Goal: Task Accomplishment & Management: Complete application form

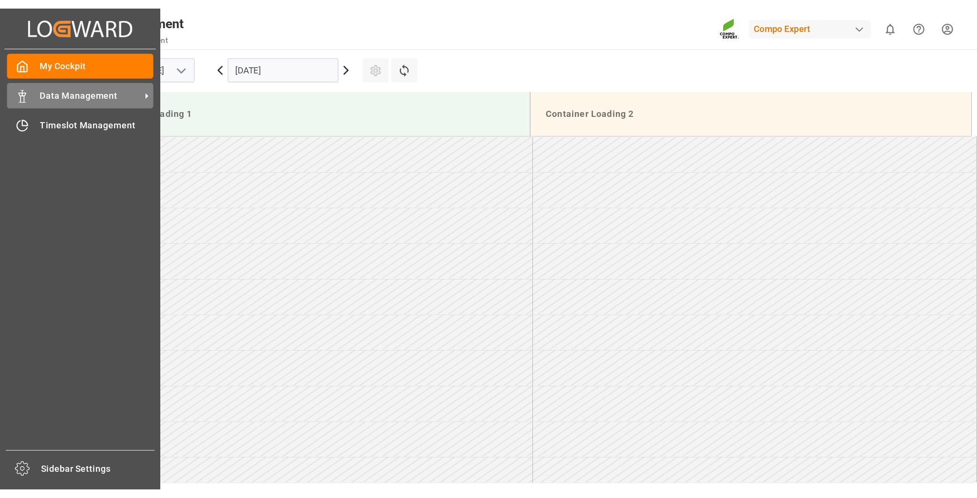
scroll to position [719, 0]
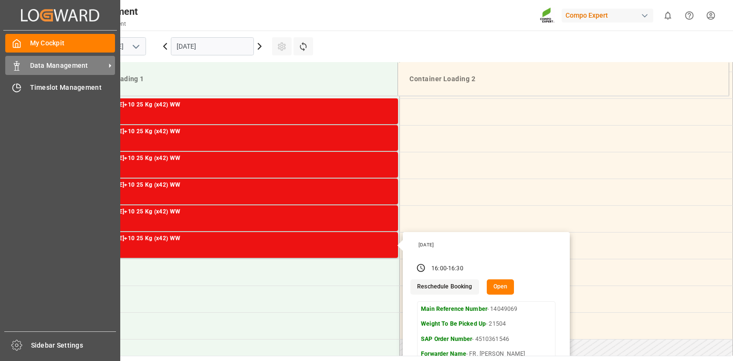
click at [91, 70] on span "Data Management" at bounding box center [67, 66] width 75 height 10
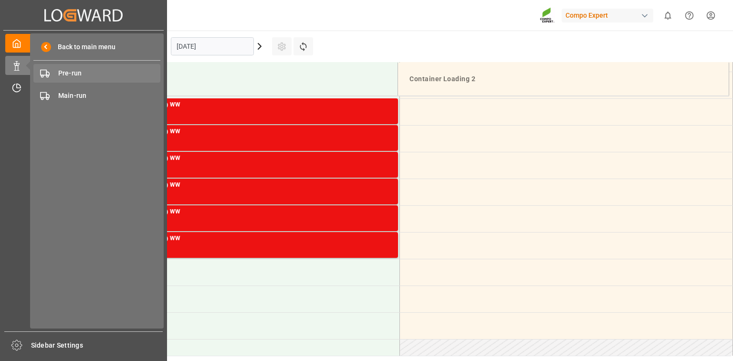
click at [135, 73] on span "Pre-run" at bounding box center [109, 73] width 103 height 10
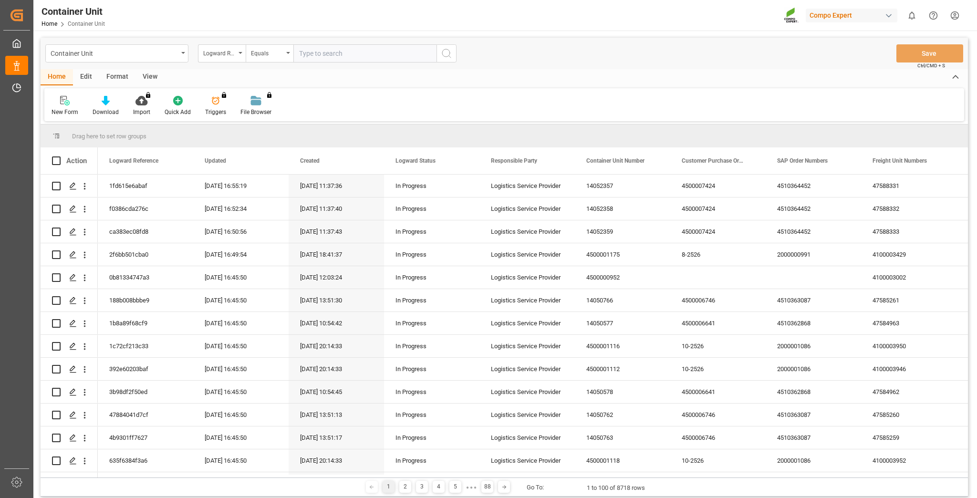
click at [243, 35] on div "Container Unit Logward Reference Equals Save Ctrl/CMD + S Home Edit Format View…" at bounding box center [504, 320] width 942 height 578
click at [230, 55] on div "Logward Reference" at bounding box center [219, 52] width 32 height 11
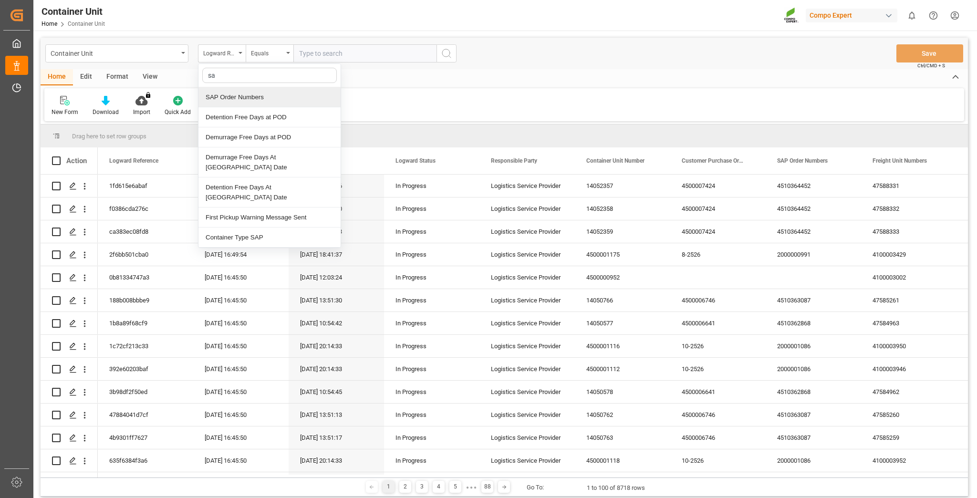
type input "sap"
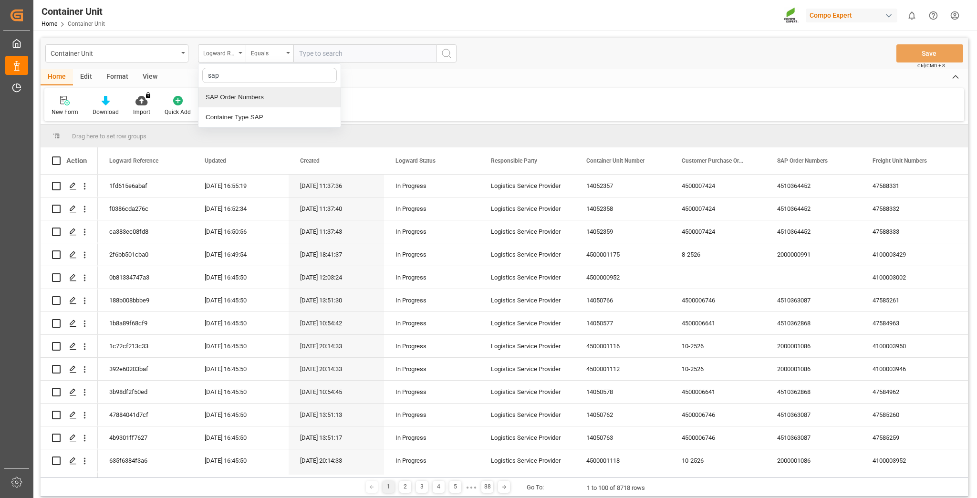
click at [265, 90] on div "SAP Order Numbers" at bounding box center [269, 97] width 142 height 20
click at [273, 52] on div "Equals" at bounding box center [267, 52] width 32 height 11
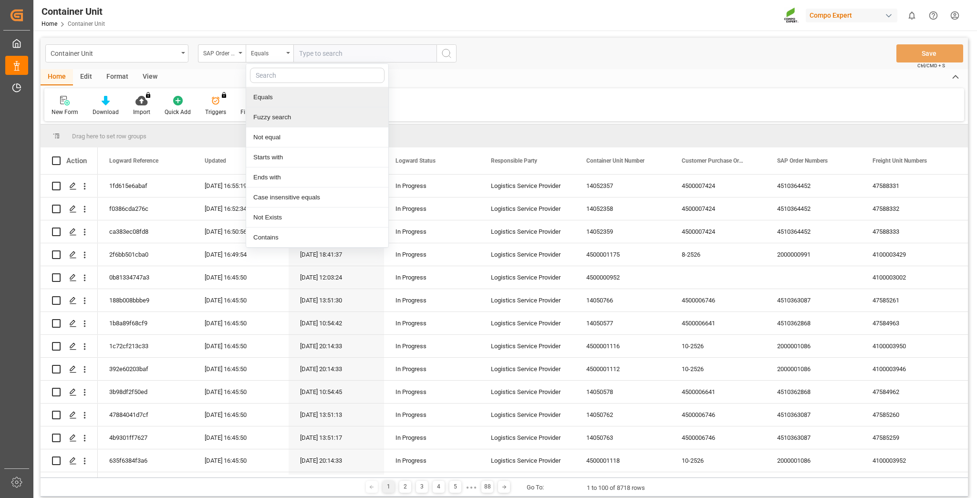
click at [277, 117] on div "Fuzzy search" at bounding box center [317, 117] width 142 height 20
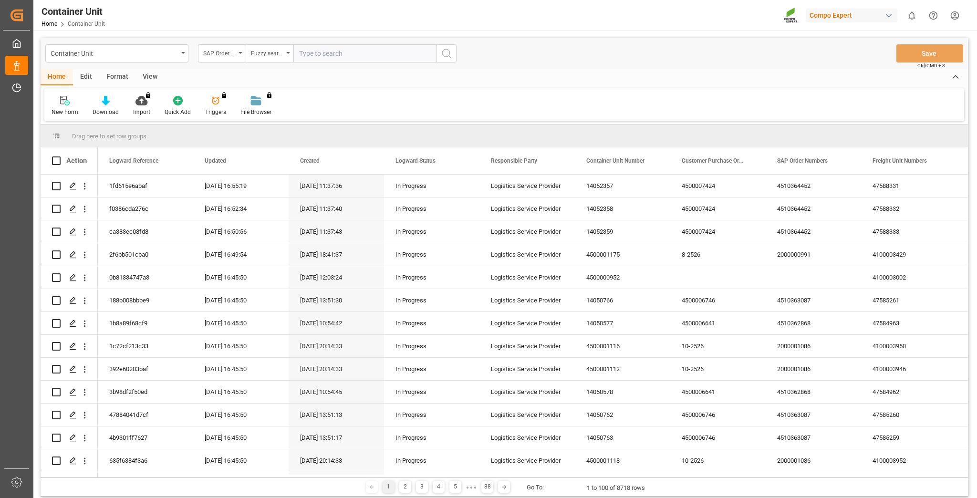
click at [322, 52] on input "text" at bounding box center [364, 53] width 143 height 18
paste input "4510366694"
type input "4510366694"
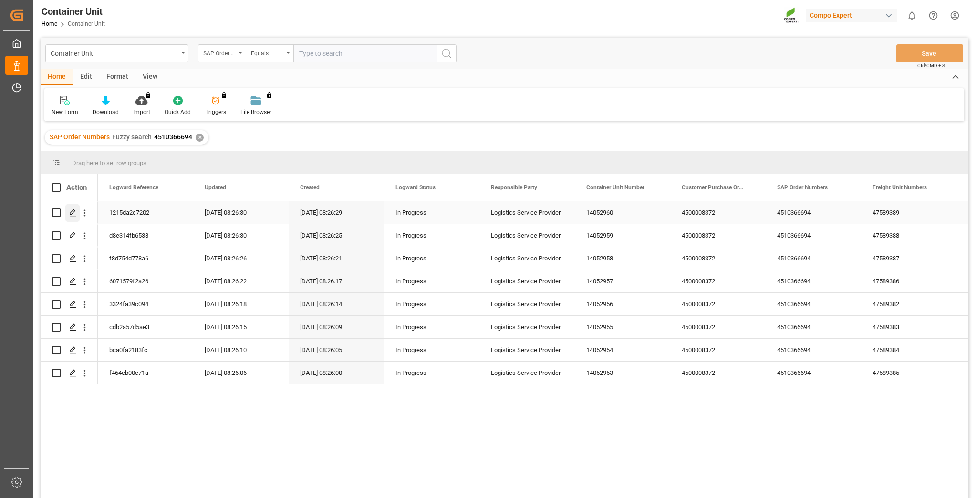
click at [71, 216] on line "Press SPACE to select this row." at bounding box center [73, 216] width 6 height 0
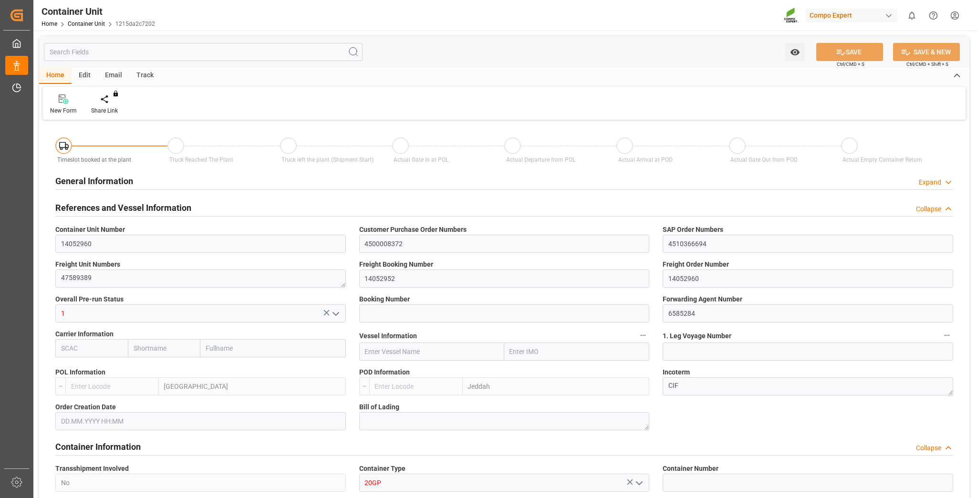
type input "ESVLC"
type input "SAJED"
type input "0"
type input "160"
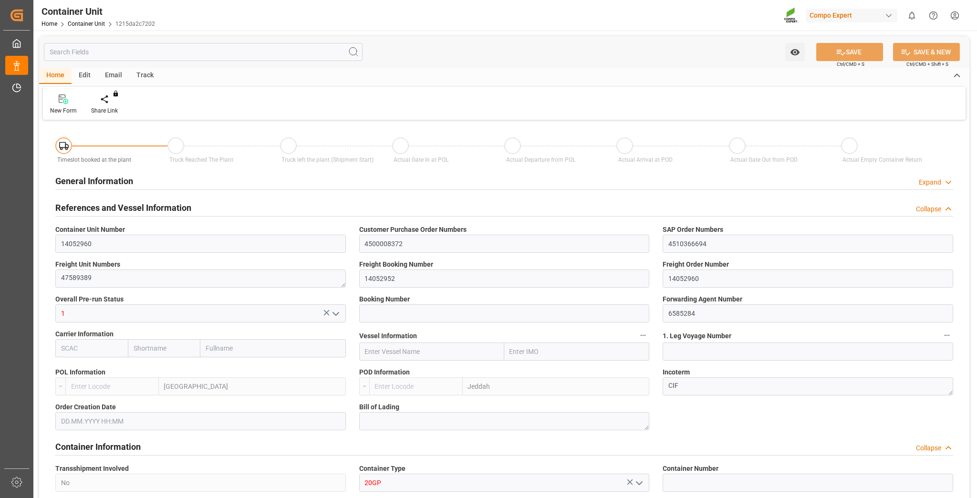
type input "24576"
type input "[DATE] 08:25"
type input "[DATE]"
click at [113, 110] on div "Create Timeslot" at bounding box center [111, 110] width 41 height 9
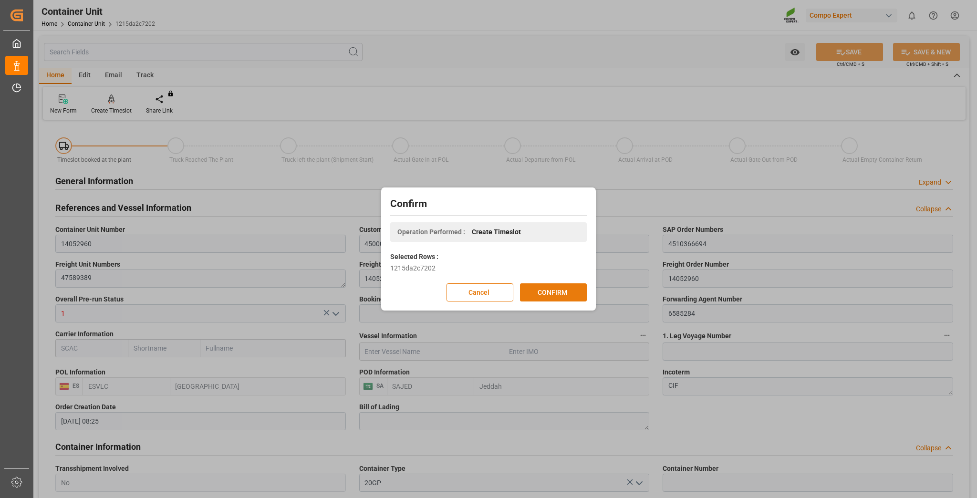
click at [535, 284] on button "CONFIRM" at bounding box center [553, 292] width 67 height 18
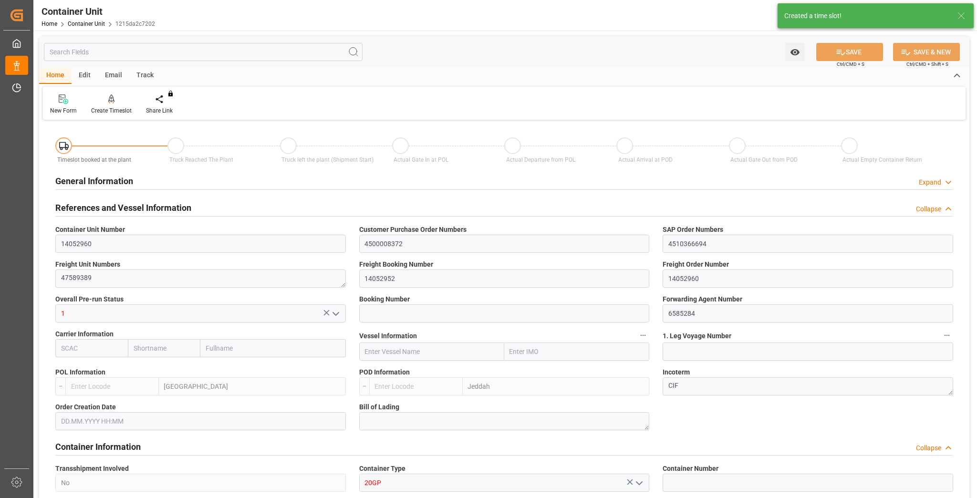
type input "ESVLC"
type input "SAJED"
type input "7"
type input "0"
type input "8"
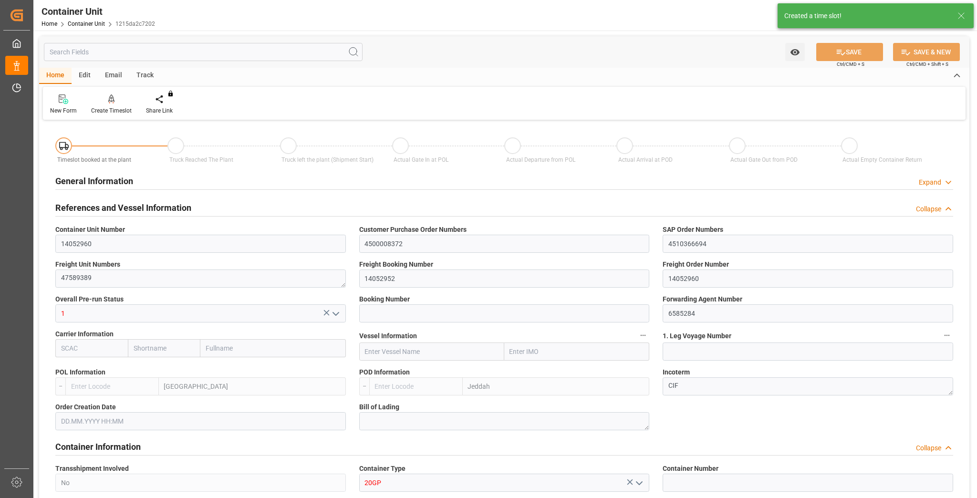
type input "0"
type input "160"
type input "24576"
type input "[DATE] 08:25"
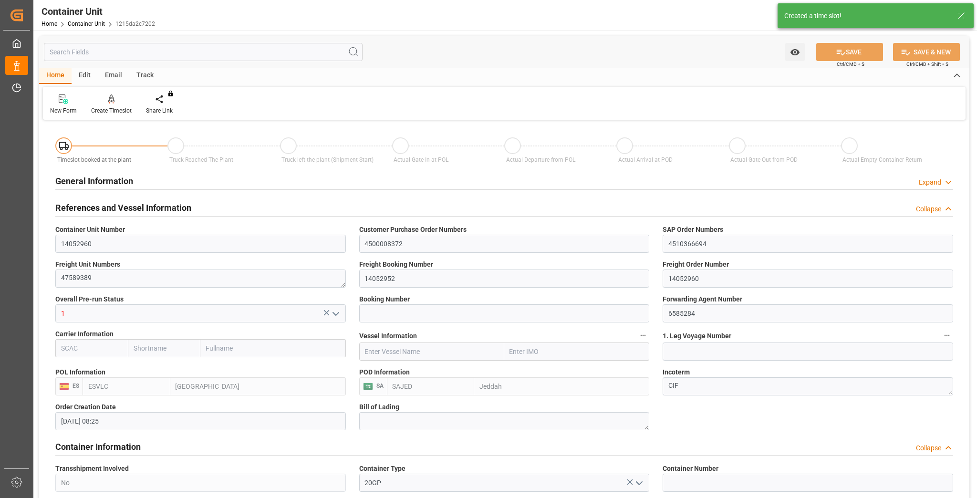
type input "10.10.2025"
click at [84, 23] on link "Container Unit" at bounding box center [86, 24] width 37 height 7
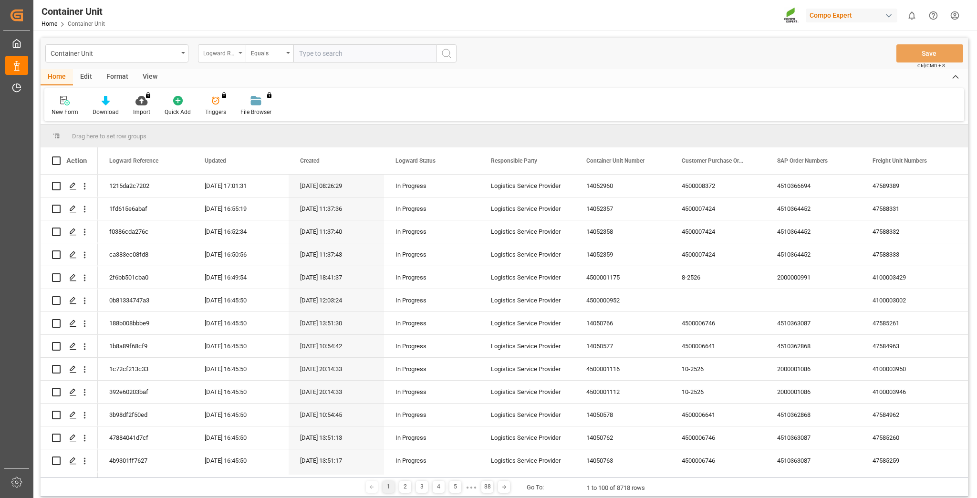
click at [213, 51] on div "Logward Reference" at bounding box center [219, 52] width 32 height 11
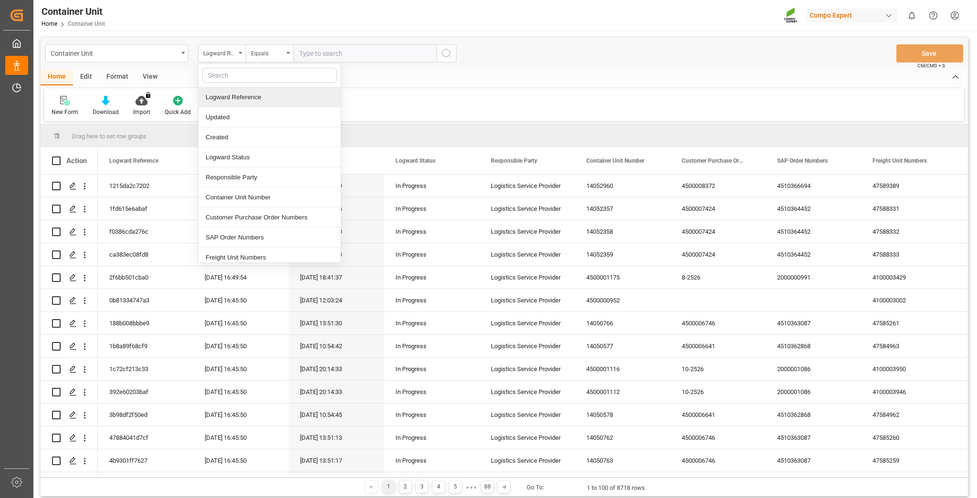
click at [244, 93] on div "Logward Reference" at bounding box center [269, 97] width 142 height 20
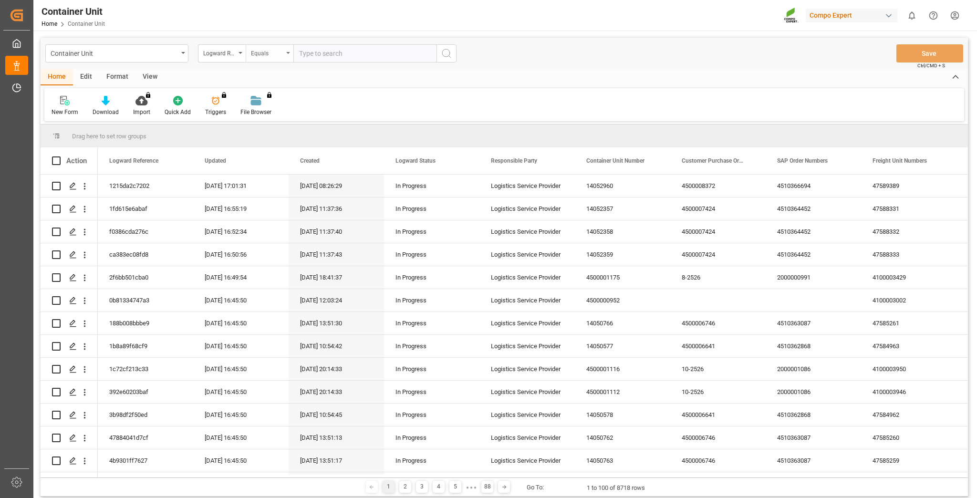
click at [264, 53] on div "Equals" at bounding box center [267, 52] width 32 height 11
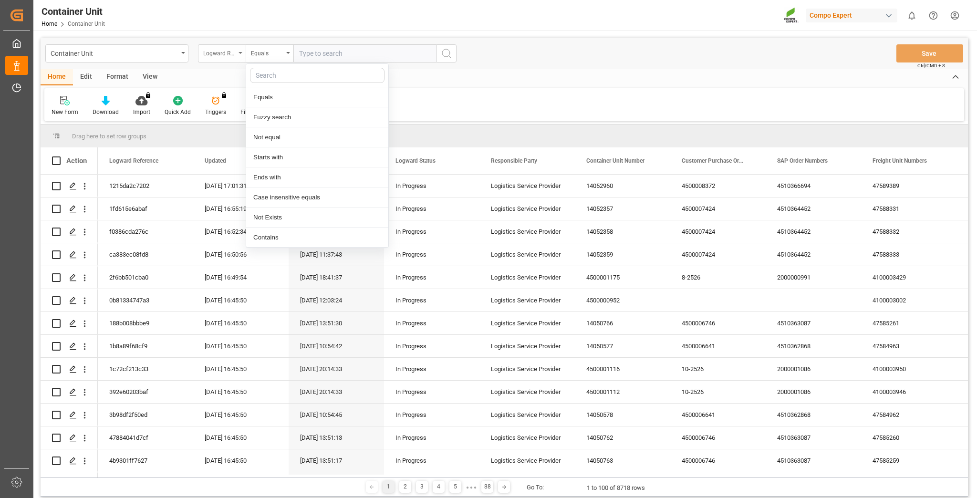
click at [239, 52] on icon "open menu" at bounding box center [241, 53] width 4 height 2
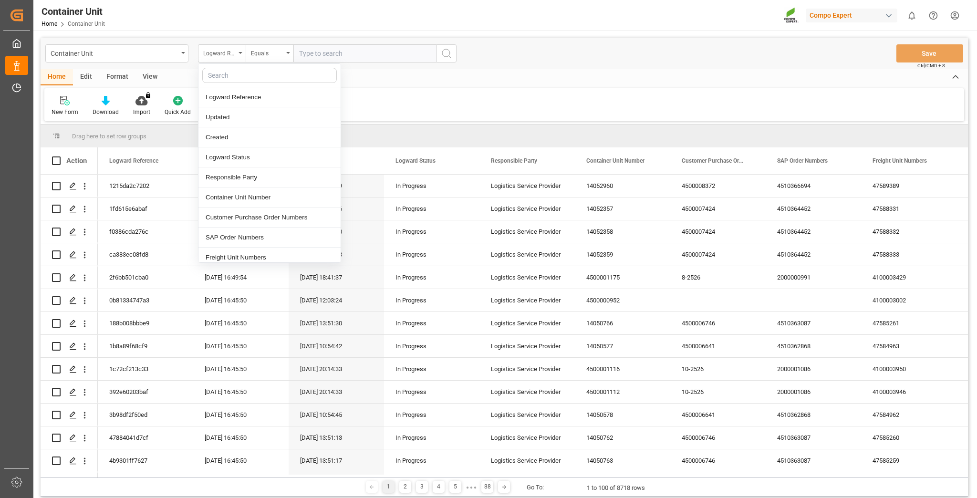
click at [234, 71] on input "text" at bounding box center [269, 75] width 135 height 15
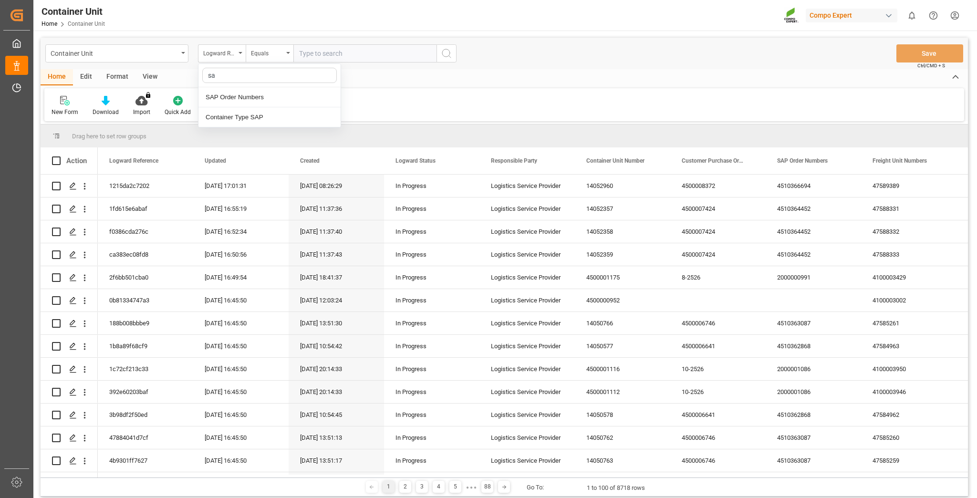
type input "sap"
click at [250, 95] on div "SAP Order Numbers" at bounding box center [269, 97] width 142 height 20
click at [260, 57] on div "Equals" at bounding box center [267, 52] width 32 height 11
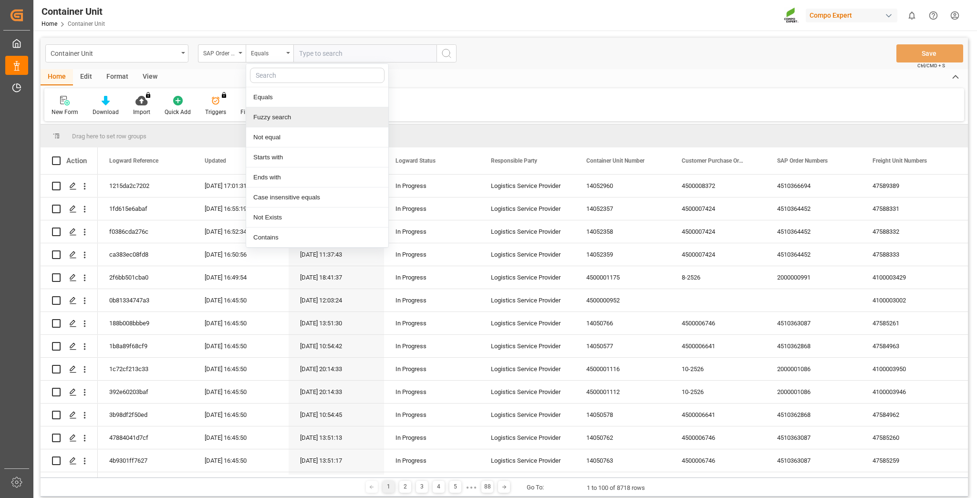
click at [278, 112] on div "Fuzzy search" at bounding box center [317, 117] width 142 height 20
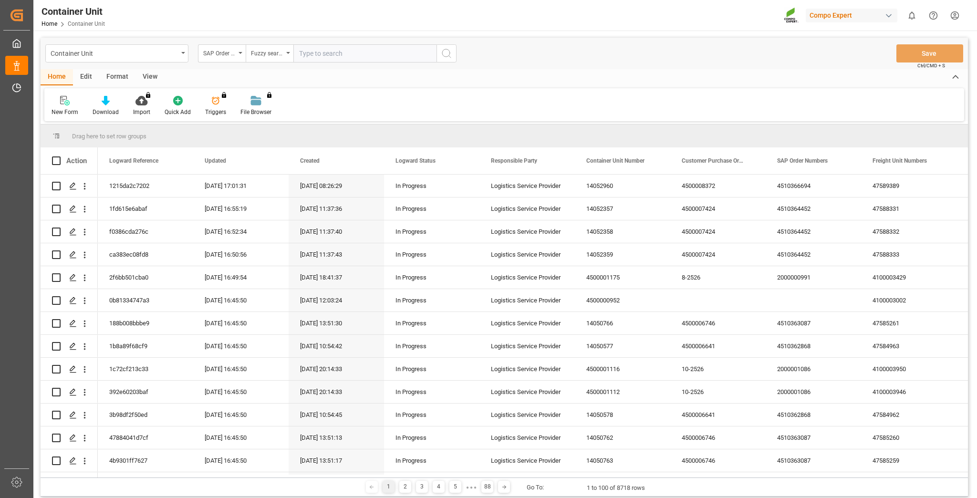
click at [322, 56] on input "text" at bounding box center [364, 53] width 143 height 18
paste input "4510366694"
type input "4510366694"
click at [446, 53] on icon "search button" at bounding box center [446, 53] width 11 height 11
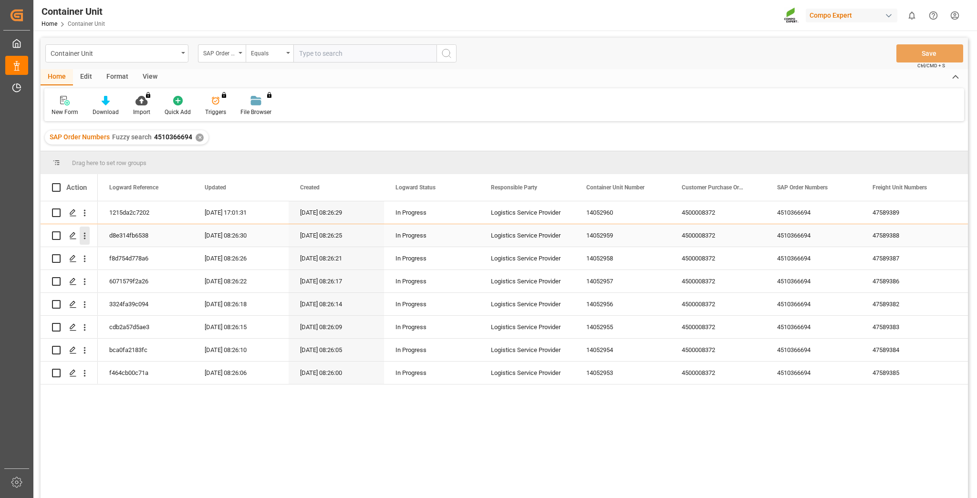
click at [85, 240] on icon "open menu" at bounding box center [85, 236] width 10 height 10
click at [122, 253] on span "Open in new tab" at bounding box center [147, 256] width 87 height 10
click at [87, 260] on icon "open menu" at bounding box center [85, 259] width 10 height 10
click at [116, 275] on span "Open in new tab" at bounding box center [147, 279] width 87 height 10
click at [87, 284] on icon "open menu" at bounding box center [85, 282] width 10 height 10
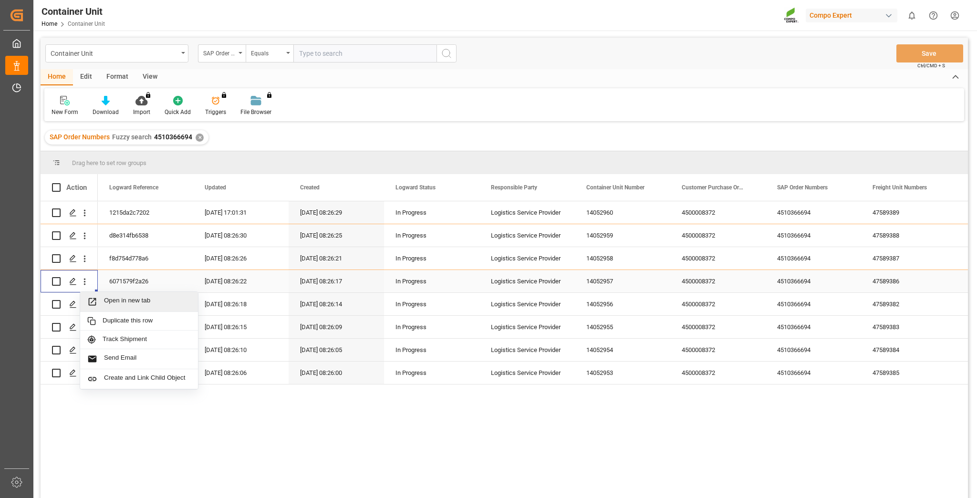
click at [112, 297] on span "Open in new tab" at bounding box center [147, 302] width 87 height 10
click at [85, 305] on icon "open menu" at bounding box center [85, 305] width 2 height 7
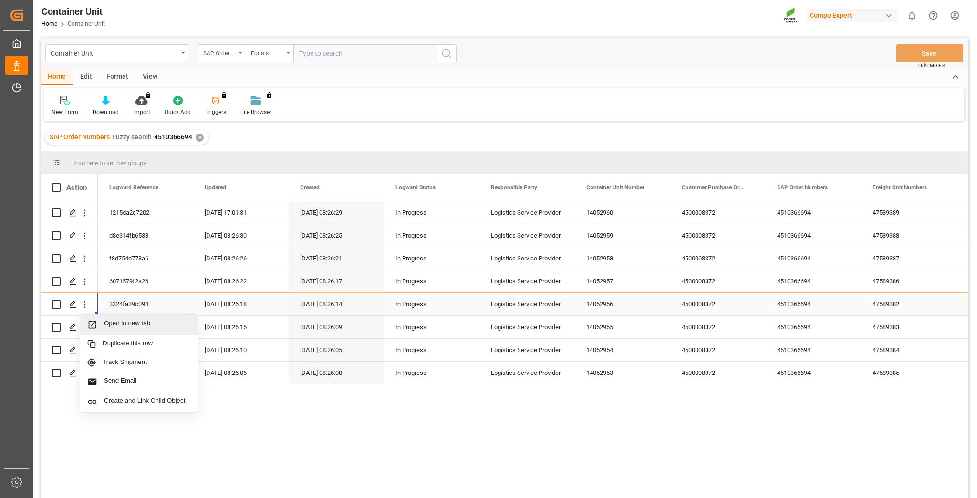
click at [133, 322] on span "Open in new tab" at bounding box center [147, 325] width 87 height 10
click at [87, 331] on icon "open menu" at bounding box center [85, 327] width 10 height 10
click at [114, 344] on span "Open in new tab" at bounding box center [147, 348] width 87 height 10
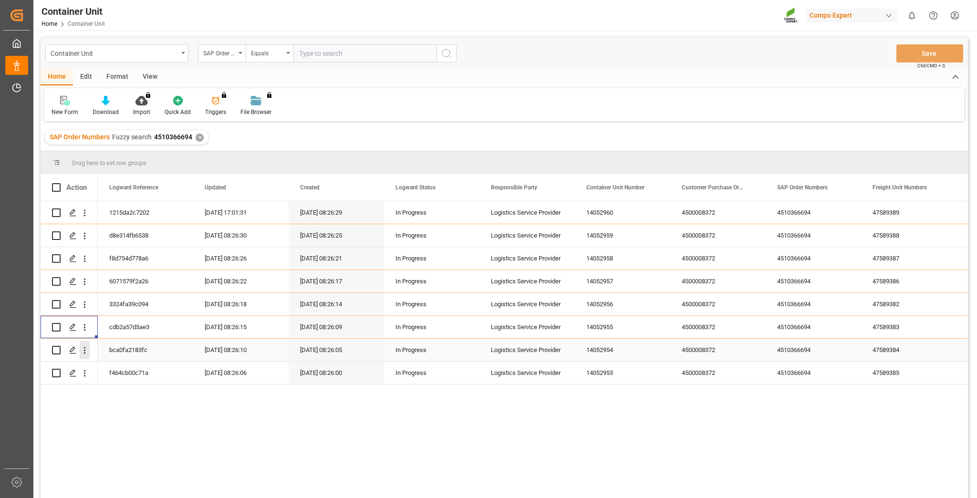
click at [84, 351] on icon "open menu" at bounding box center [85, 350] width 2 height 7
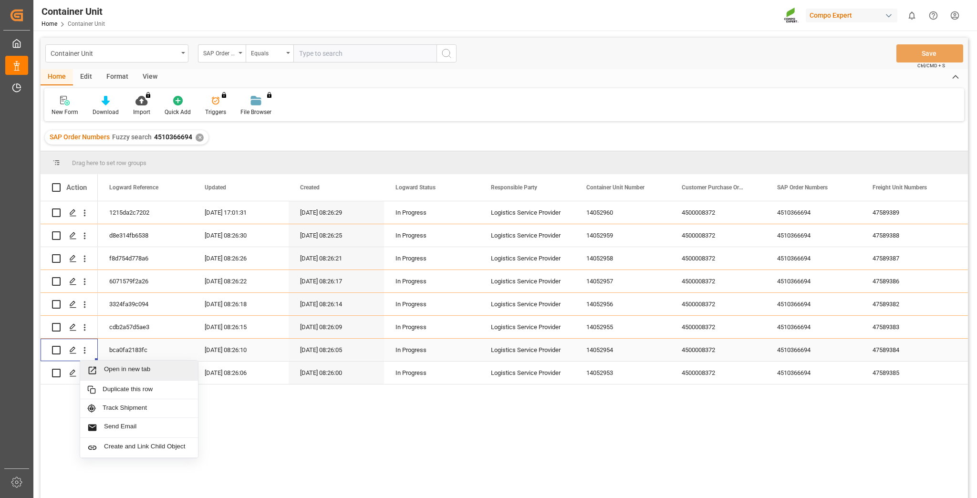
click at [107, 360] on div "Open in new tab" at bounding box center [139, 371] width 118 height 20
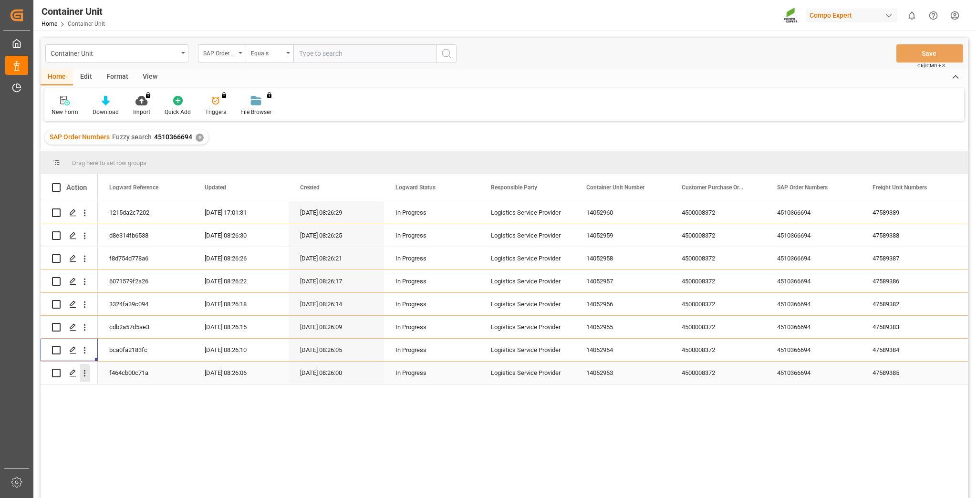
click at [87, 360] on icon "open menu" at bounding box center [85, 373] width 10 height 10
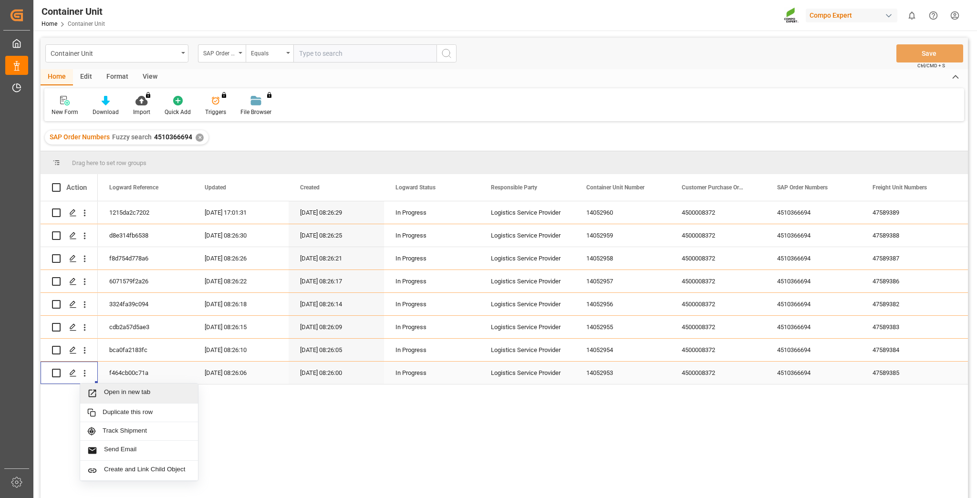
click at [125, 360] on span "Open in new tab" at bounding box center [147, 393] width 87 height 10
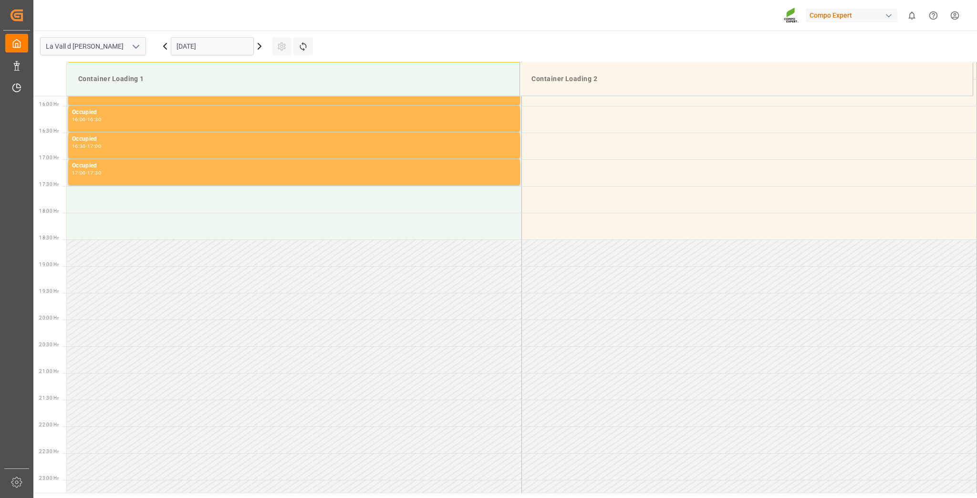
scroll to position [849, 0]
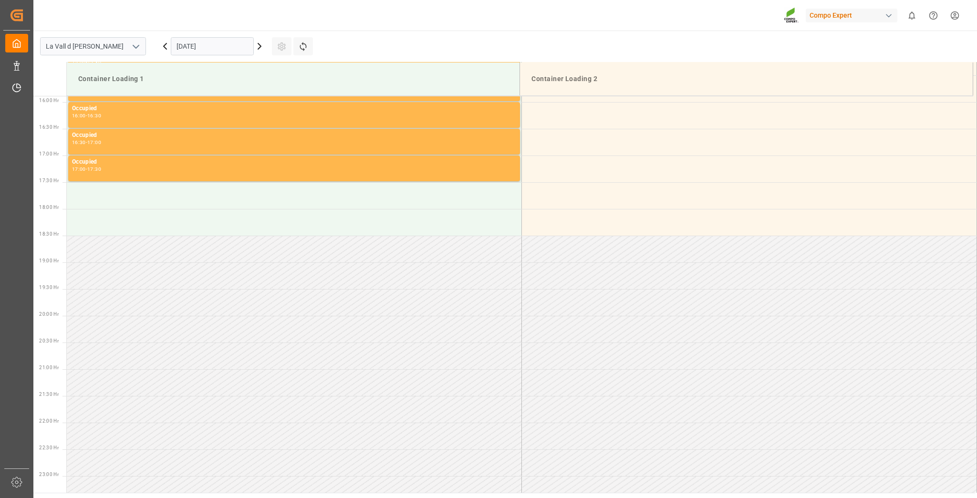
click at [224, 49] on input "[DATE]" at bounding box center [212, 46] width 83 height 18
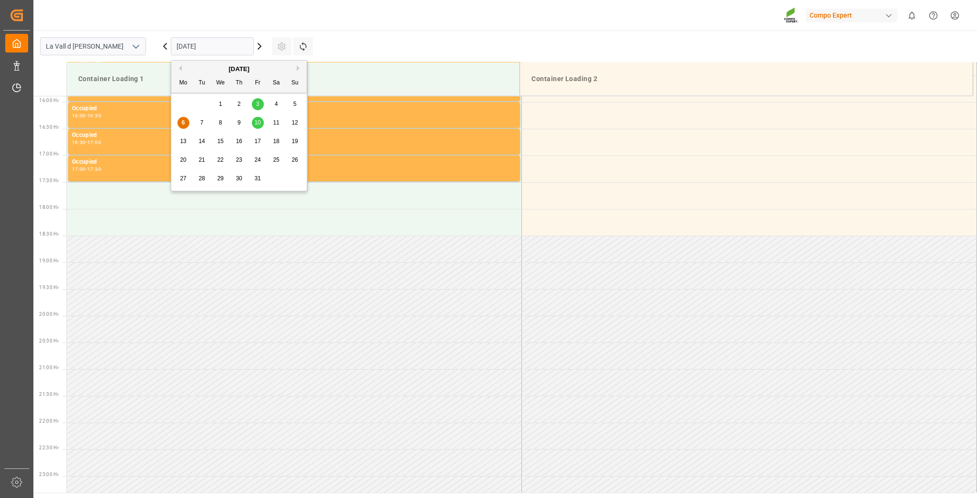
click at [183, 162] on span "20" at bounding box center [183, 159] width 6 height 7
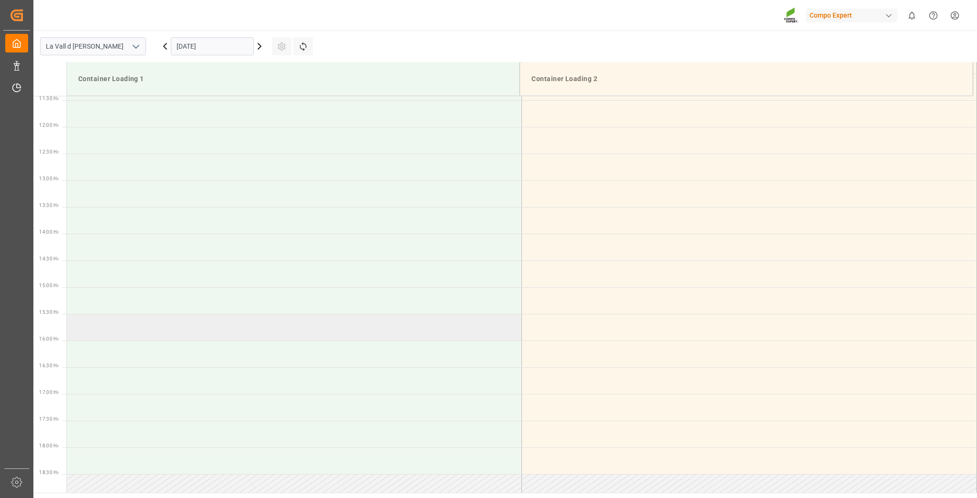
scroll to position [343, 0]
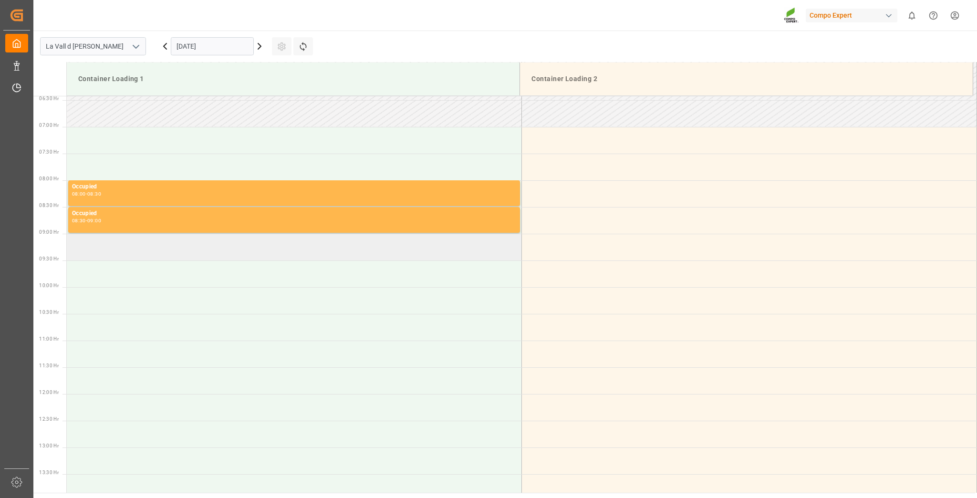
click at [97, 252] on td at bounding box center [294, 247] width 455 height 27
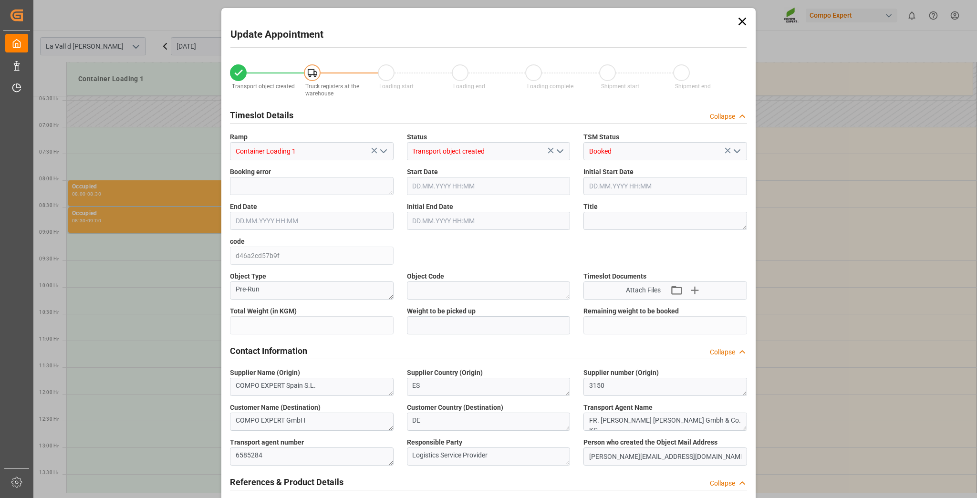
type input "24576"
type input "160"
type input "20.10.2025 09:00"
type input "20.10.2025 09:30"
type input "[DATE] 08:25"
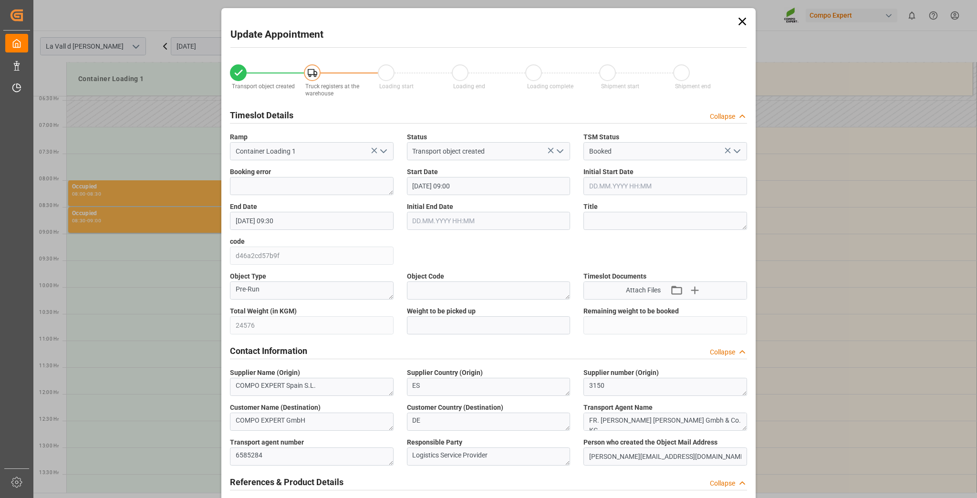
type input "06.10.2025 15:01"
click at [446, 331] on input "text" at bounding box center [489, 325] width 164 height 18
paste input "24576"
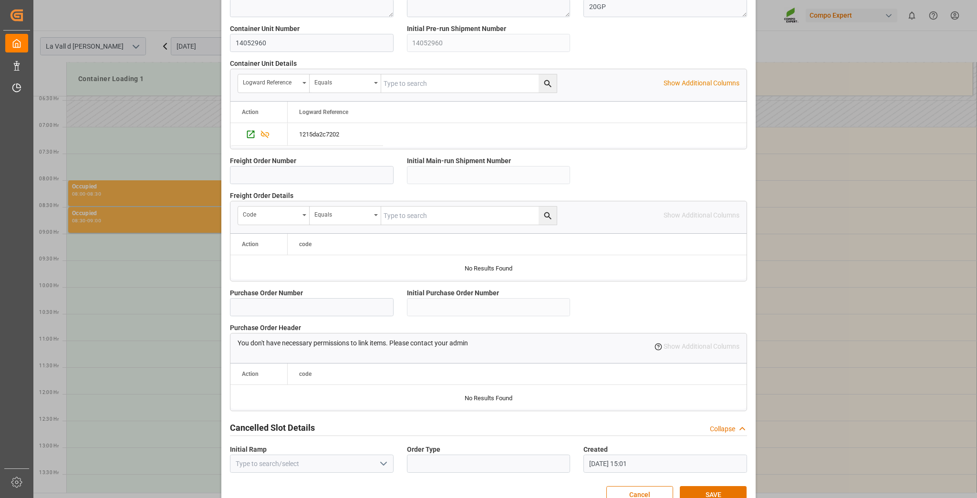
scroll to position [759, 0]
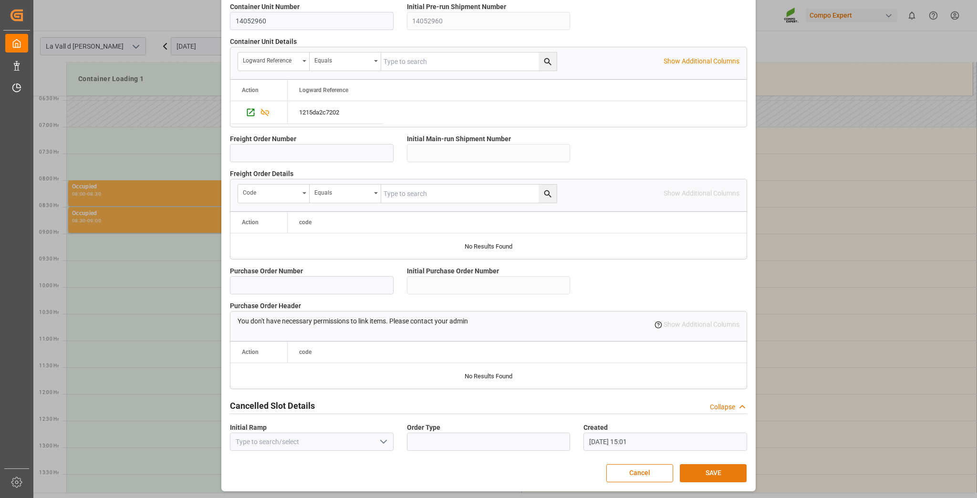
type input "24576"
click at [715, 468] on button "SAVE" at bounding box center [713, 473] width 67 height 18
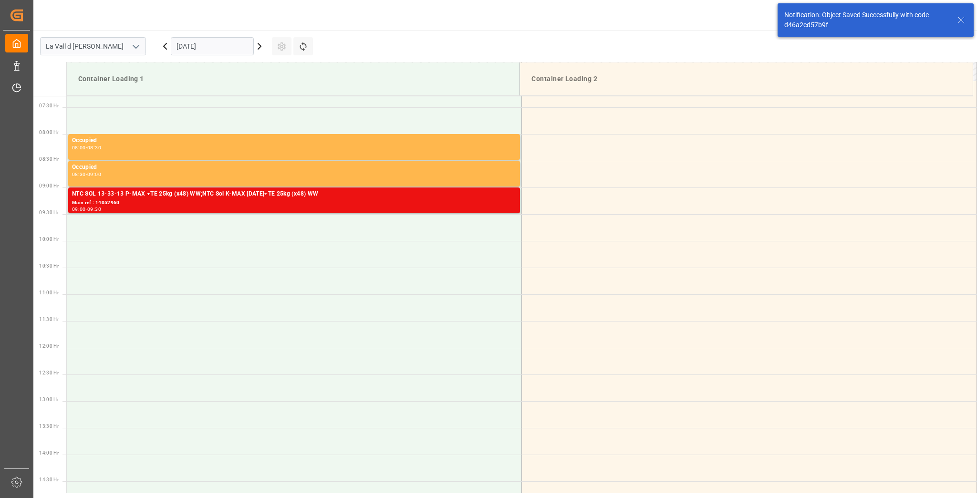
scroll to position [421, 0]
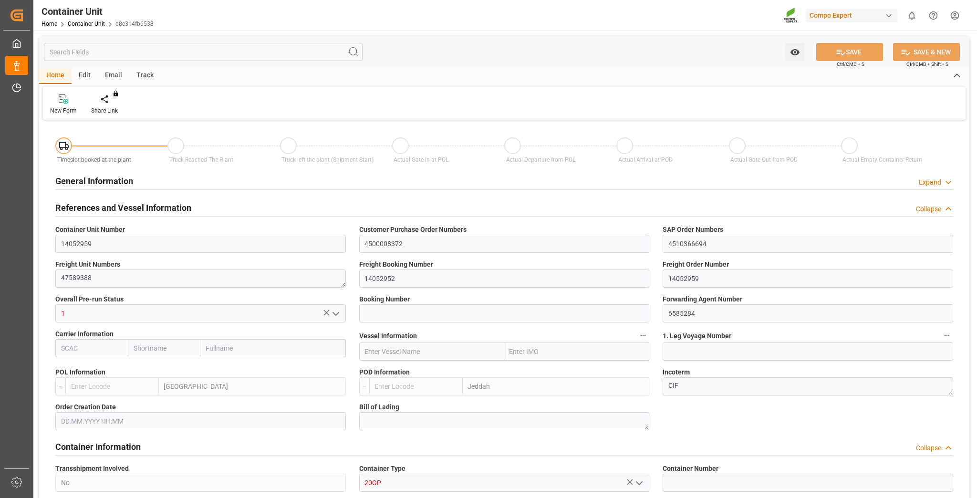
type input "ESVLC"
type input "SAJED"
type input "7"
type input "0"
type input "8"
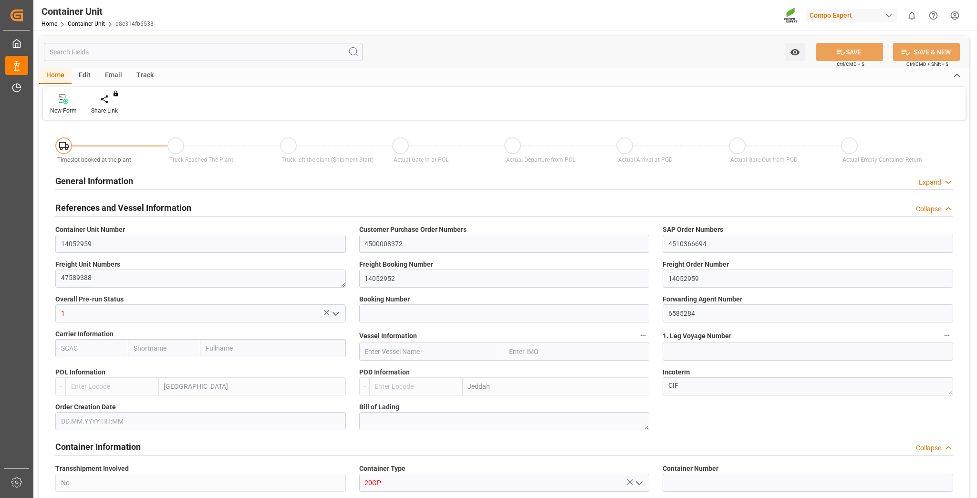
type input "0"
type input "160"
type input "24576"
type input "[DATE] 08:25"
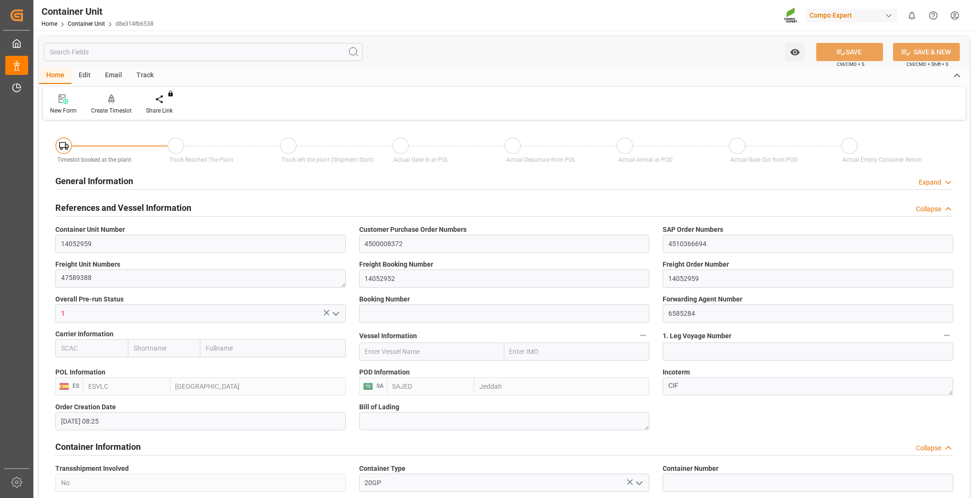
type input "10.10.2025"
click at [112, 98] on icon at bounding box center [111, 98] width 7 height 8
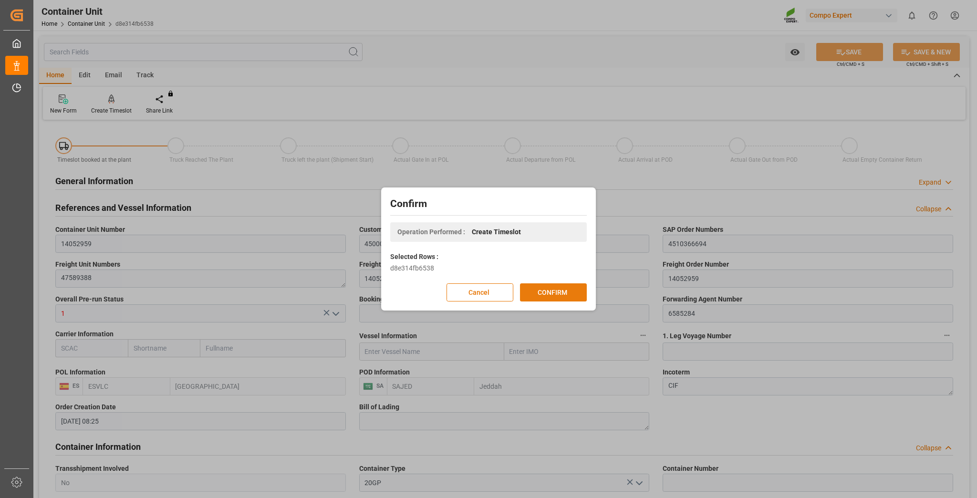
click at [566, 299] on button "CONFIRM" at bounding box center [553, 292] width 67 height 18
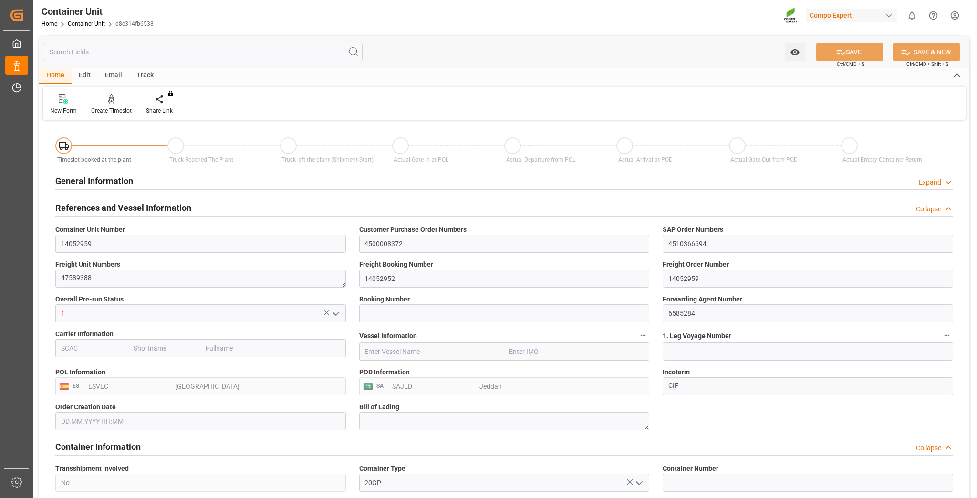
type input "ESVLC"
type input "SAJED"
type input "7"
type input "0"
type input "8"
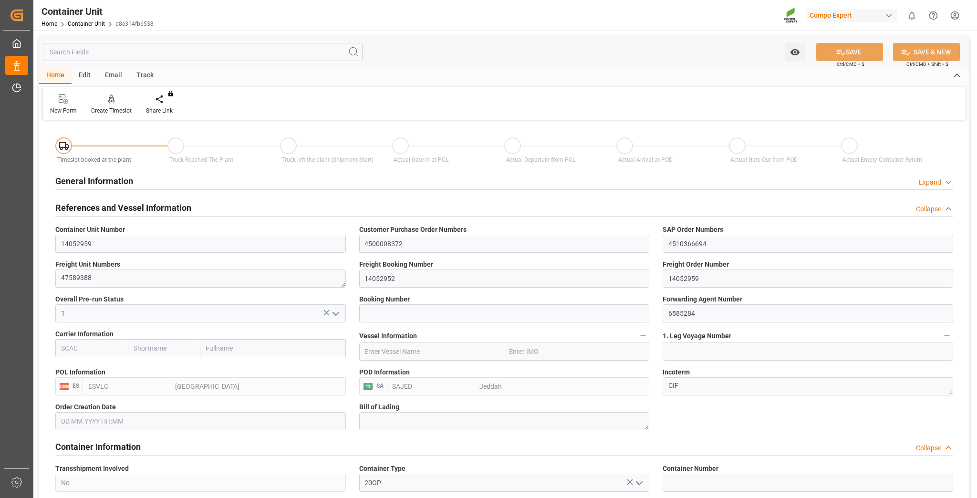
type input "0"
type input "160"
type input "24576"
type input "[DATE] 08:25"
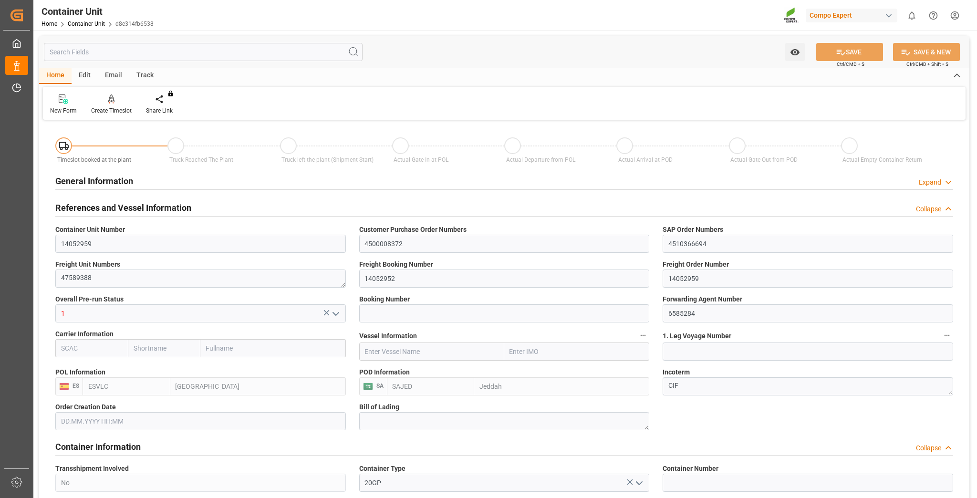
type input "[DATE]"
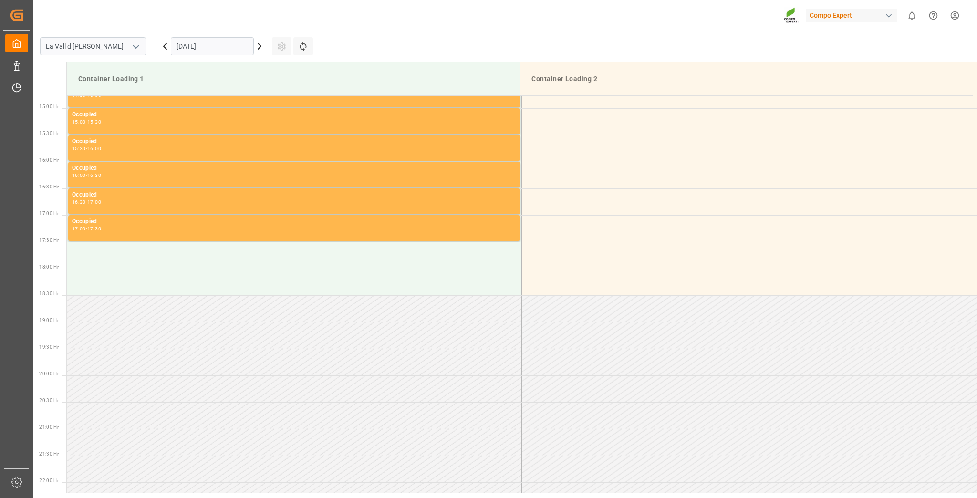
click at [215, 39] on input "[DATE]" at bounding box center [212, 46] width 83 height 18
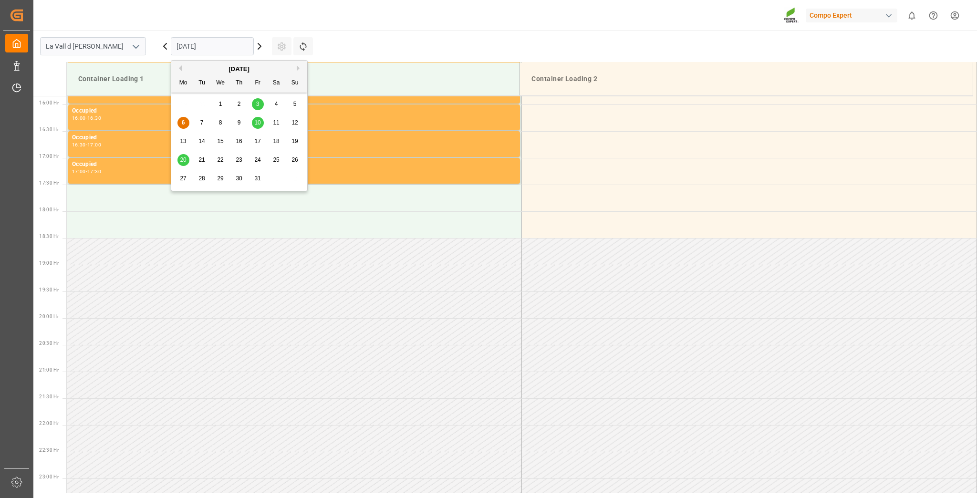
scroll to position [849, 0]
click at [184, 160] on span "20" at bounding box center [183, 159] width 6 height 7
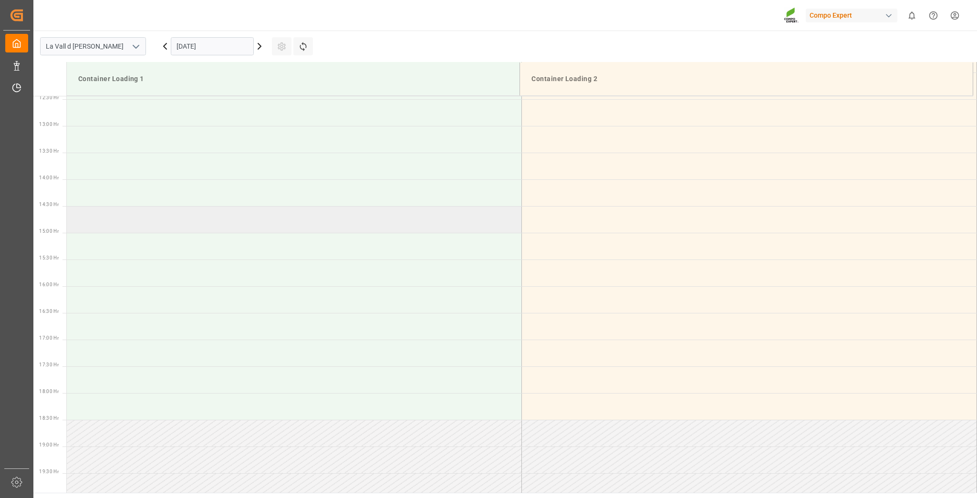
scroll to position [658, 0]
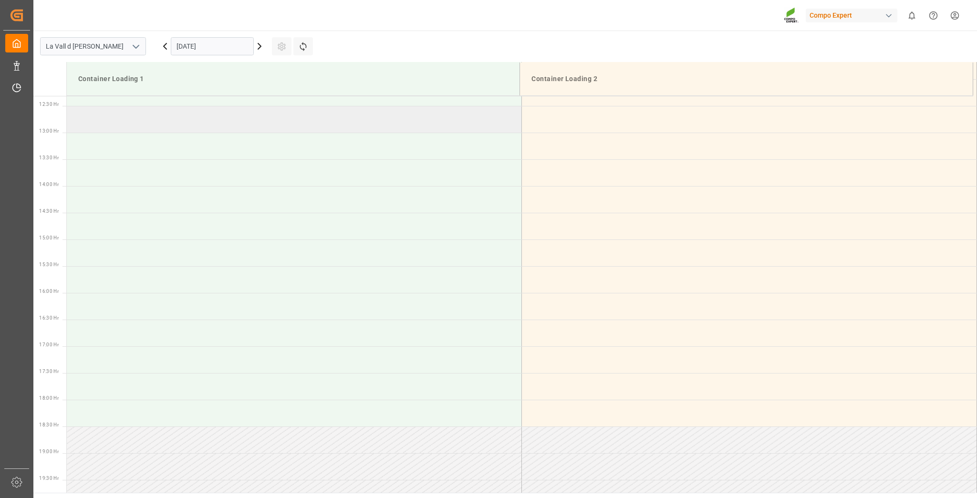
click at [101, 119] on td at bounding box center [294, 119] width 455 height 27
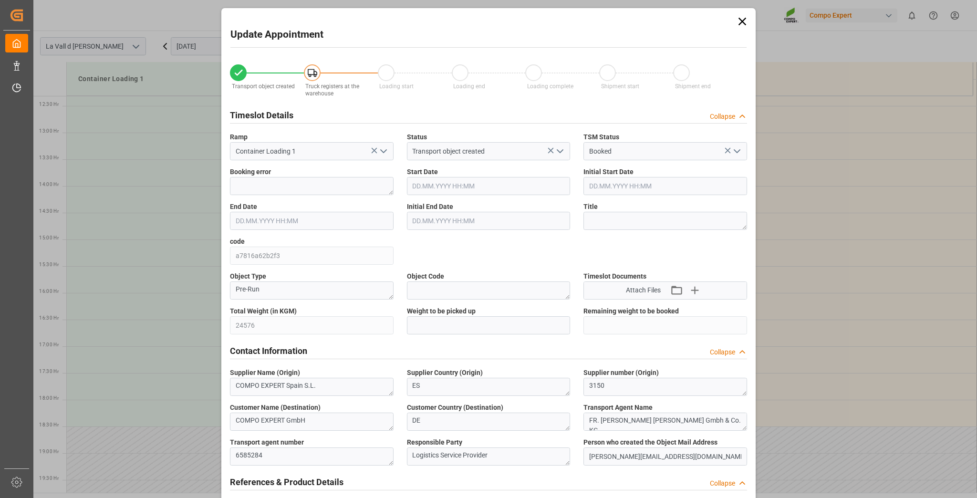
type input "20.10.2025 12:30"
type input "20.10.2025 13:00"
type input "[DATE] 08:25"
type input "06.10.2025 15:02"
click at [434, 318] on input "text" at bounding box center [489, 325] width 164 height 18
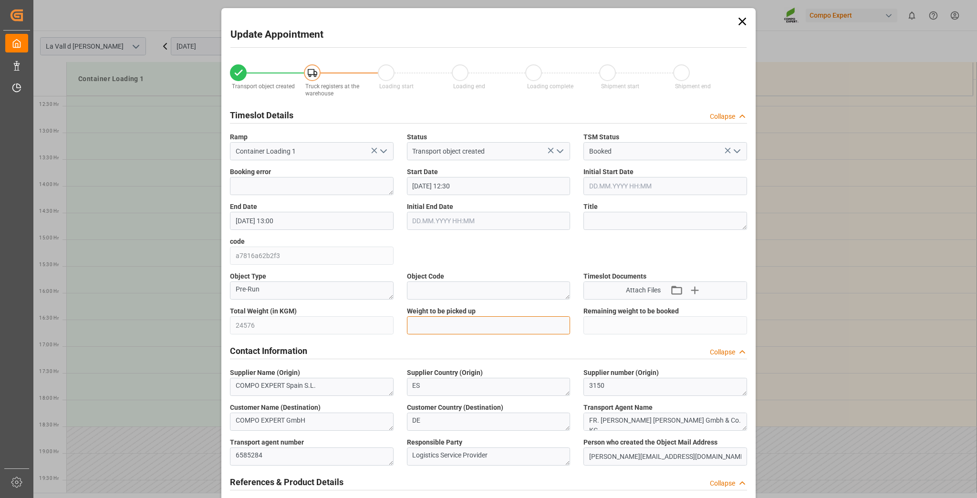
paste input "24576"
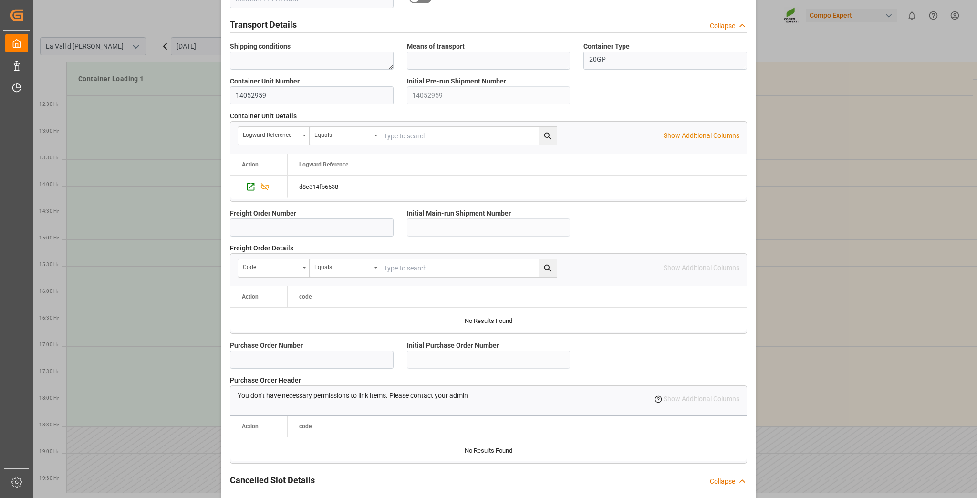
scroll to position [759, 0]
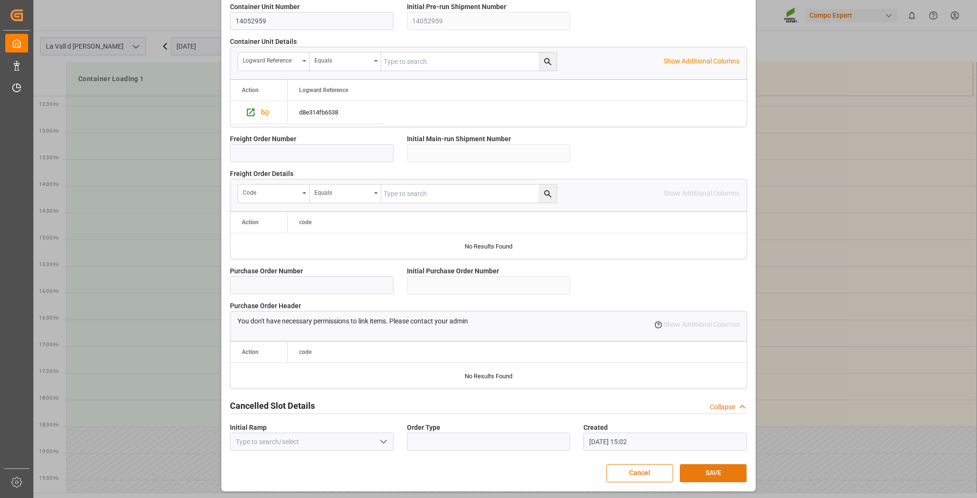
type input "24576"
click at [727, 471] on button "SAVE" at bounding box center [713, 473] width 67 height 18
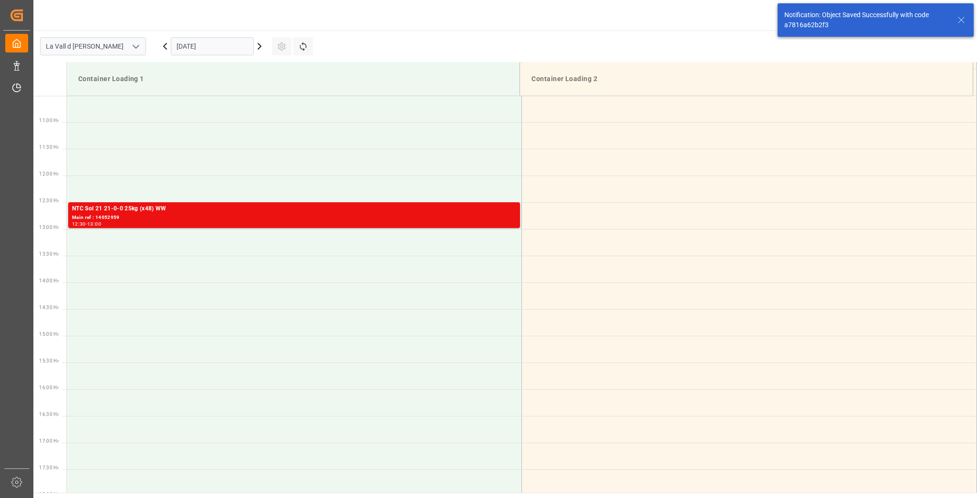
scroll to position [582, 0]
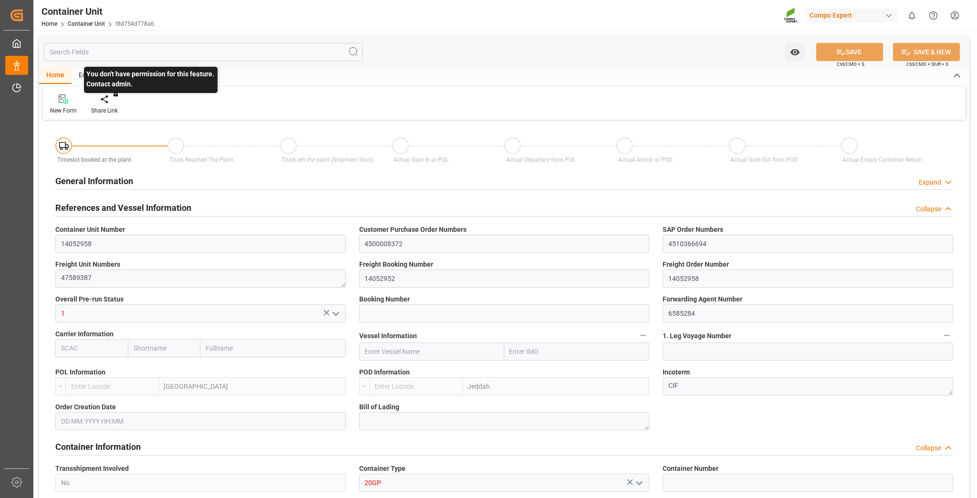
type input "ESVLC"
type input "SAJED"
type input "7"
type input "0"
type input "8"
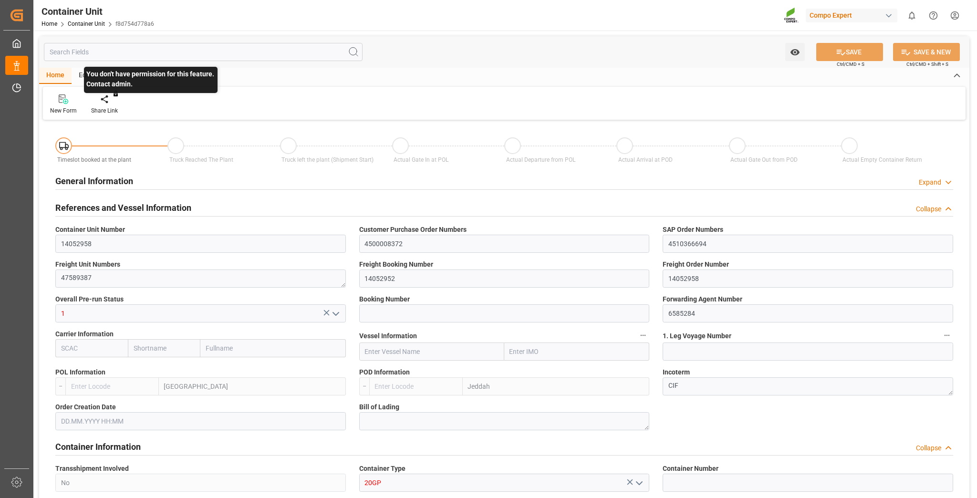
type input "0"
type input "160"
type input "24576"
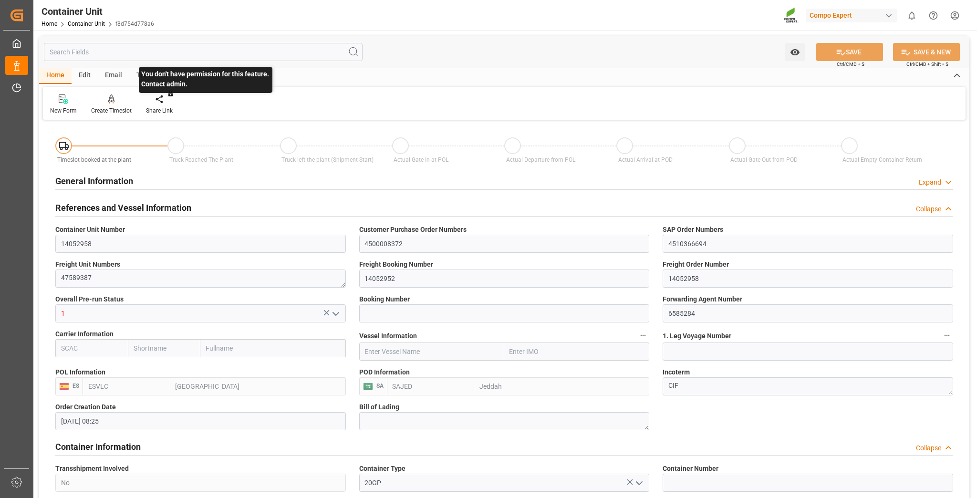
type input "[DATE] 08:25"
type input "[DATE]"
click at [114, 101] on div at bounding box center [111, 99] width 41 height 10
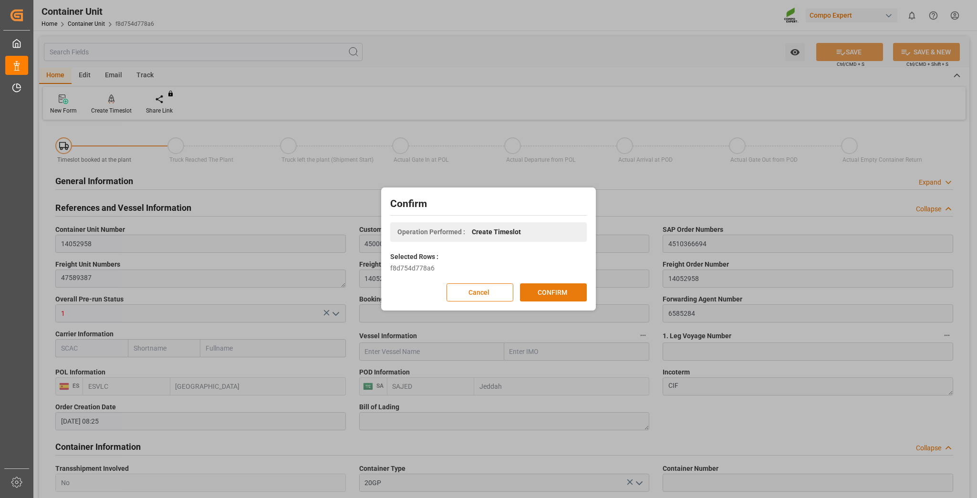
click at [558, 296] on button "CONFIRM" at bounding box center [553, 292] width 67 height 18
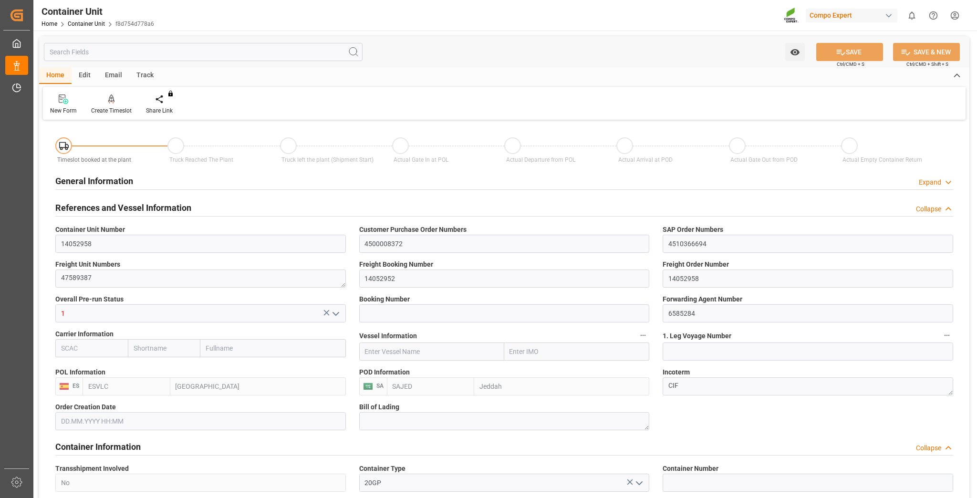
type input "ESVLC"
type input "SAJED"
type input "7"
type input "0"
type input "8"
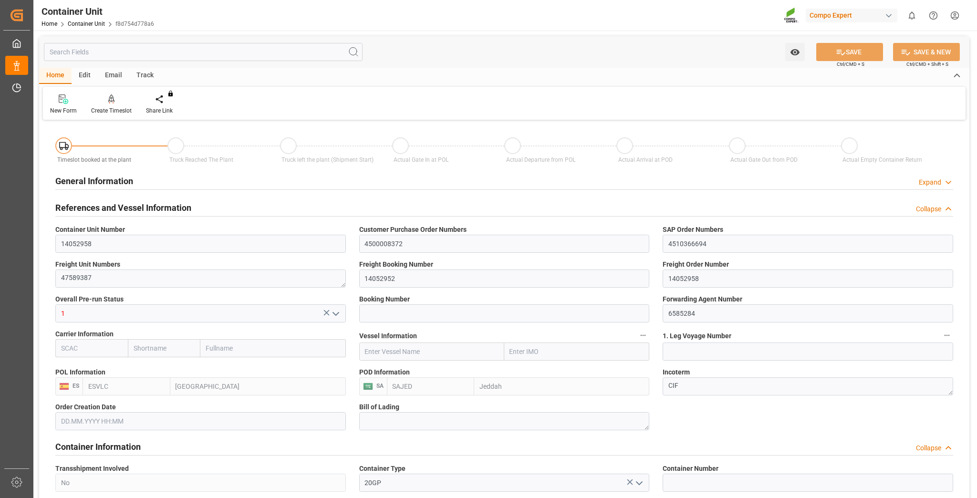
type input "0"
type input "160"
type input "24576"
type input "[DATE] 08:25"
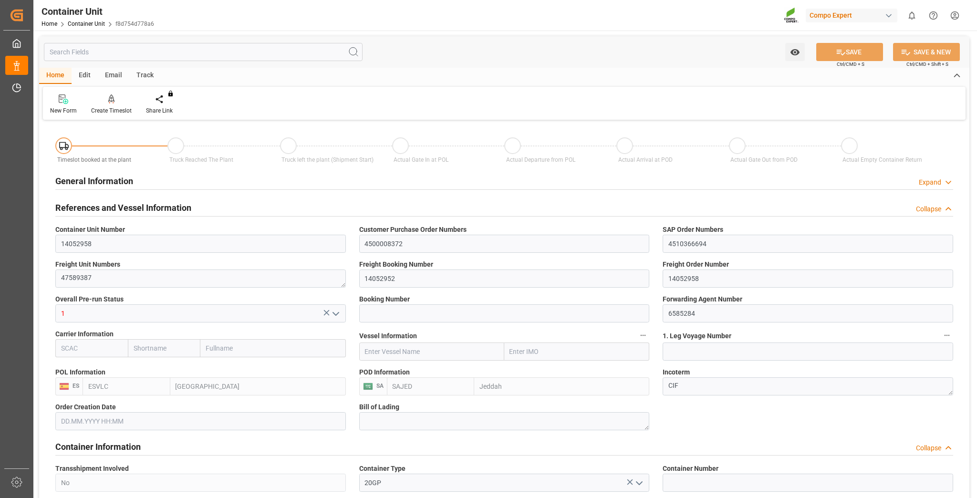
type input "10.10.2025"
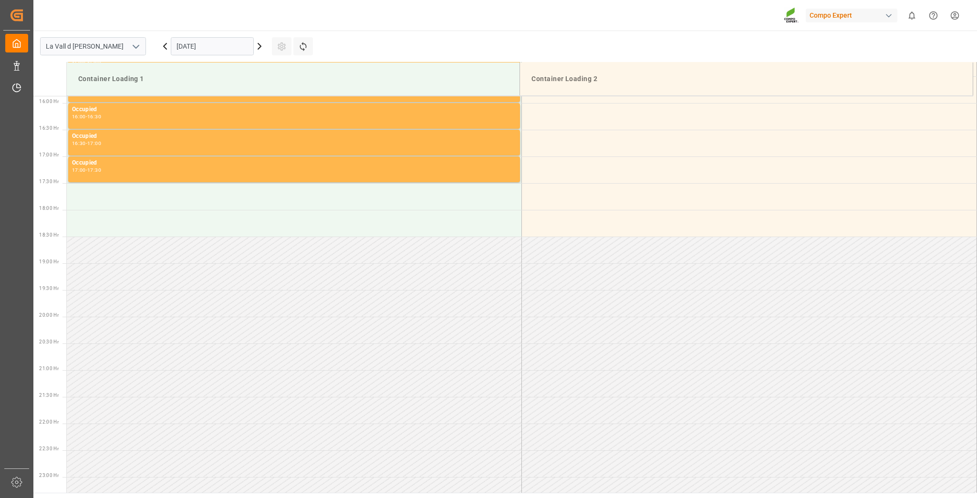
scroll to position [849, 0]
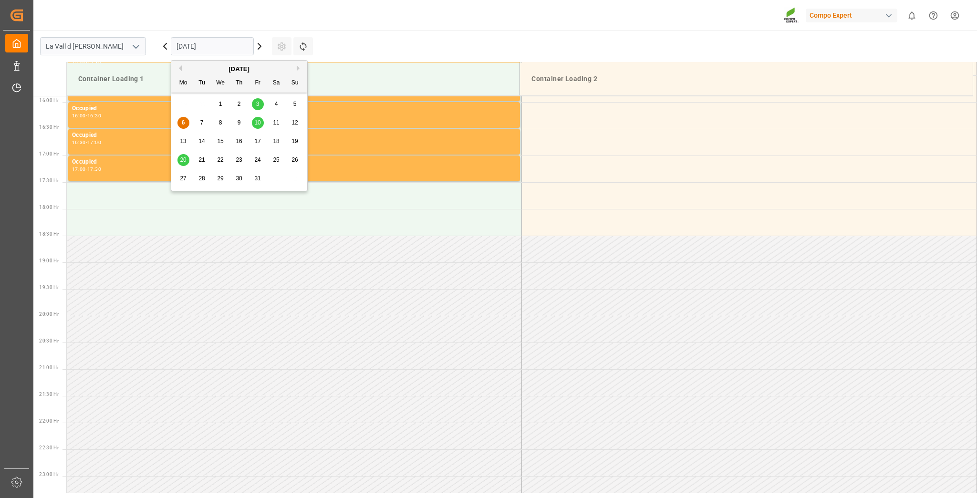
click at [204, 46] on input "[DATE]" at bounding box center [212, 46] width 83 height 18
click at [187, 160] on div "20" at bounding box center [183, 160] width 12 height 11
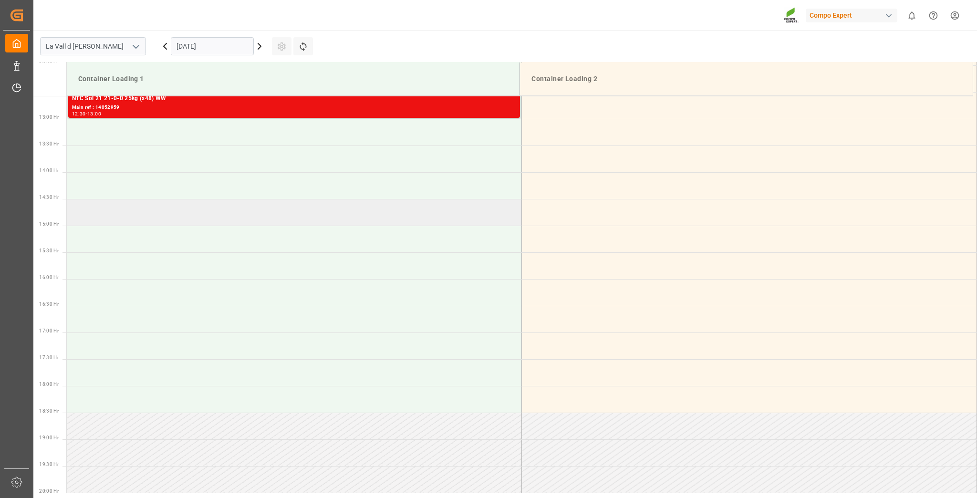
scroll to position [658, 0]
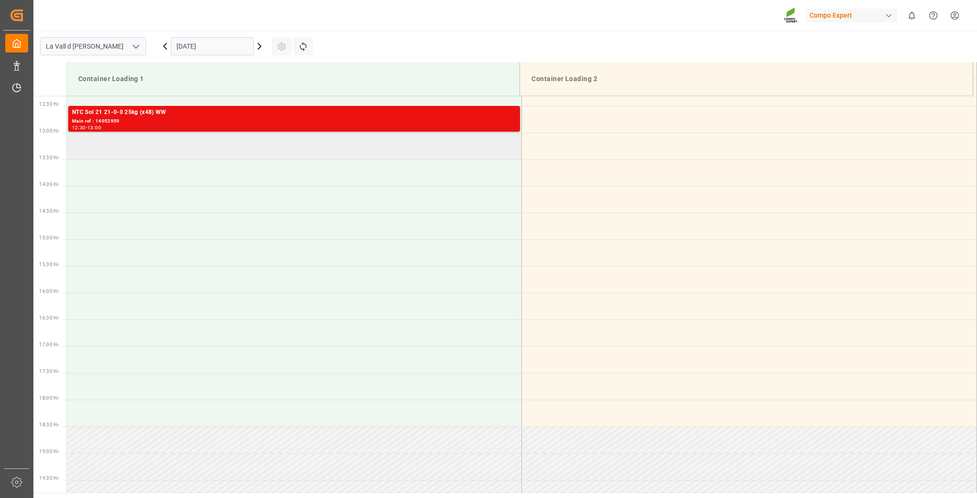
click at [125, 154] on td at bounding box center [294, 146] width 455 height 27
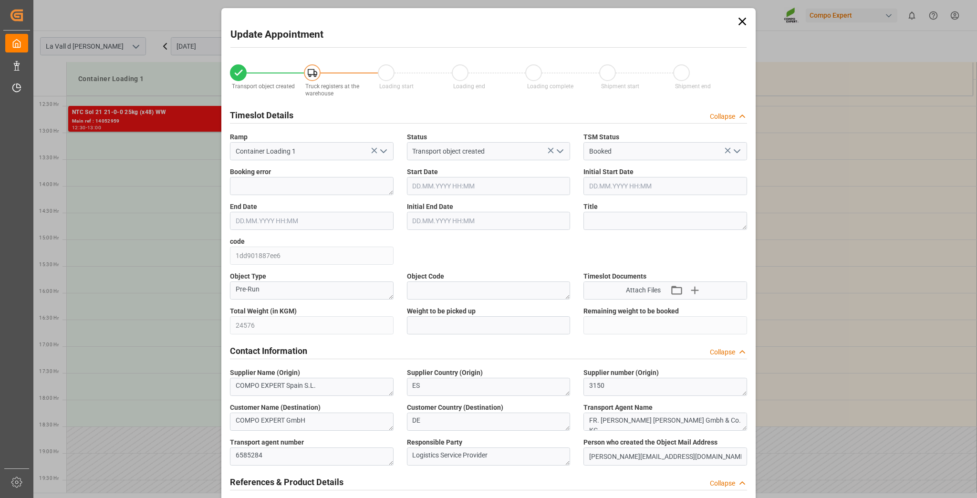
type input "20.10.2025 13:00"
type input "20.10.2025 13:30"
type input "[DATE] 08:25"
type input "06.10.2025 15:02"
click at [432, 325] on input "text" at bounding box center [489, 325] width 164 height 18
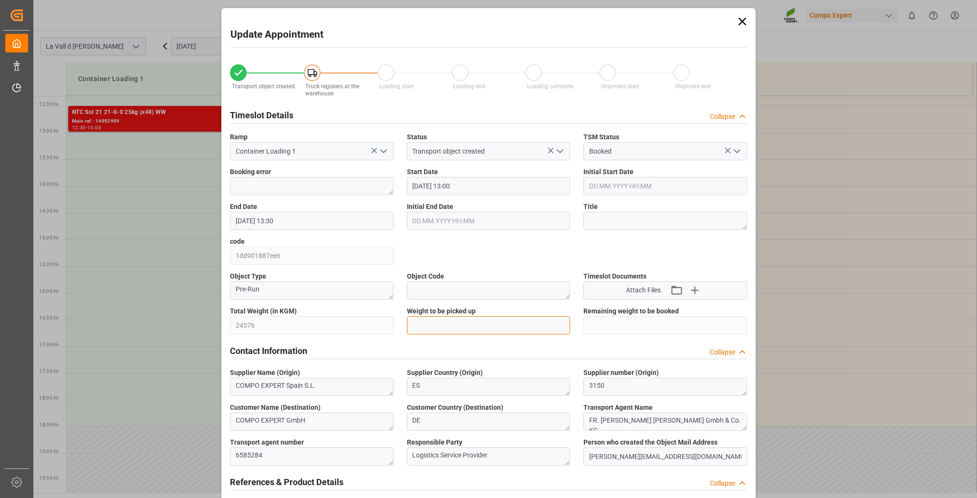
paste input "24576"
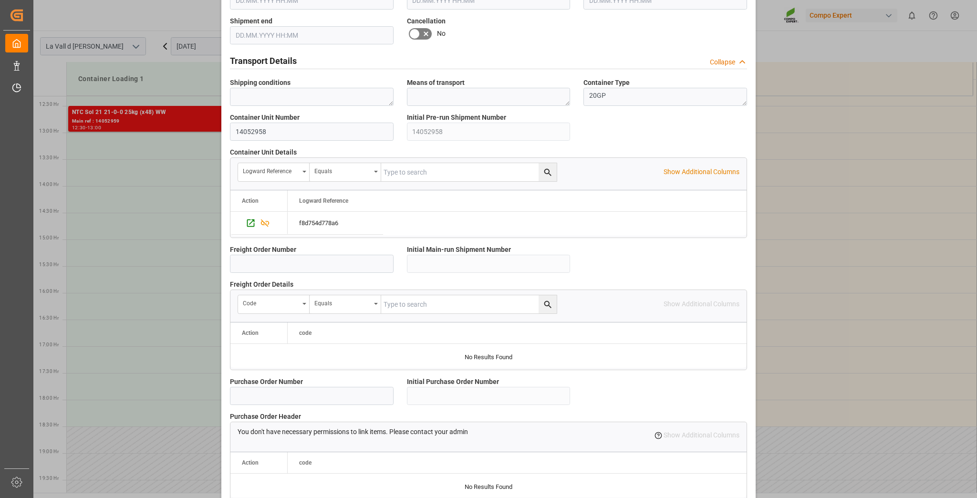
scroll to position [759, 0]
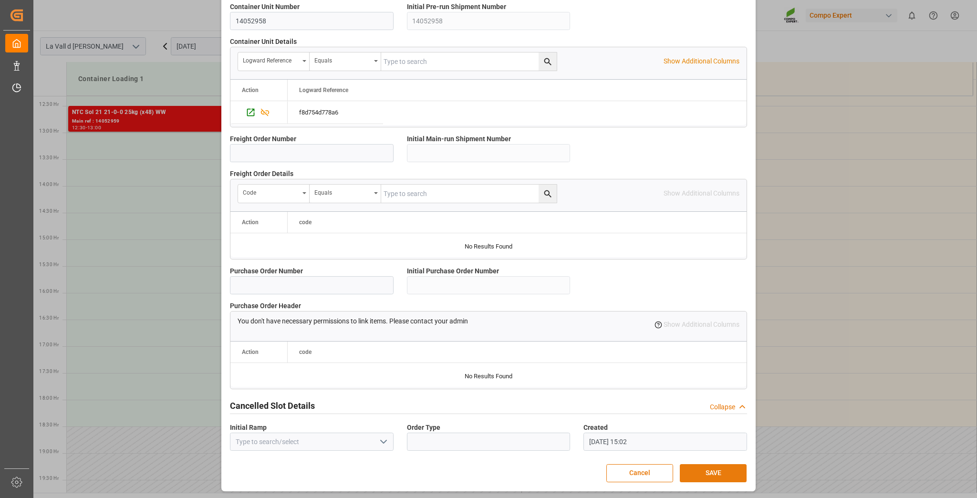
type input "24576"
click at [726, 472] on button "SAVE" at bounding box center [713, 473] width 67 height 18
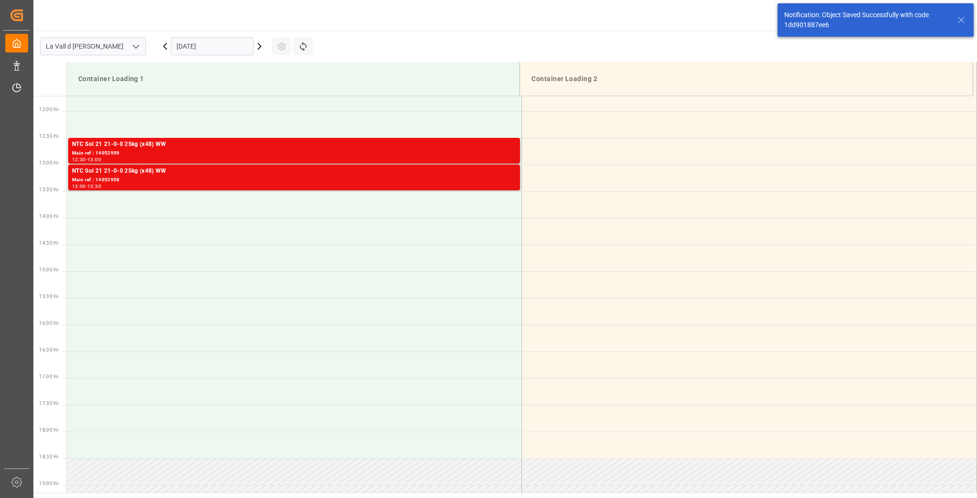
scroll to position [635, 0]
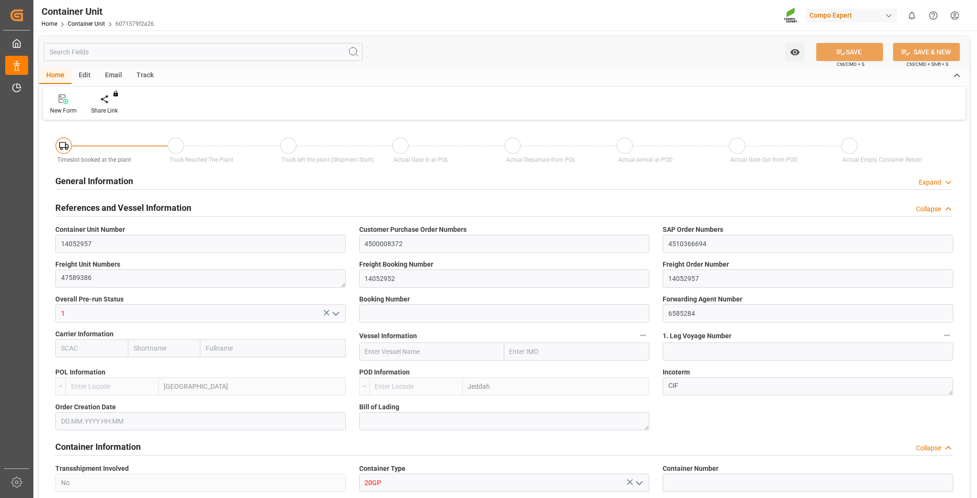
type input "ESVLC"
type input "SAJED"
type input "7"
type input "0"
type input "8"
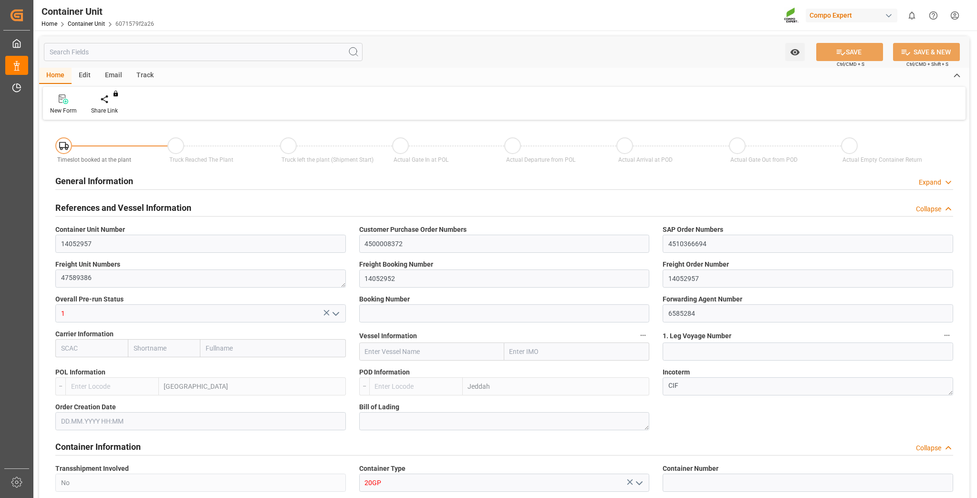
type input "0"
type input "160"
type input "24576"
type input "[DATE] 08:25"
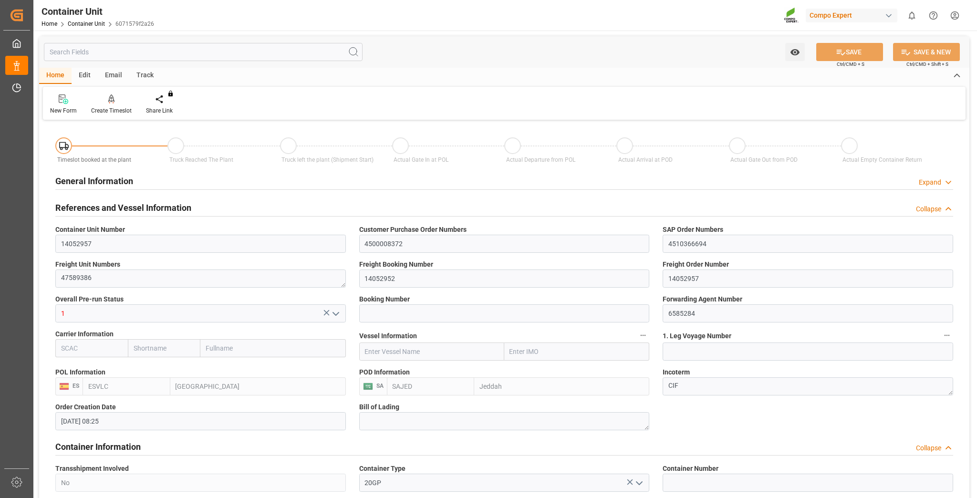
type input "[DATE]"
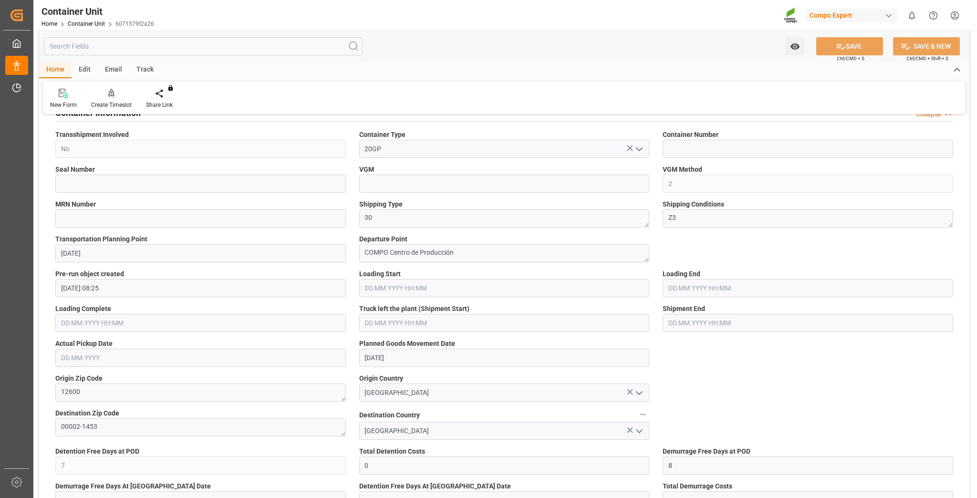
scroll to position [305, 0]
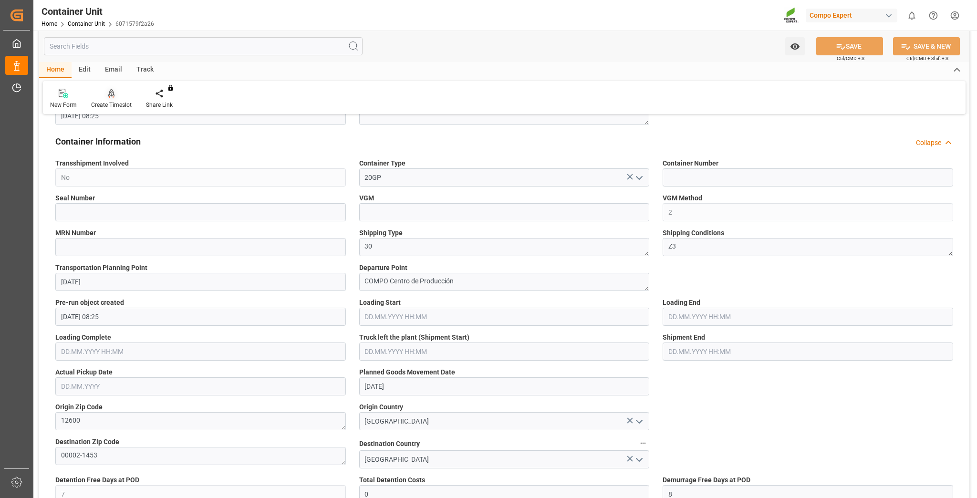
click at [126, 106] on div "Create Timeslot" at bounding box center [111, 105] width 41 height 9
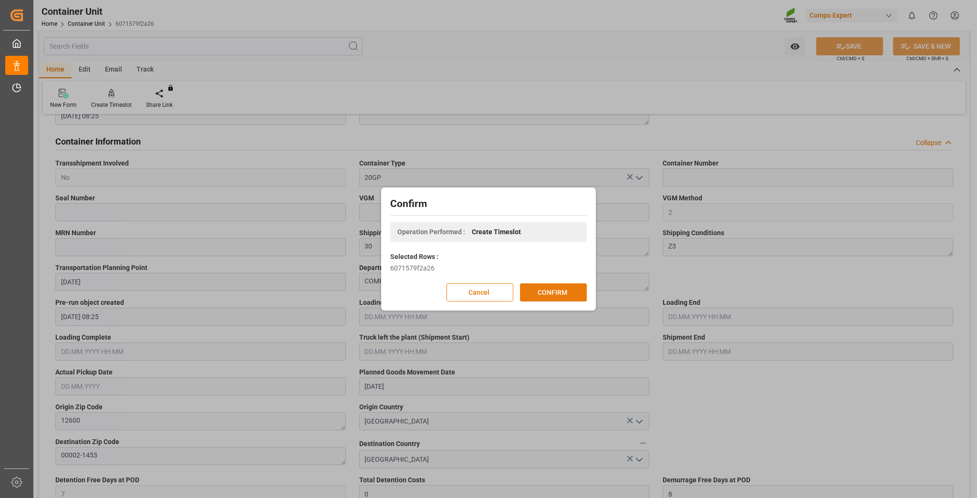
click at [561, 291] on button "CONFIRM" at bounding box center [553, 292] width 67 height 18
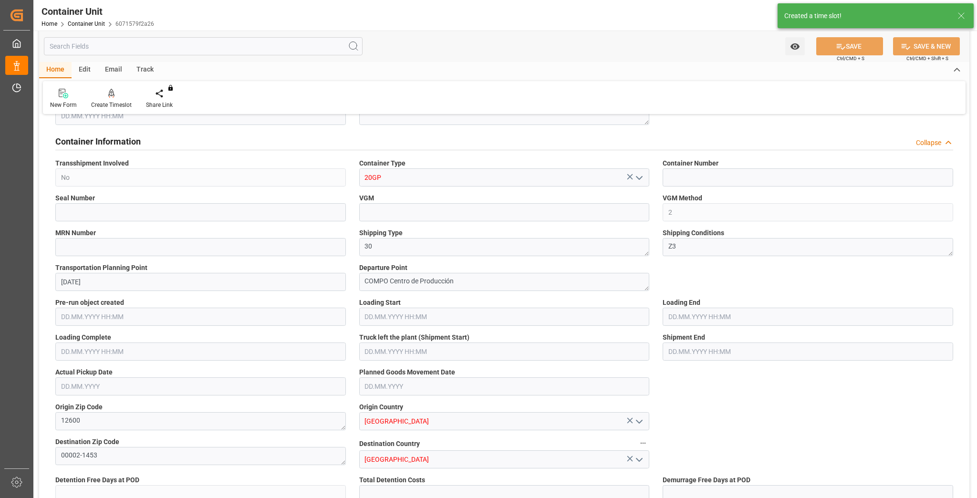
type input "ESVLC"
type input "SAJED"
type input "7"
type input "0"
type input "8"
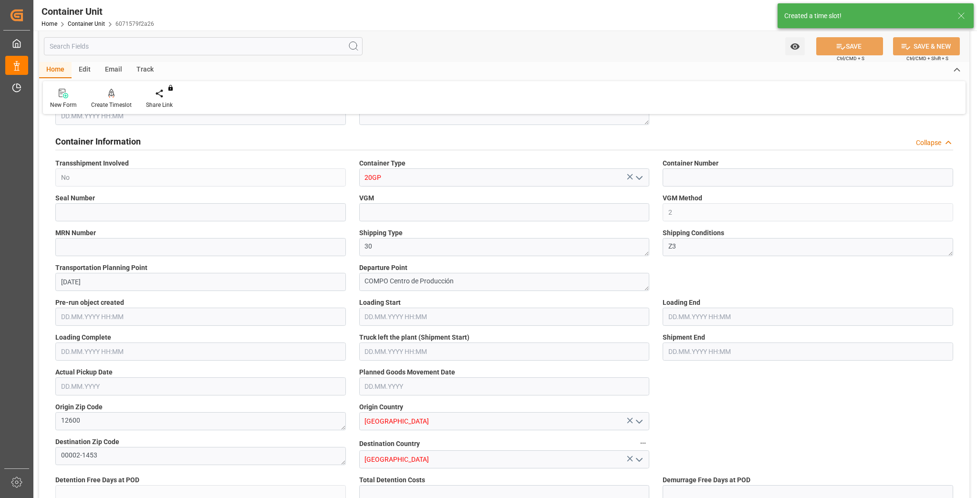
type input "0"
type input "160"
type input "24576"
type input "[DATE] 08:25"
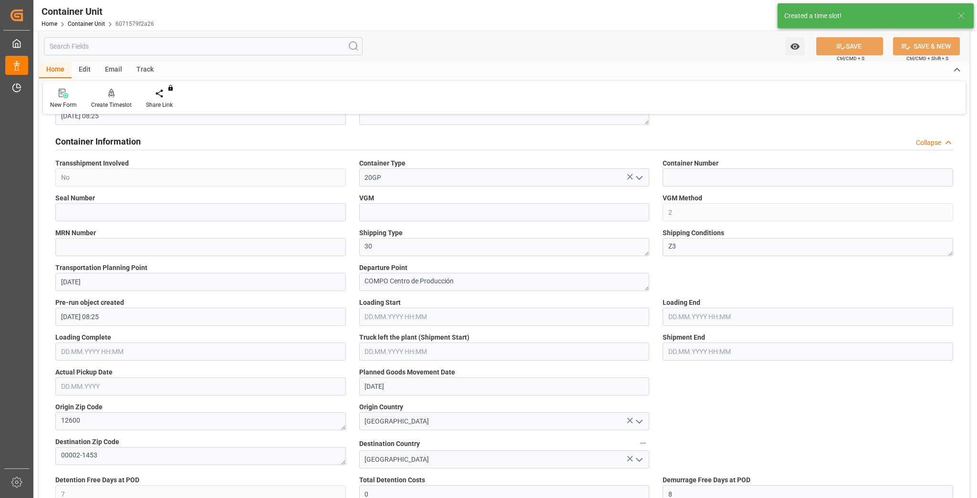
type input "[DATE]"
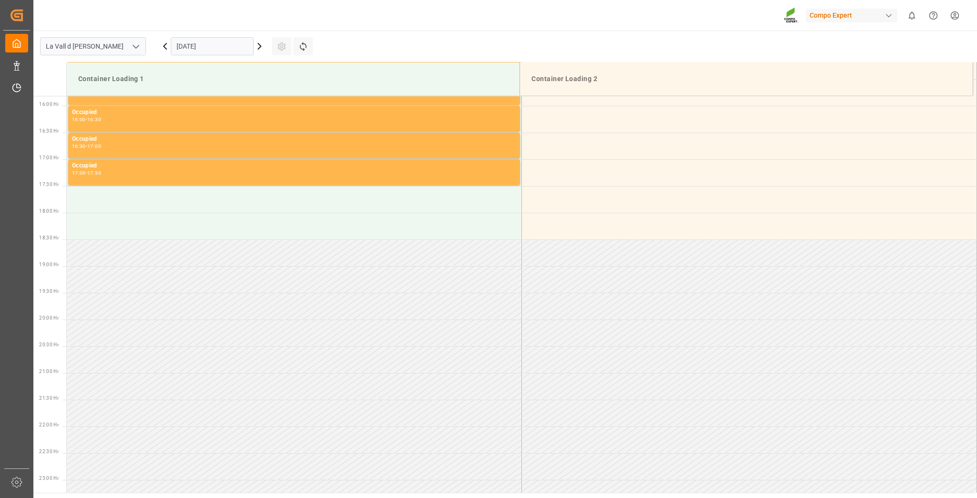
scroll to position [849, 0]
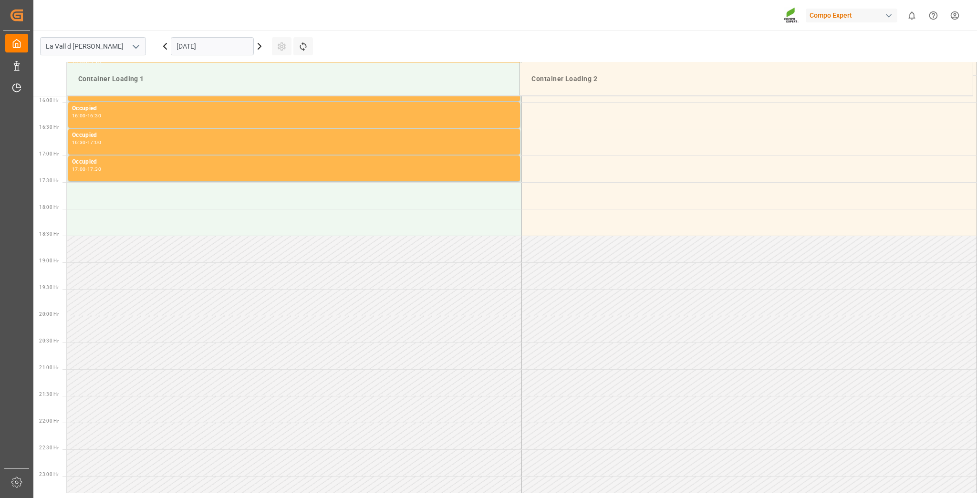
click at [237, 53] on input "[DATE]" at bounding box center [212, 46] width 83 height 18
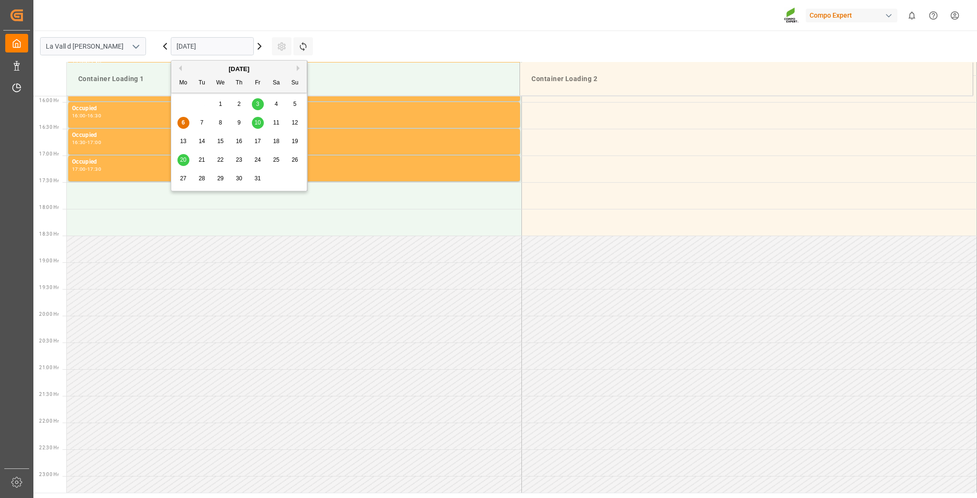
click at [182, 160] on span "20" at bounding box center [183, 159] width 6 height 7
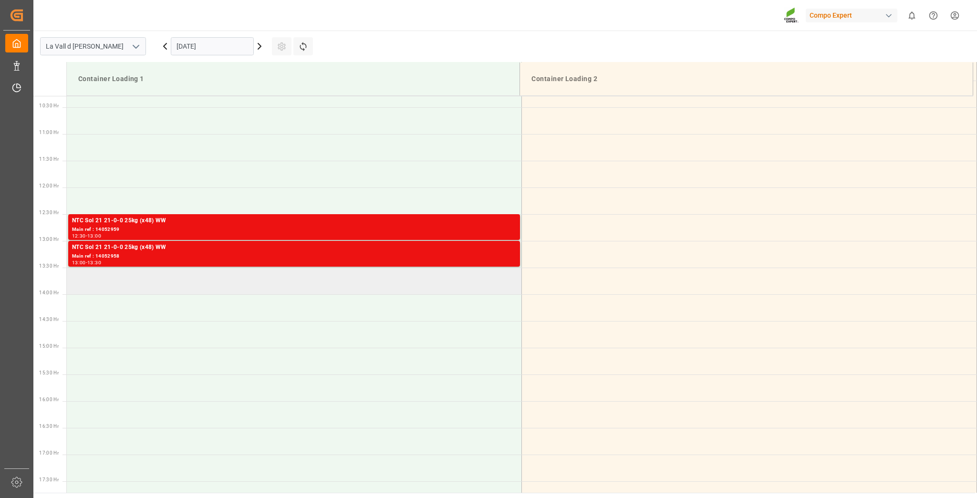
scroll to position [505, 0]
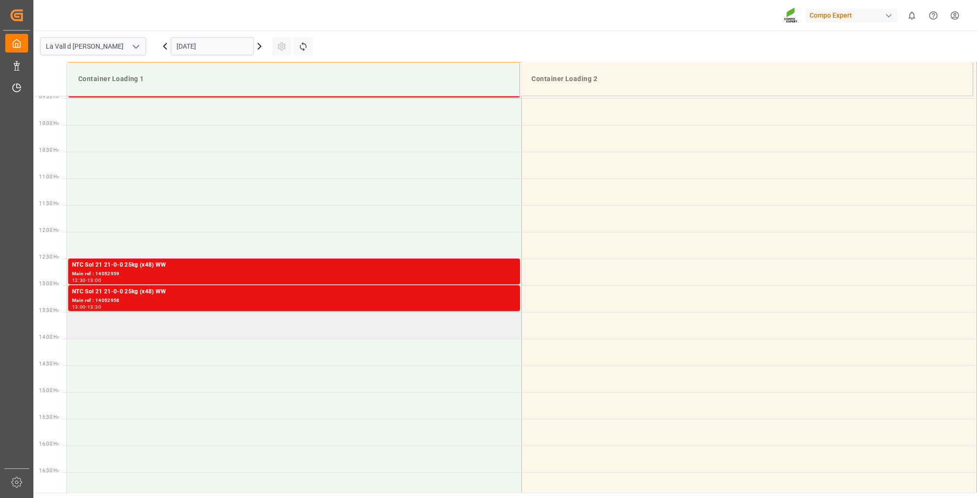
click at [177, 324] on td at bounding box center [294, 325] width 455 height 27
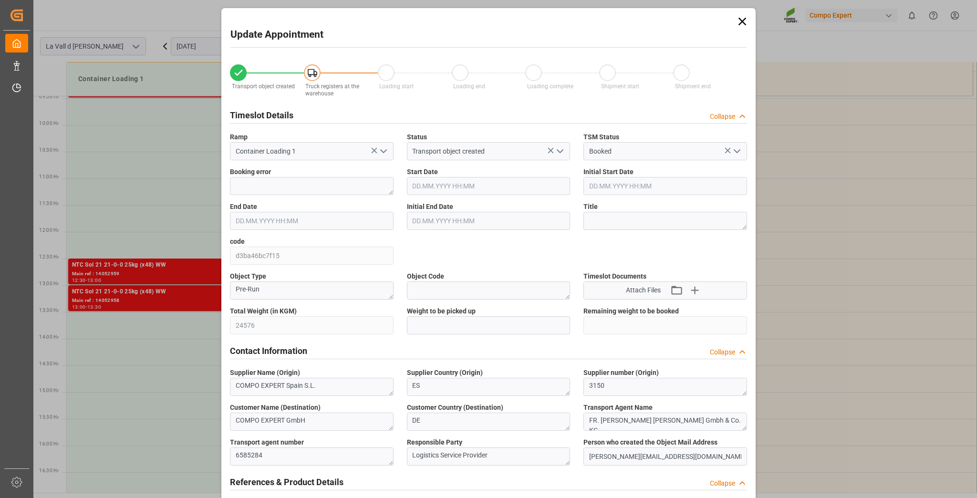
type input "[DATE] 13:30"
type input "[DATE] 14:00"
type input "[DATE] 08:25"
type input "[DATE] 15:03"
click at [424, 324] on input "text" at bounding box center [489, 325] width 164 height 18
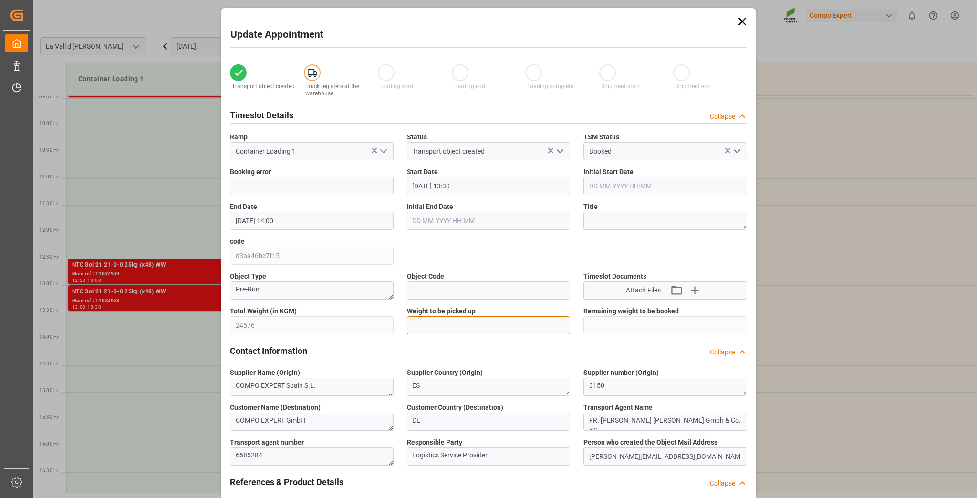
paste input "24576"
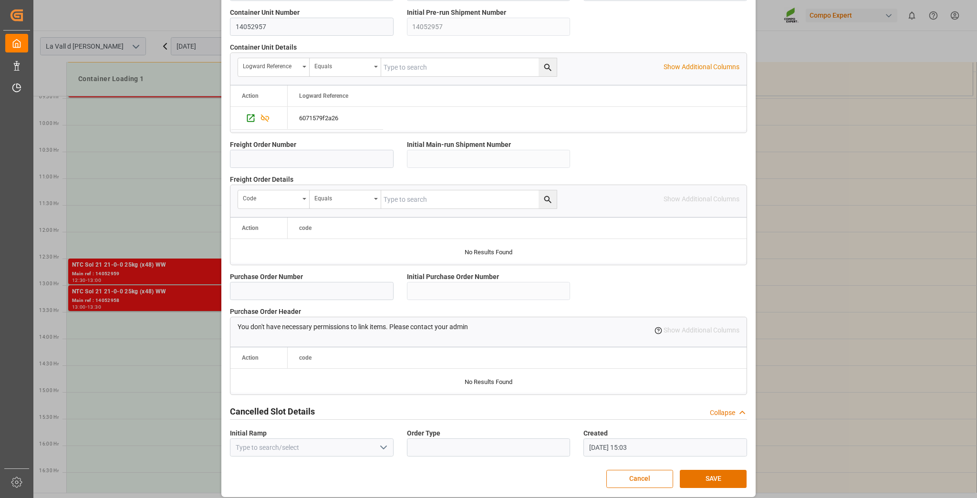
scroll to position [759, 0]
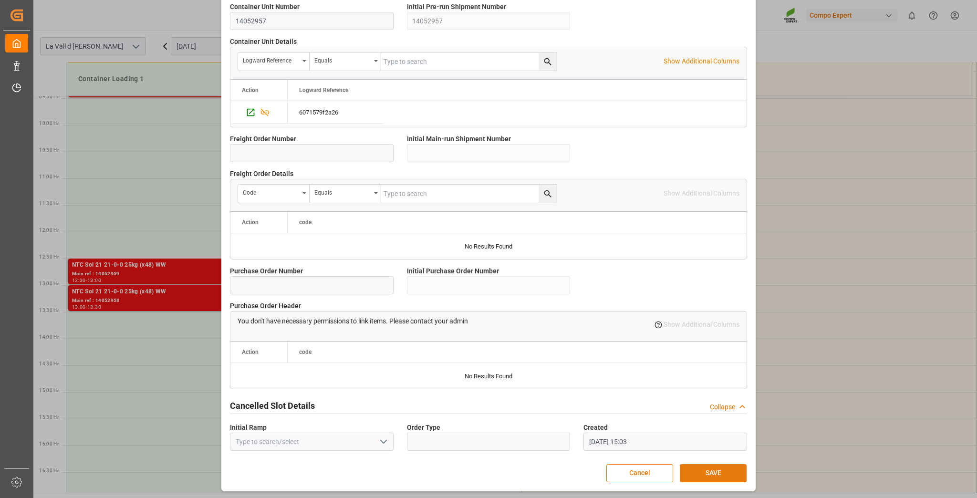
type input "24576"
click at [716, 472] on button "SAVE" at bounding box center [713, 473] width 67 height 18
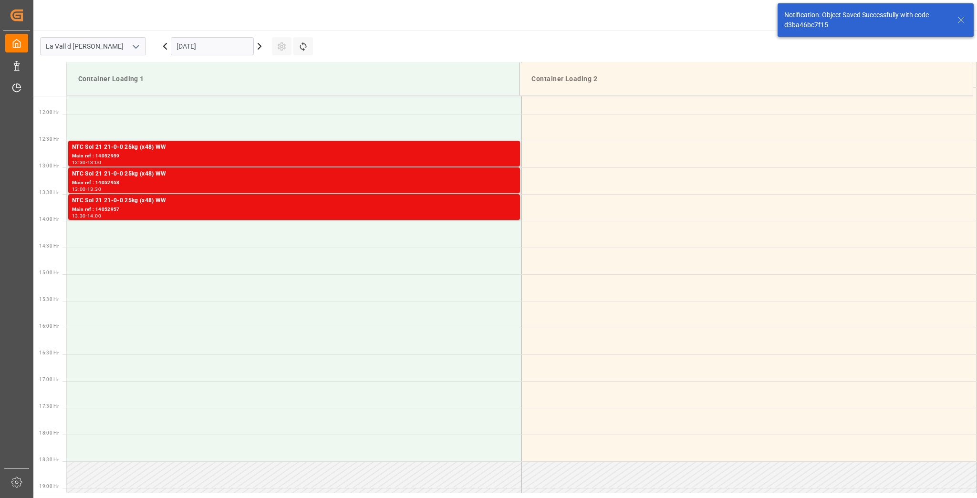
scroll to position [635, 0]
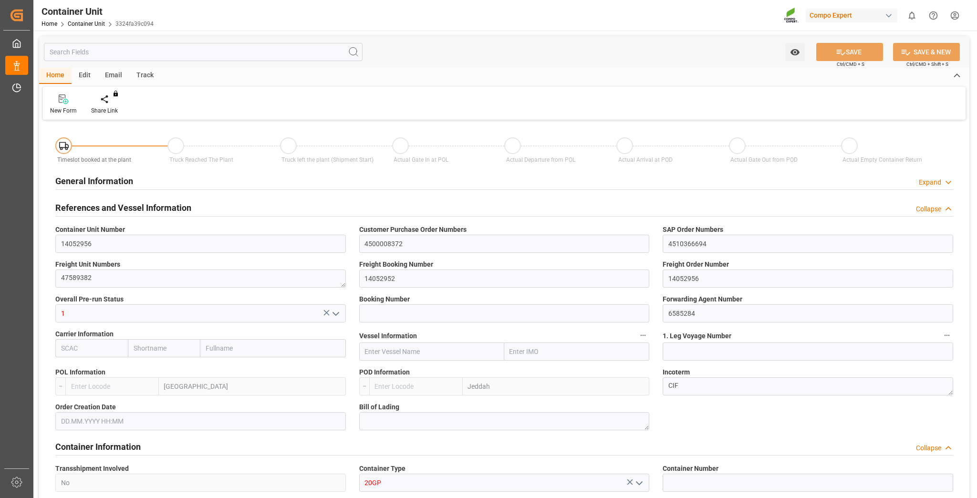
type input "ESVLC"
type input "SAJED"
type input "7"
type input "0"
type input "8"
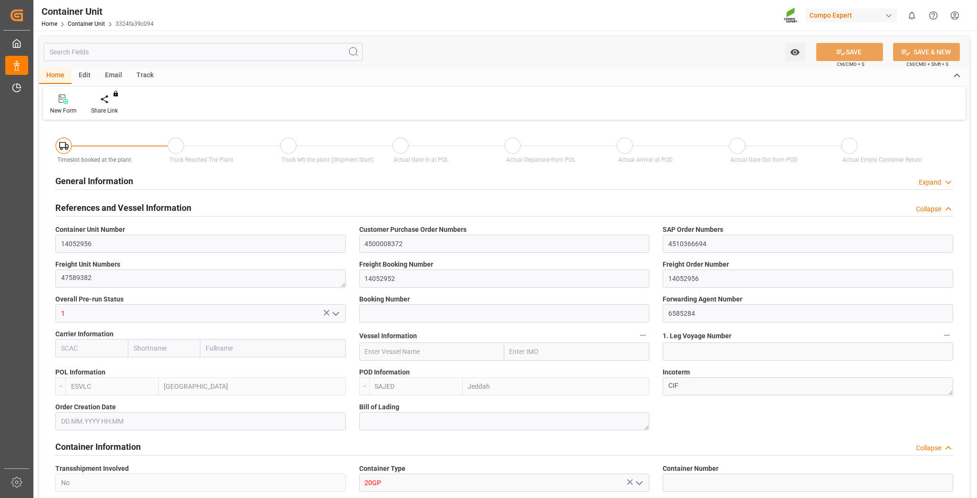
type input "0"
type input "160"
type input "24576"
type input "[DATE] 08:25"
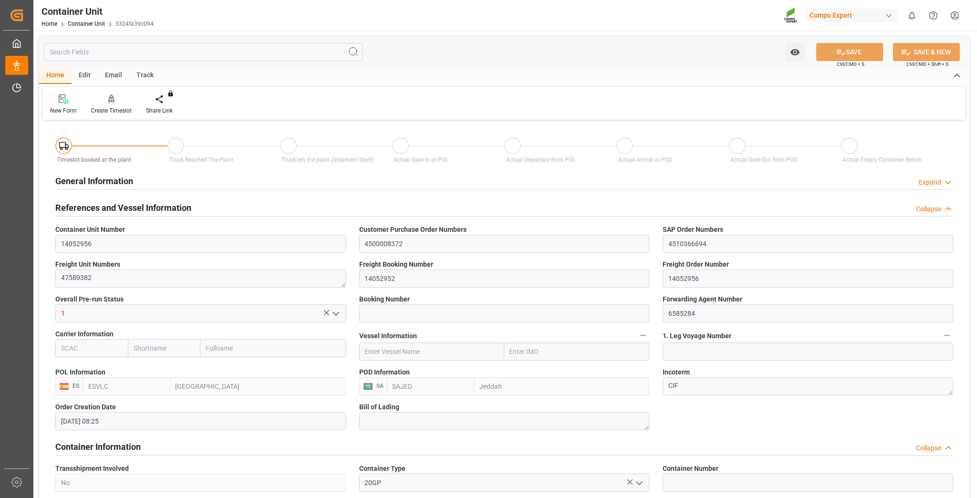
type input "[DATE]"
click at [121, 107] on div "Create Timeslot" at bounding box center [111, 110] width 41 height 9
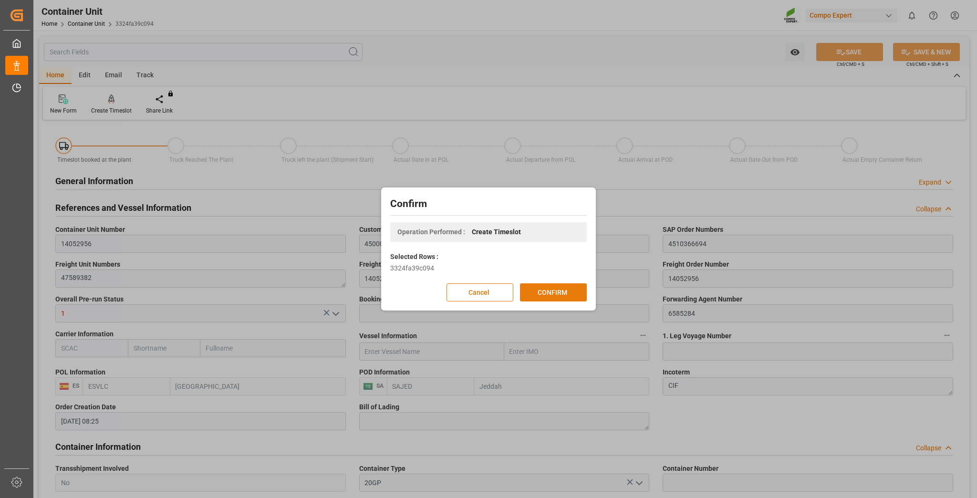
click at [553, 298] on button "CONFIRM" at bounding box center [553, 292] width 67 height 18
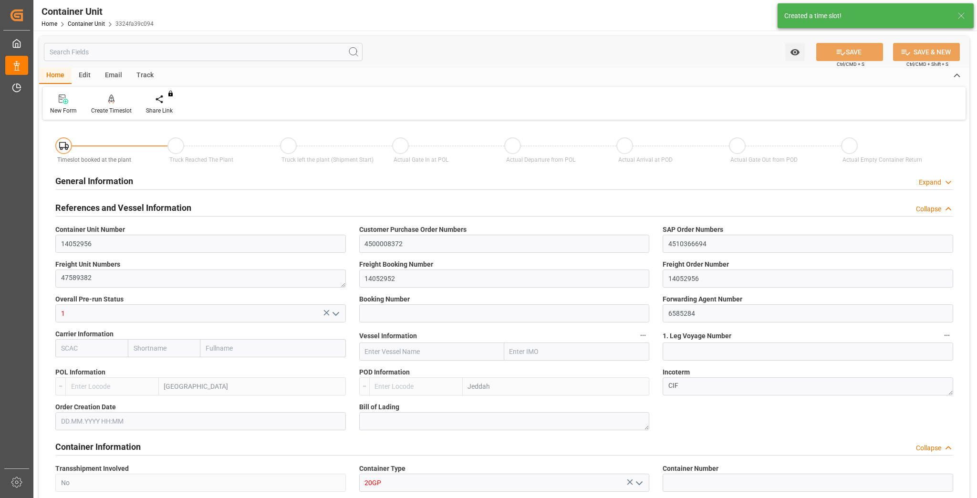
type input "ESVLC"
type input "SAJED"
type input "7"
type input "0"
type input "8"
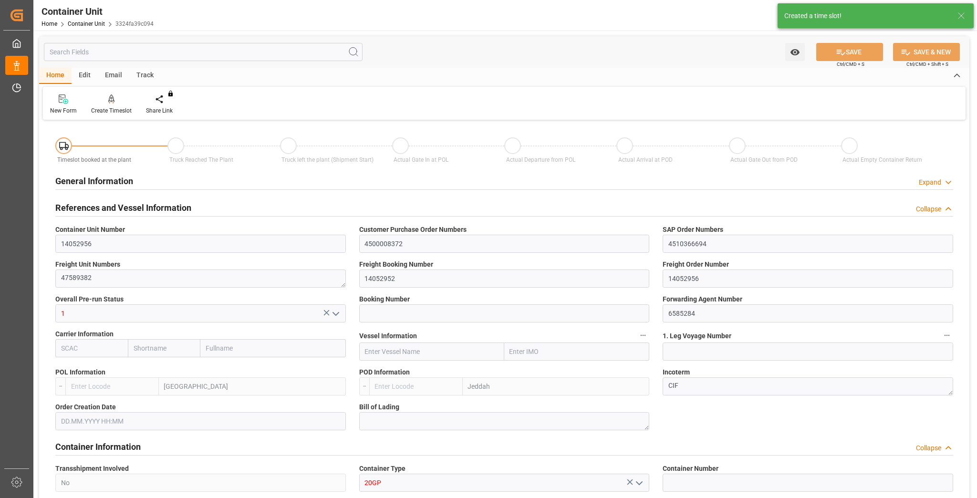
type input "0"
type input "160"
type input "24576"
type input "[DATE] 08:25"
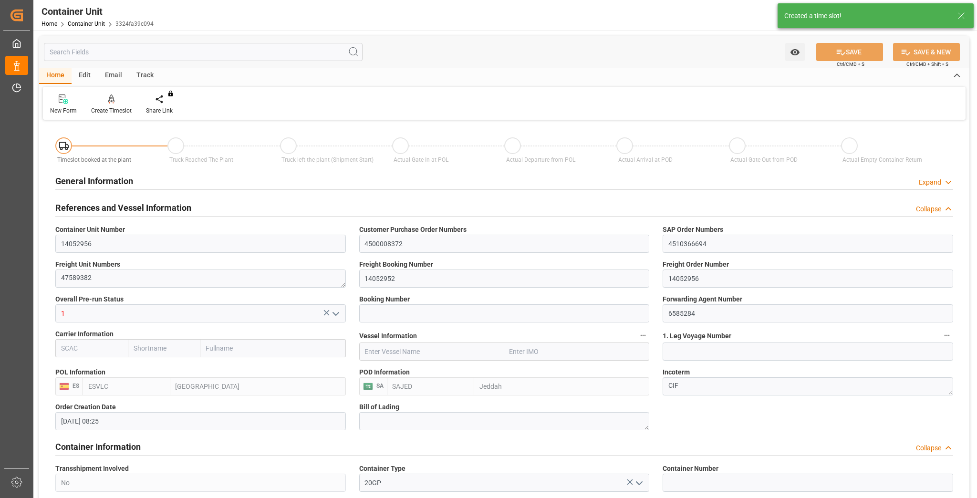
type input "[DATE]"
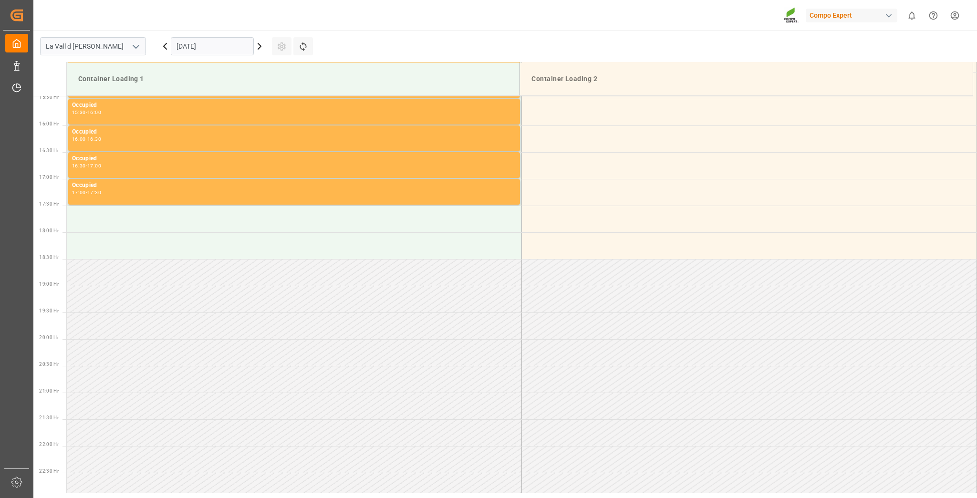
click at [195, 41] on input "[DATE]" at bounding box center [212, 46] width 83 height 18
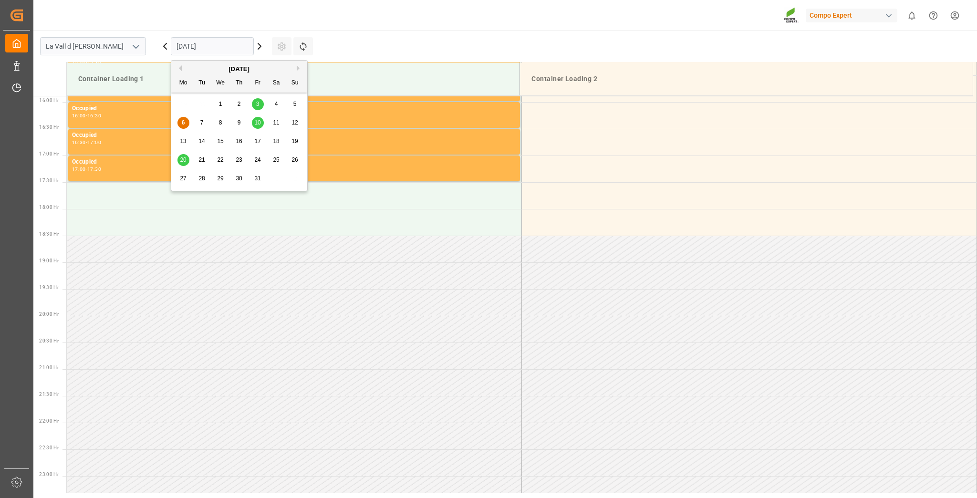
click at [186, 161] on span "20" at bounding box center [183, 159] width 6 height 7
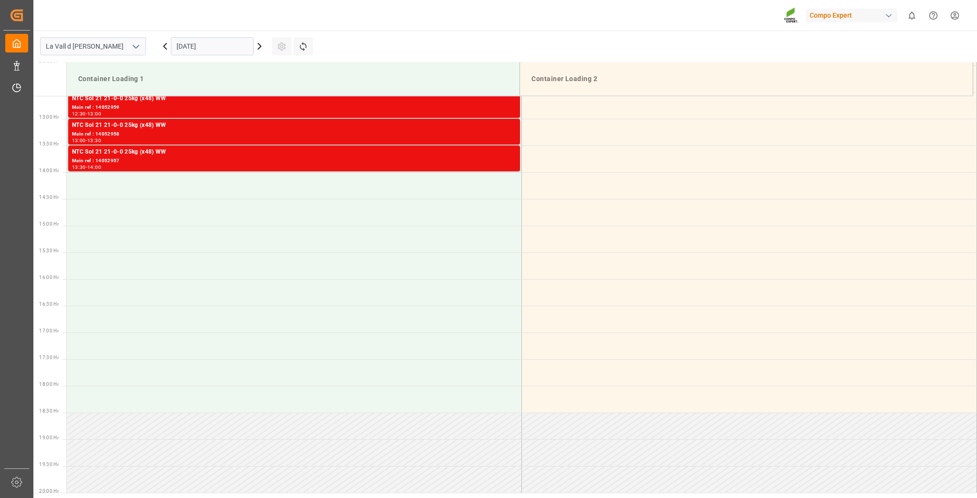
scroll to position [645, 0]
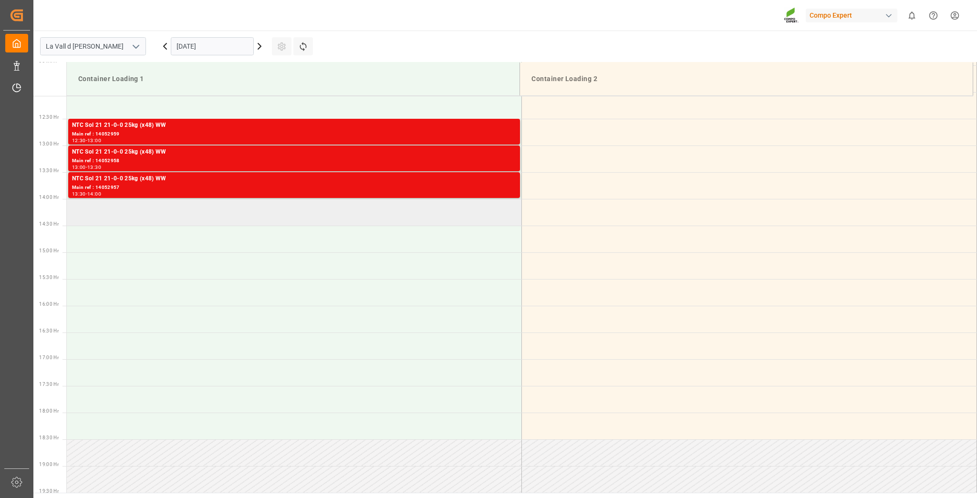
click at [288, 211] on td at bounding box center [294, 212] width 455 height 27
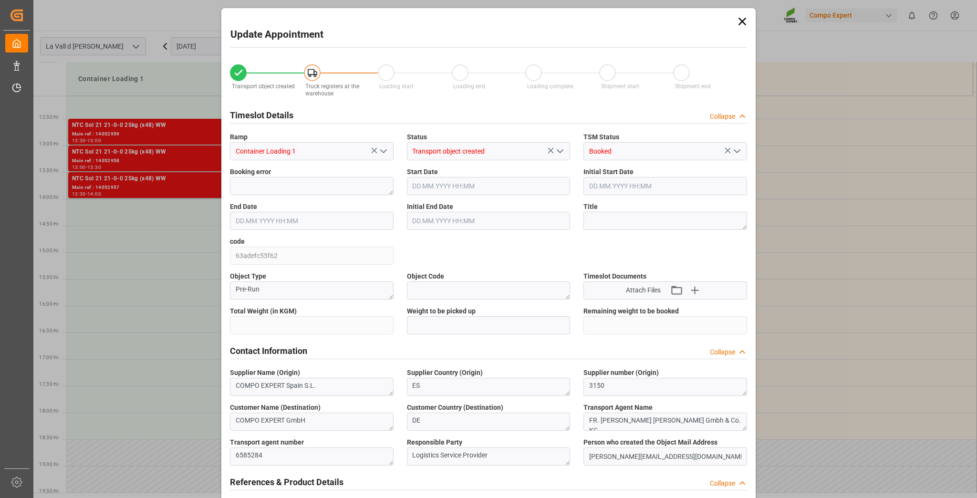
type input "24576"
type input "160"
type input "20.10.2025 14:00"
type input "20.10.2025 14:30"
type input "[DATE] 08:25"
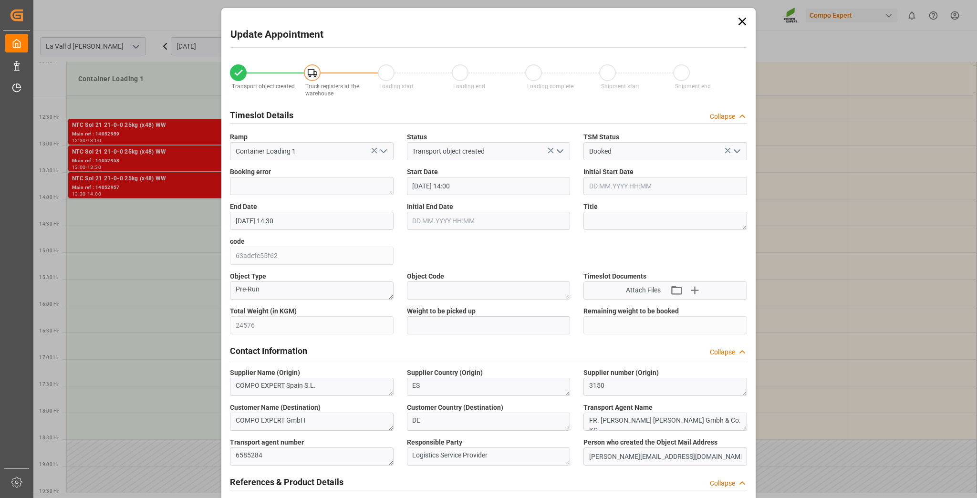
type input "06.10.2025 15:03"
drag, startPoint x: 437, startPoint y: 327, endPoint x: 448, endPoint y: 334, distance: 13.1
click at [437, 327] on input "text" at bounding box center [489, 325] width 164 height 18
paste input "24576"
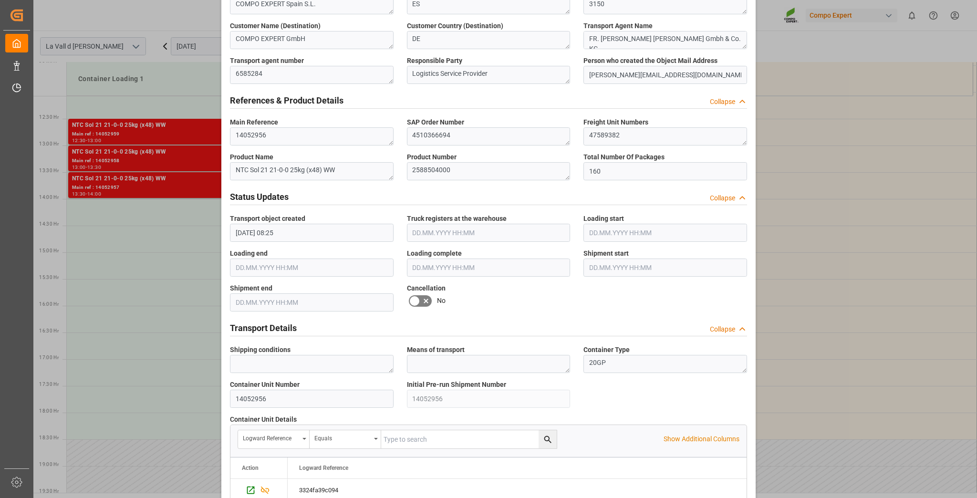
scroll to position [759, 0]
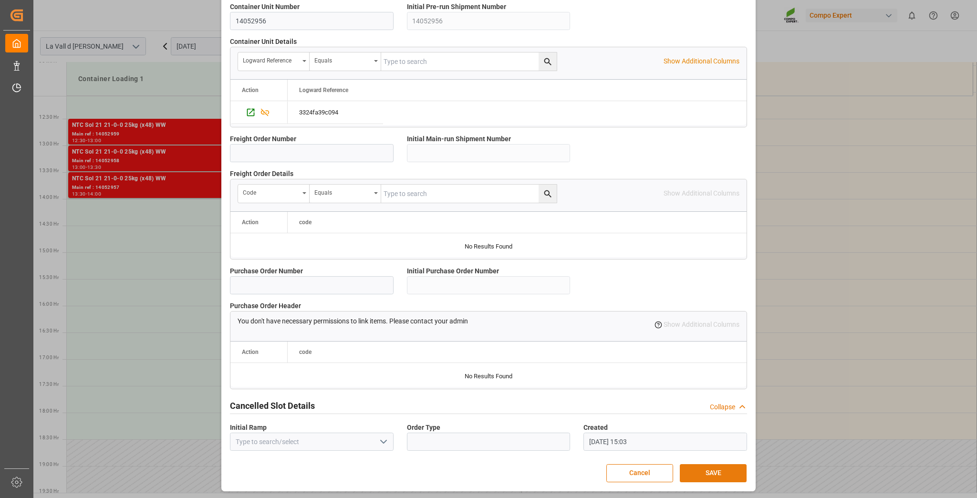
type input "24576"
click at [723, 473] on button "SAVE" at bounding box center [713, 473] width 67 height 18
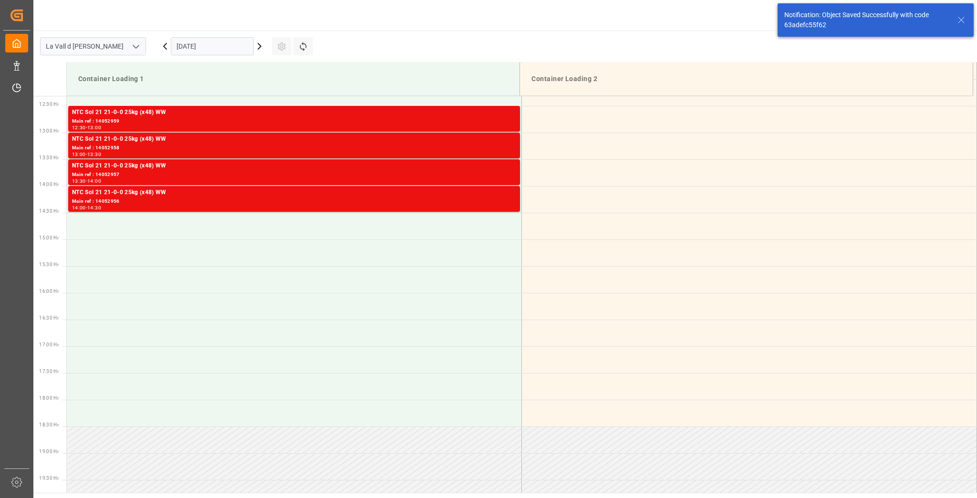
scroll to position [688, 0]
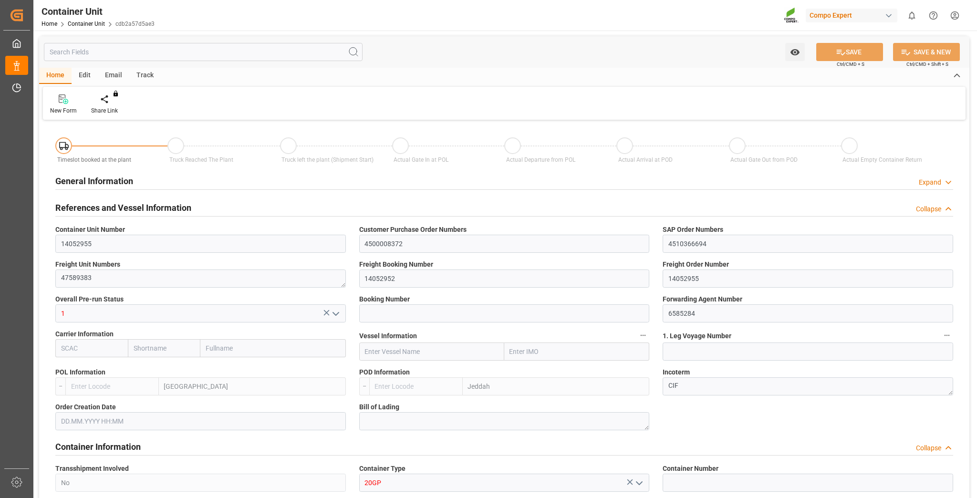
type input "ESVLC"
type input "SAJED"
type input "7"
type input "0"
type input "8"
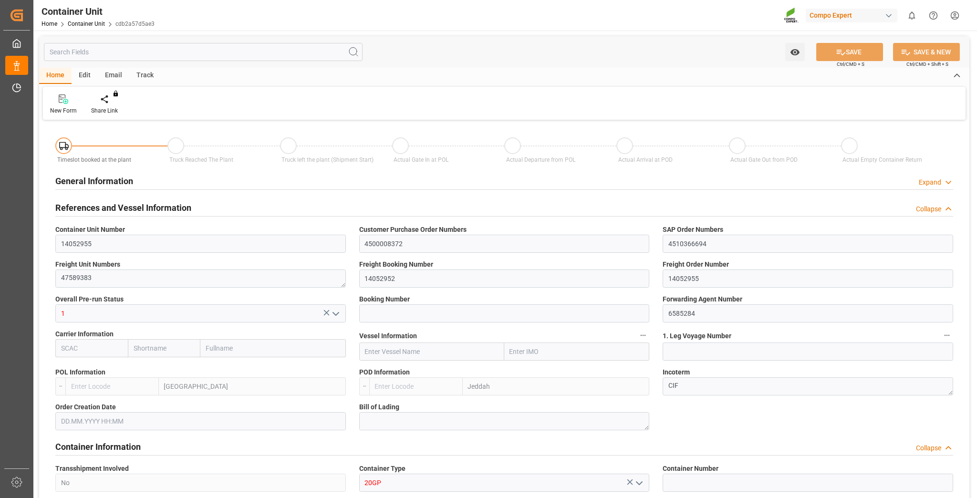
type input "0"
type input "160"
type input "24576"
type input "[DATE] 08:25"
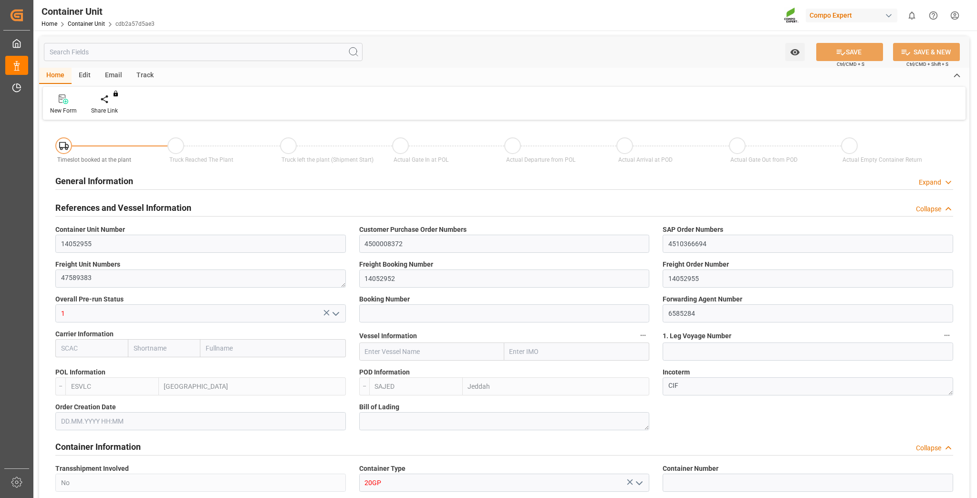
type input "[DATE]"
click at [104, 97] on div at bounding box center [111, 99] width 41 height 10
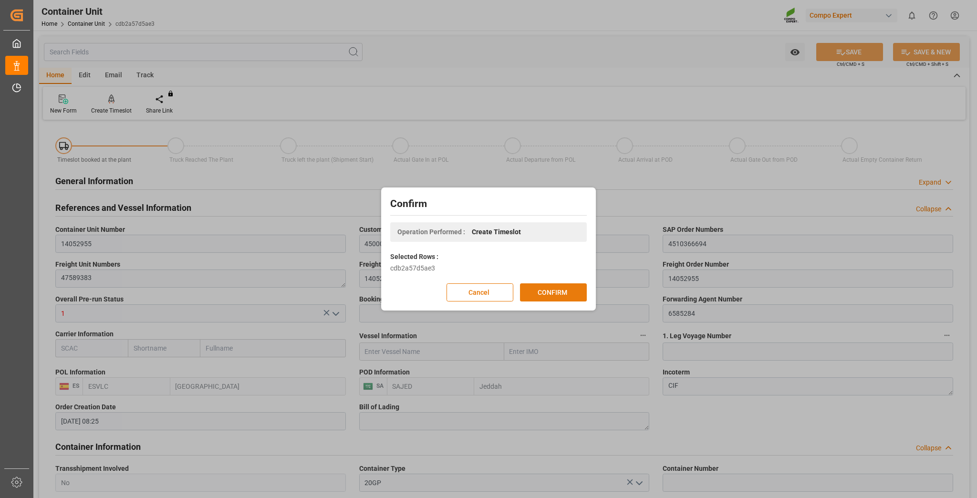
click at [561, 297] on button "CONFIRM" at bounding box center [553, 292] width 67 height 18
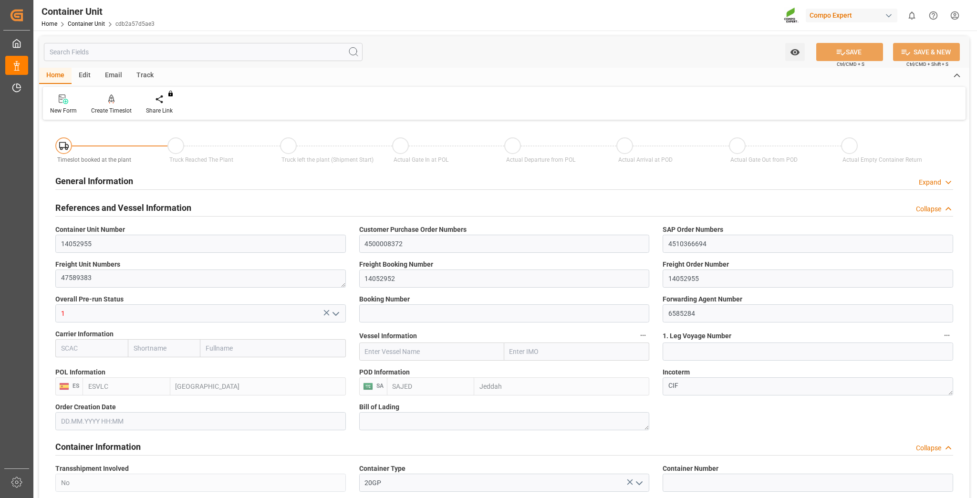
type input "ESVLC"
type input "SAJED"
type input "7"
type input "0"
type input "8"
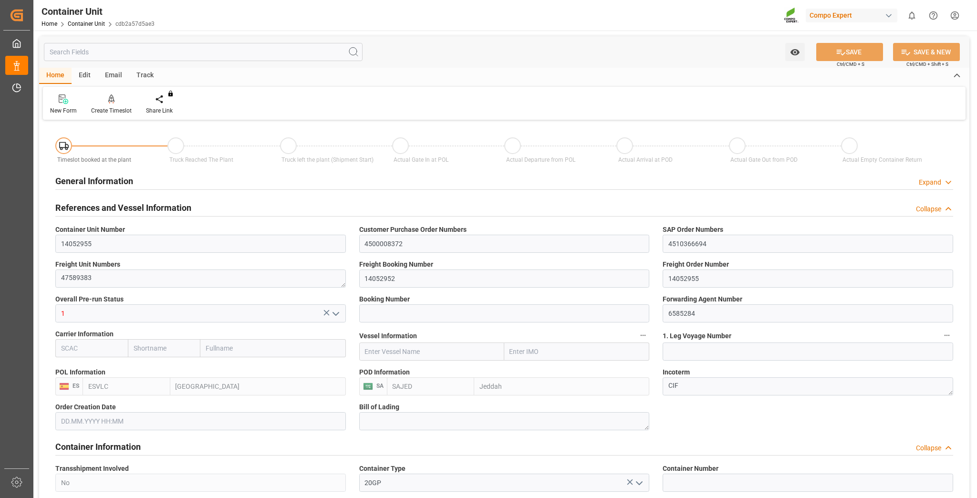
type input "0"
type input "160"
type input "24576"
type input "[DATE] 08:25"
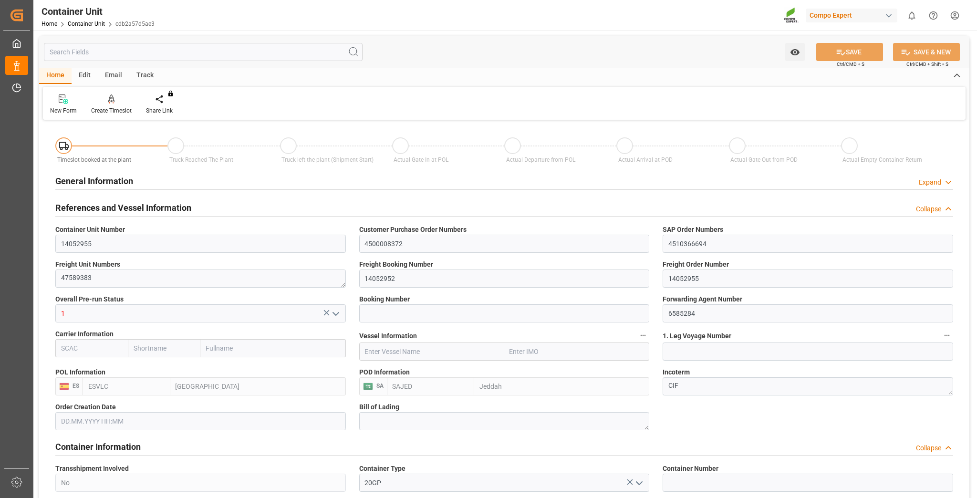
type input "10.10.2025"
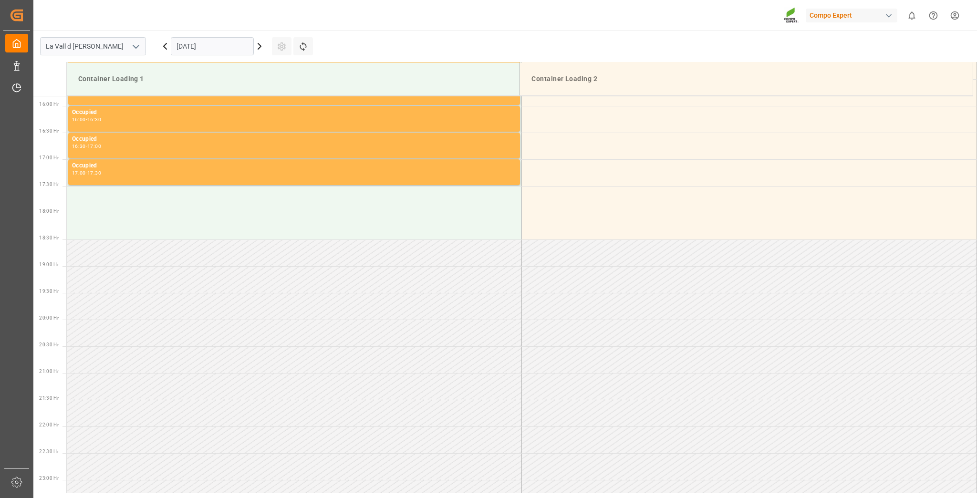
click at [211, 50] on input "[DATE]" at bounding box center [212, 46] width 83 height 18
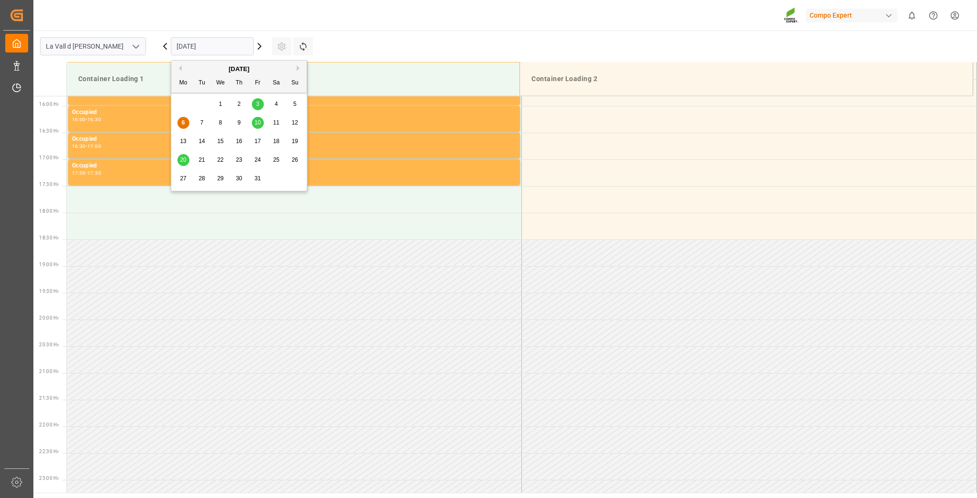
scroll to position [849, 0]
click at [183, 160] on span "20" at bounding box center [183, 159] width 6 height 7
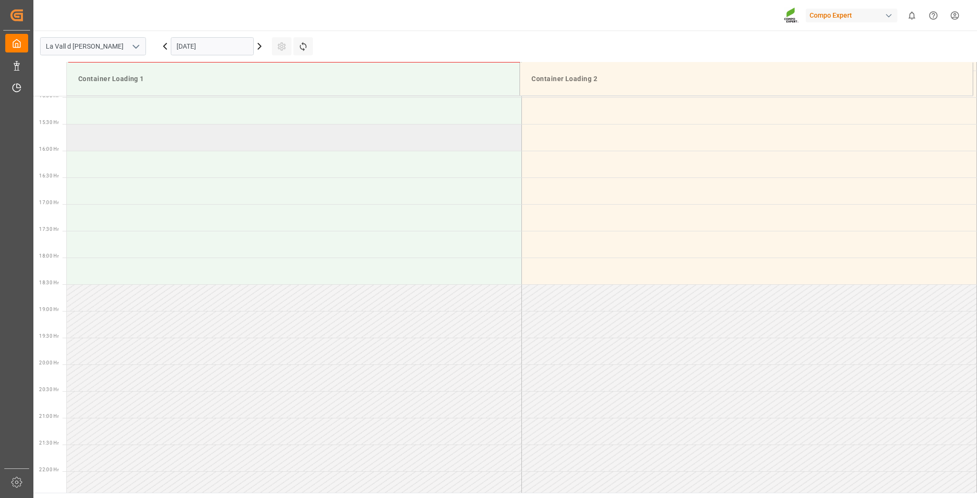
scroll to position [658, 0]
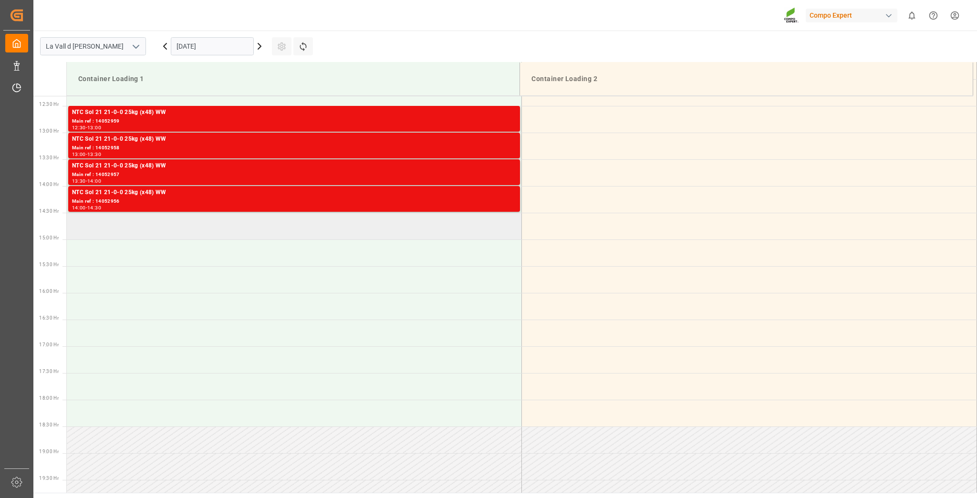
click at [134, 231] on td at bounding box center [294, 226] width 455 height 27
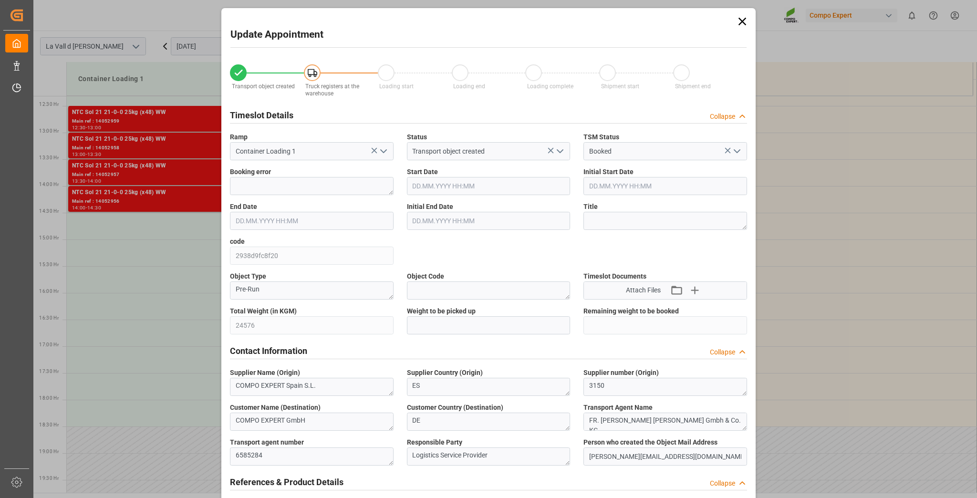
type input "[DATE] 14:30"
type input "[DATE] 15:00"
type input "[DATE] 08:25"
type input "06.10.2025 15:04"
drag, startPoint x: 438, startPoint y: 324, endPoint x: 447, endPoint y: 326, distance: 9.8
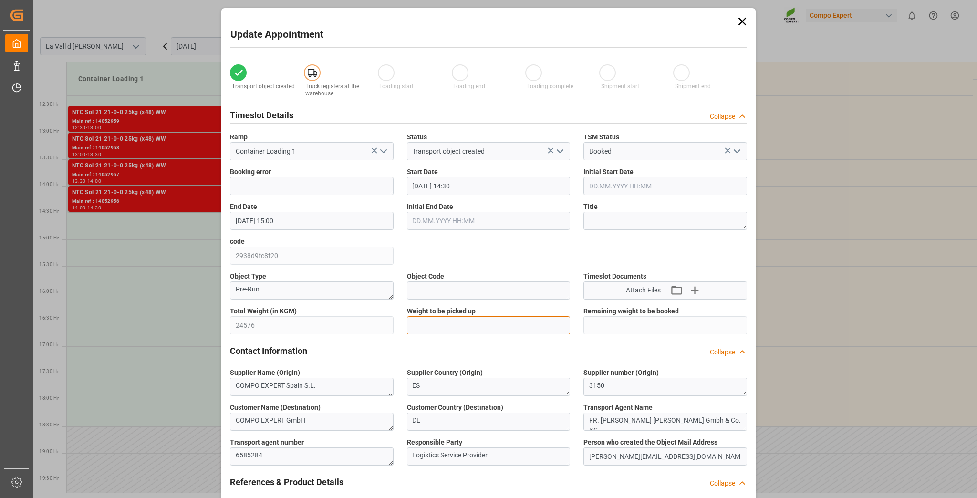
click at [438, 324] on input "text" at bounding box center [489, 325] width 164 height 18
paste input "24576"
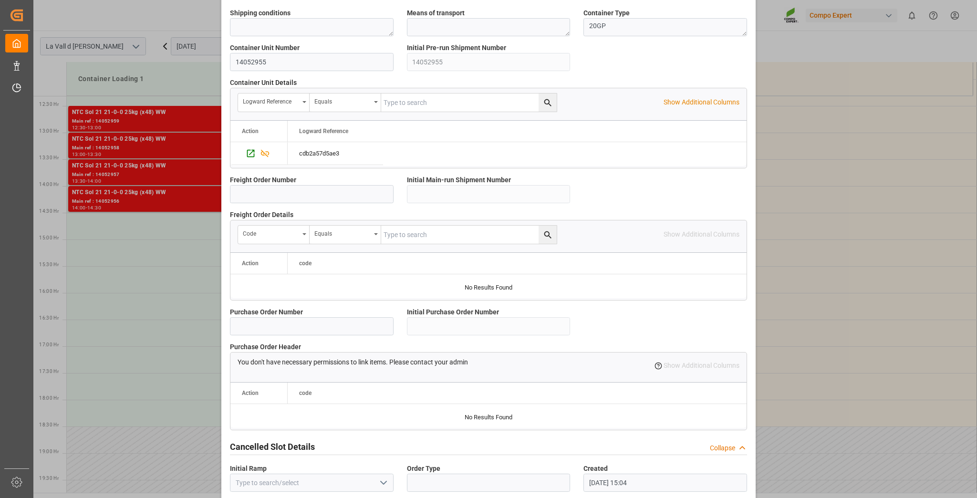
scroll to position [759, 0]
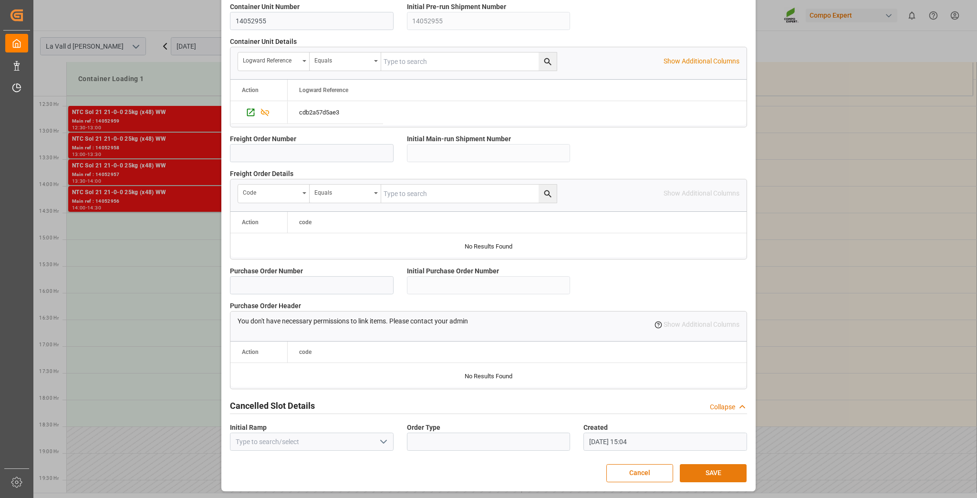
type input "24576"
click at [721, 475] on button "SAVE" at bounding box center [713, 473] width 67 height 18
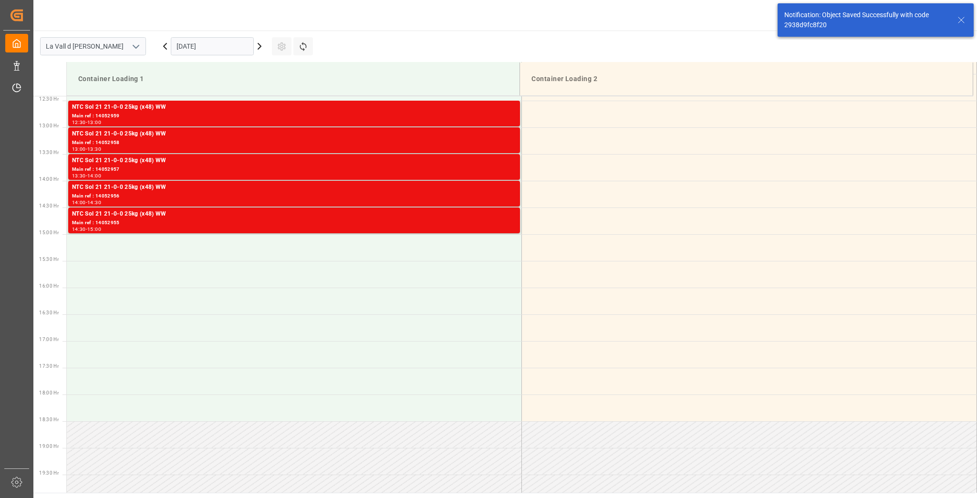
scroll to position [688, 0]
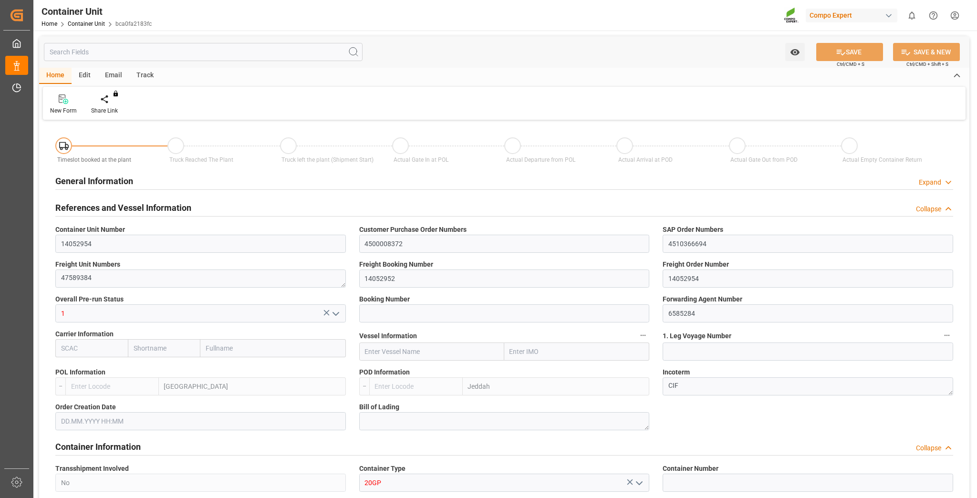
type input "ESVLC"
type input "SAJED"
type input "7"
type input "0"
type input "8"
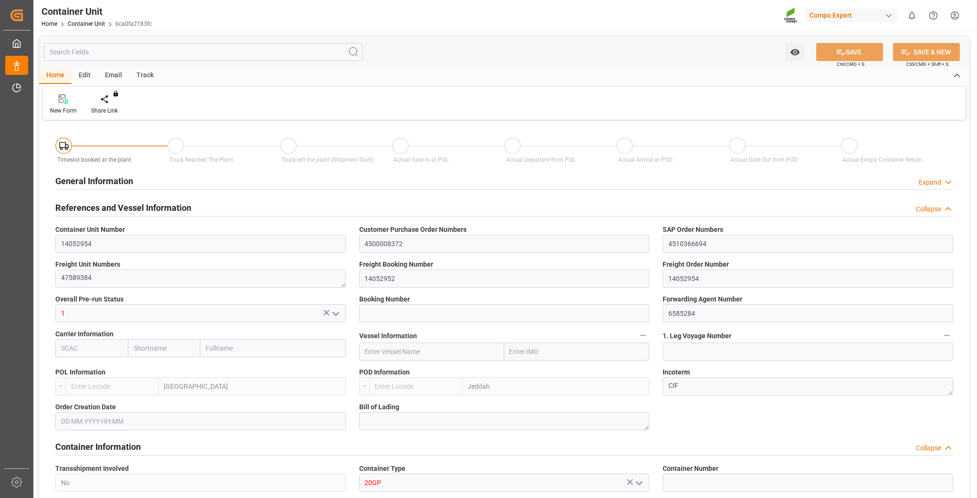
type input "0"
type input "160"
type input "24576"
type input "[DATE] 08:25"
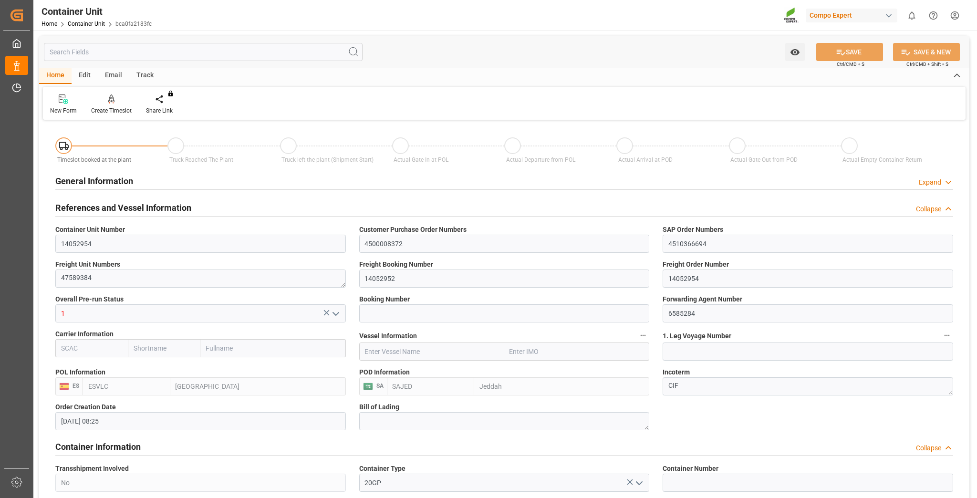
type input "10.10.2025"
click at [114, 111] on div "Create Timeslot" at bounding box center [111, 110] width 41 height 9
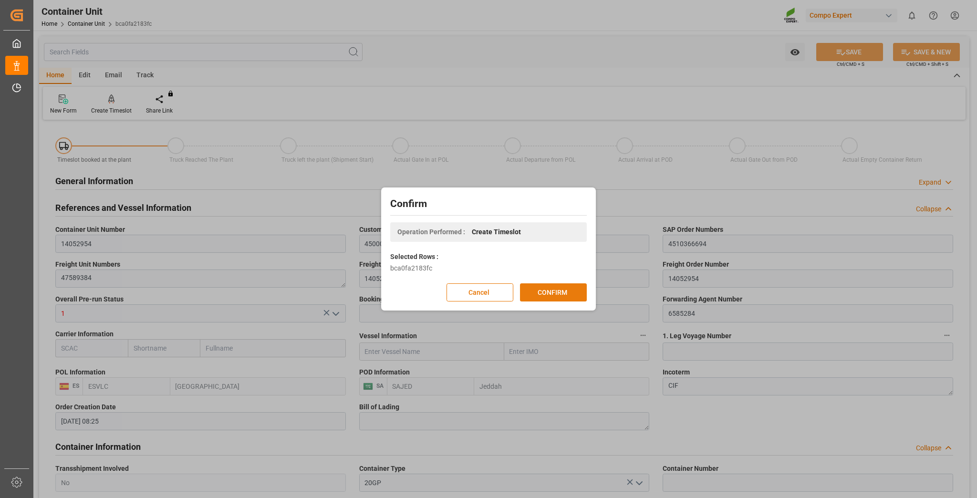
click at [583, 288] on button "CONFIRM" at bounding box center [553, 292] width 67 height 18
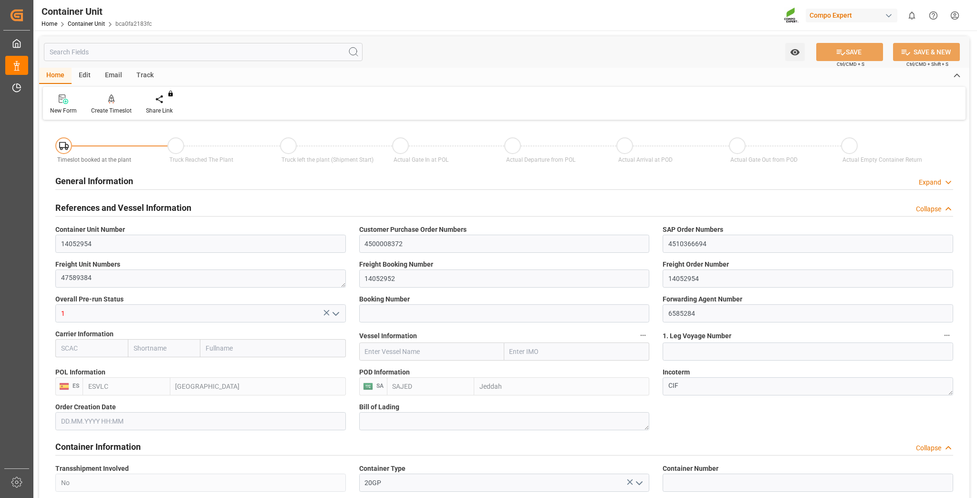
type input "ESVLC"
type input "SAJED"
type input "7"
type input "0"
type input "8"
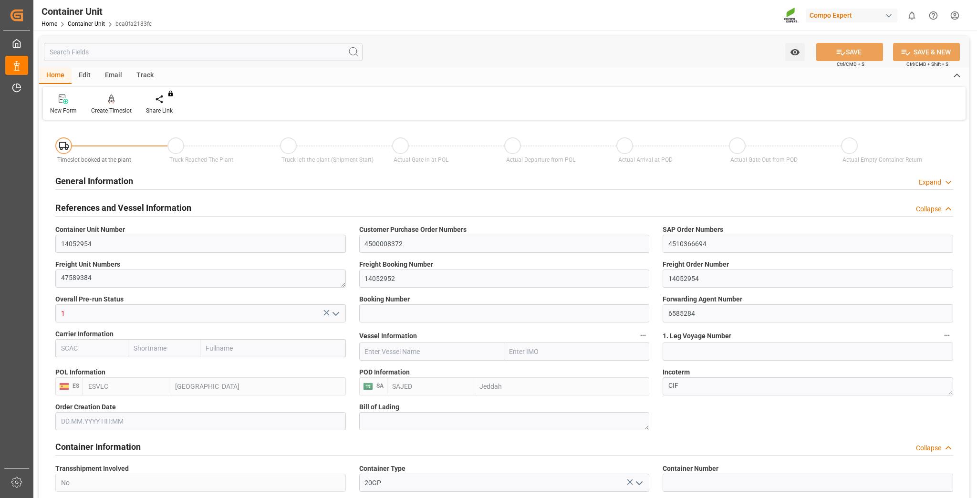
type input "0"
type input "160"
type input "24576"
type input "[DATE] 08:25"
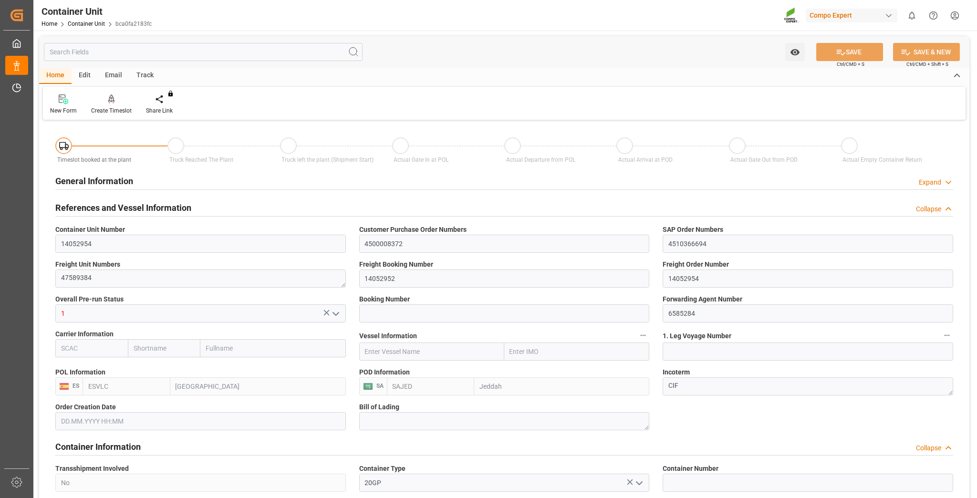
type input "10.10.2025"
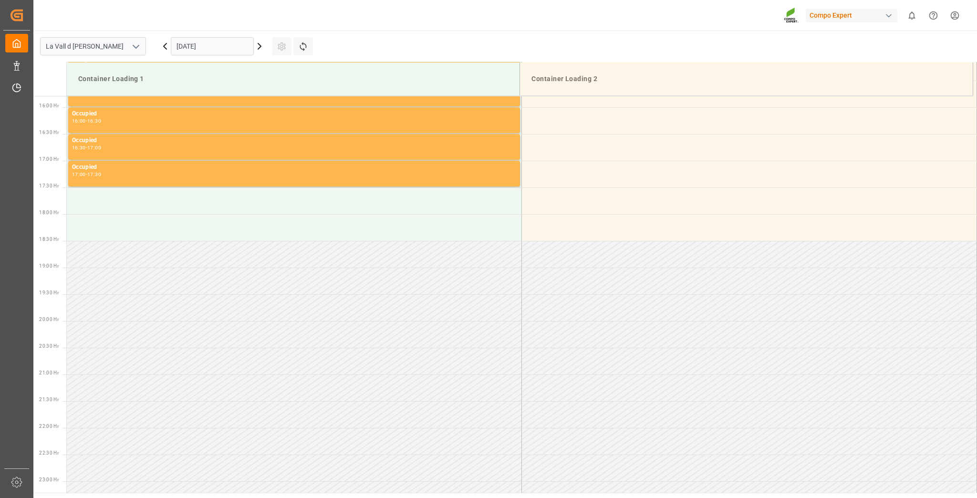
scroll to position [849, 0]
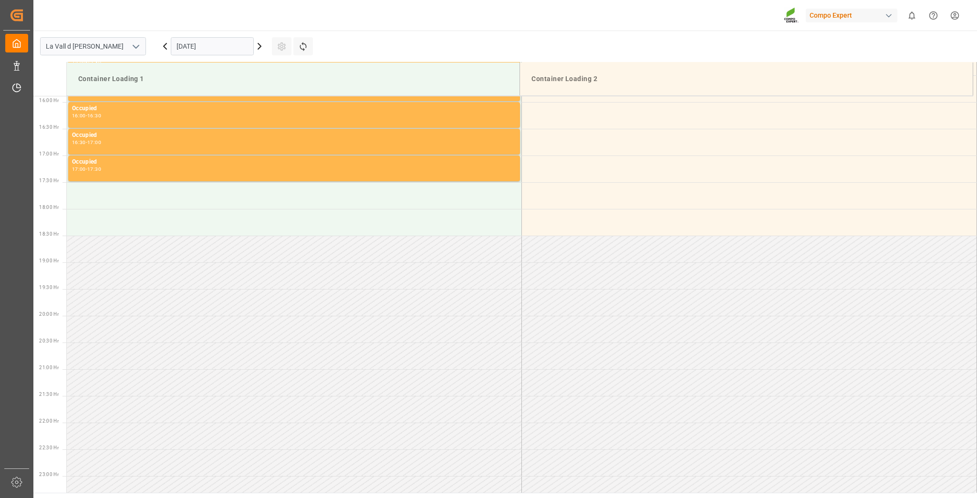
click at [225, 50] on input "[DATE]" at bounding box center [212, 46] width 83 height 18
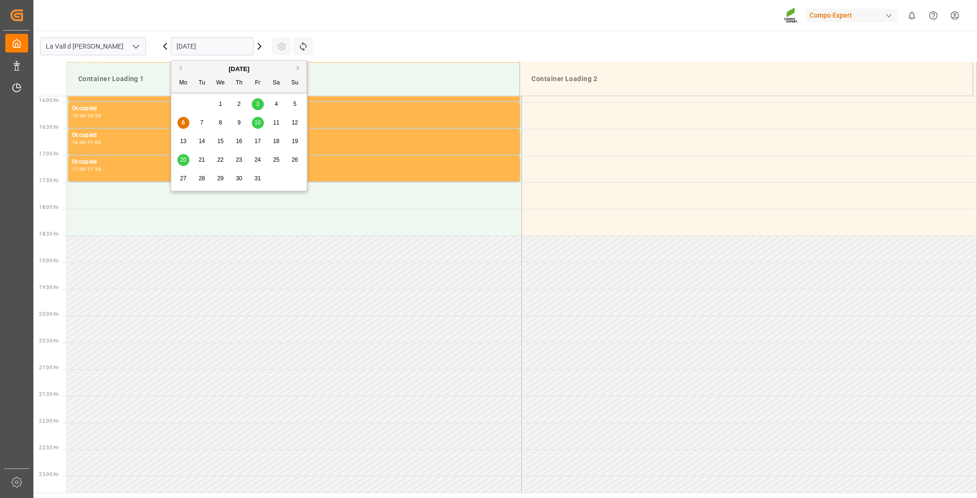
click at [184, 162] on span "20" at bounding box center [183, 159] width 6 height 7
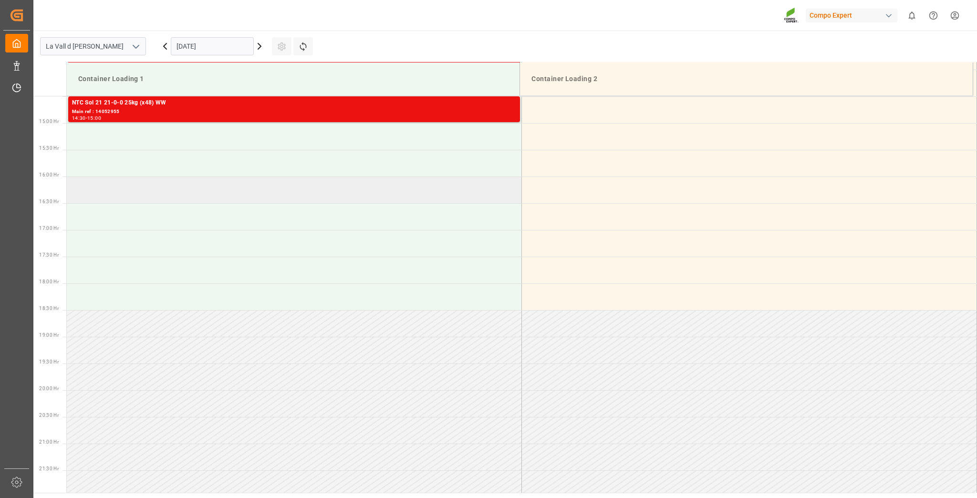
scroll to position [696, 0]
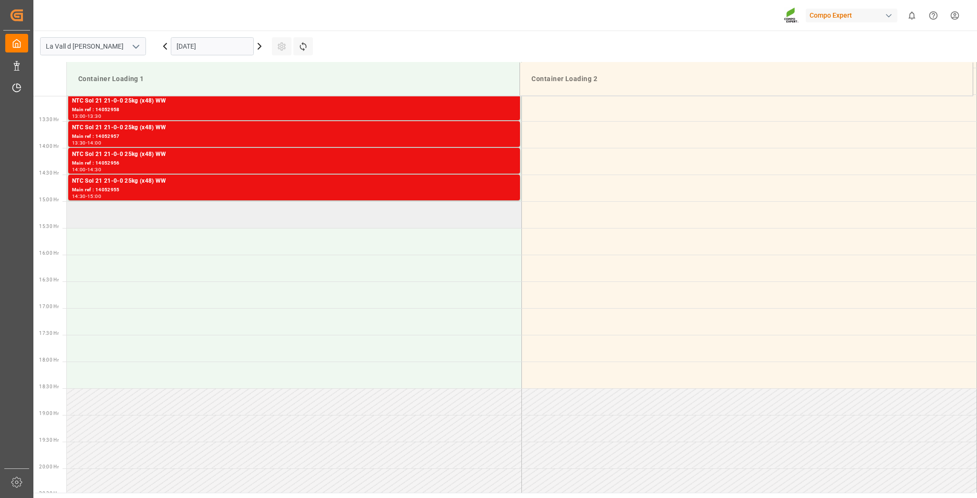
click at [141, 219] on td at bounding box center [294, 214] width 455 height 27
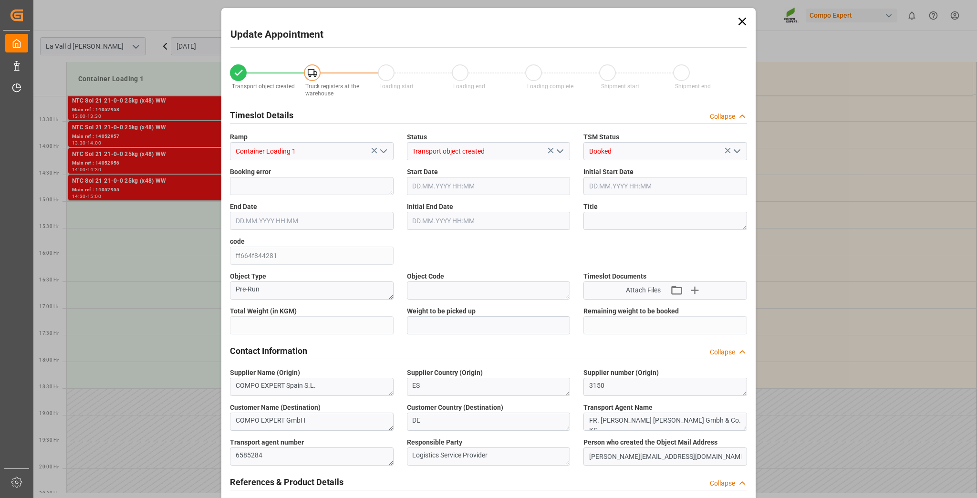
type input "24576"
type input "160"
type input "20.10.2025 15:00"
type input "20.10.2025 15:30"
type input "[DATE] 08:25"
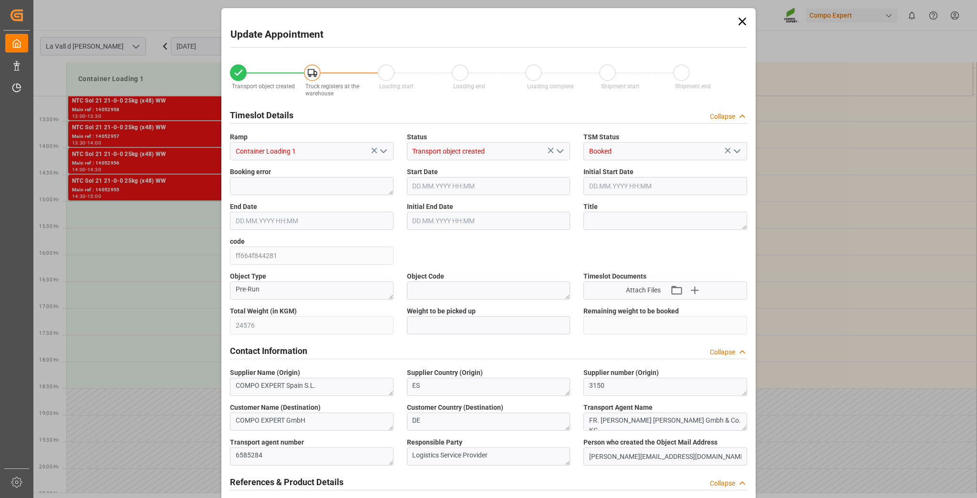
type input "06.10.2025 15:04"
click at [401, 328] on div "Weight to be picked up" at bounding box center [488, 320] width 177 height 35
click at [427, 328] on input "text" at bounding box center [489, 325] width 164 height 18
paste input "24576"
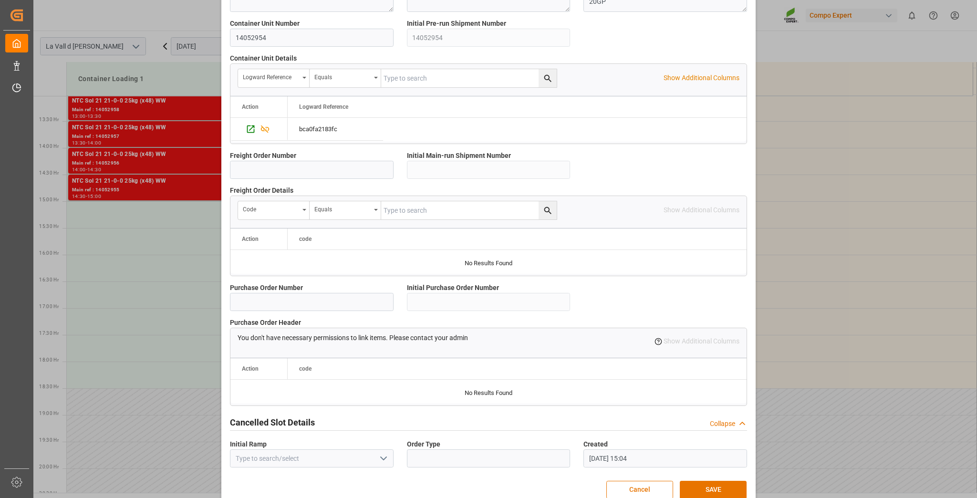
scroll to position [759, 0]
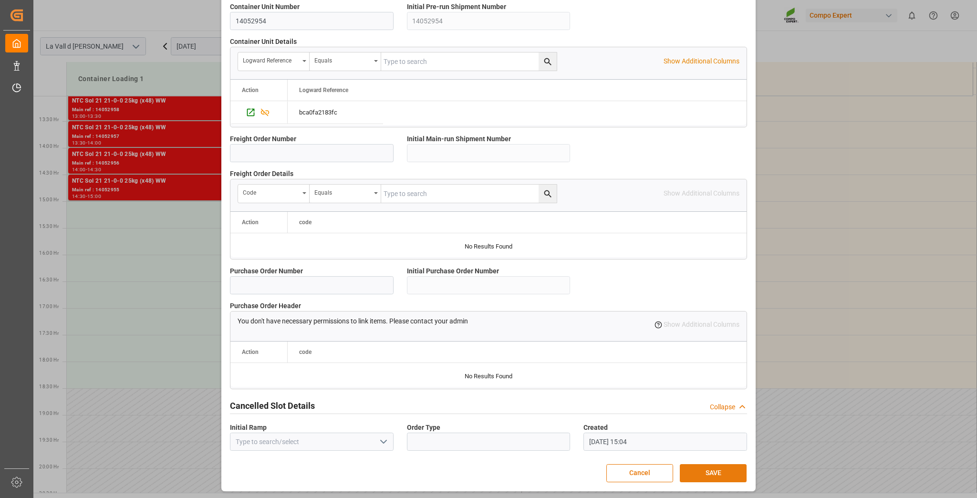
type input "24576"
click at [732, 466] on button "SAVE" at bounding box center [713, 473] width 67 height 18
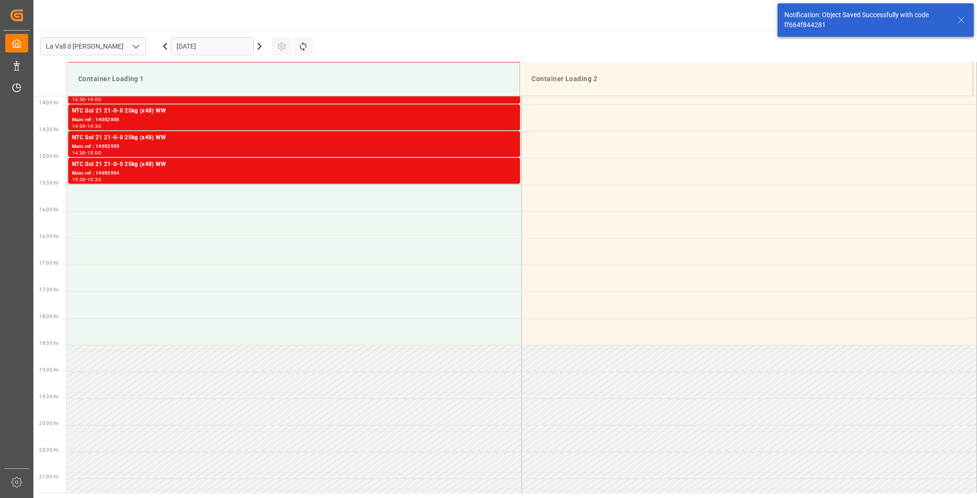
scroll to position [742, 0]
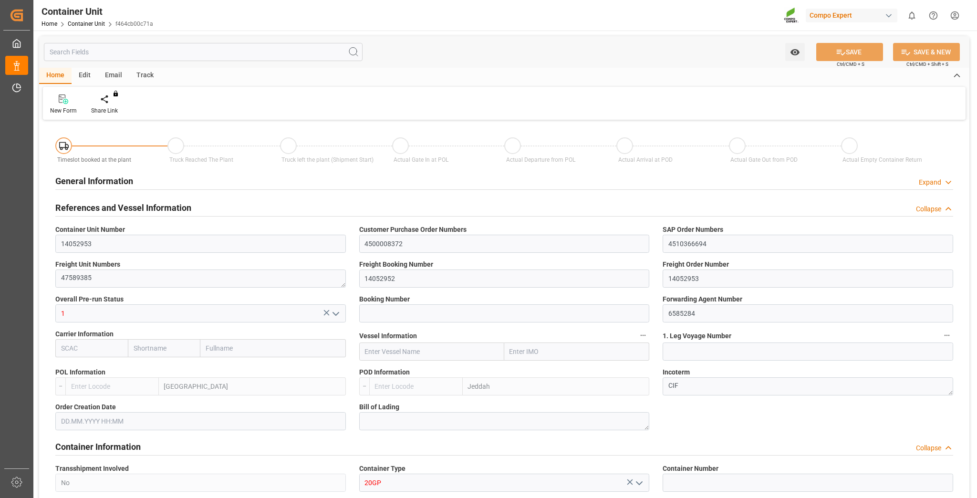
type input "ESVLC"
type input "SAJED"
type input "7"
type input "0"
type input "8"
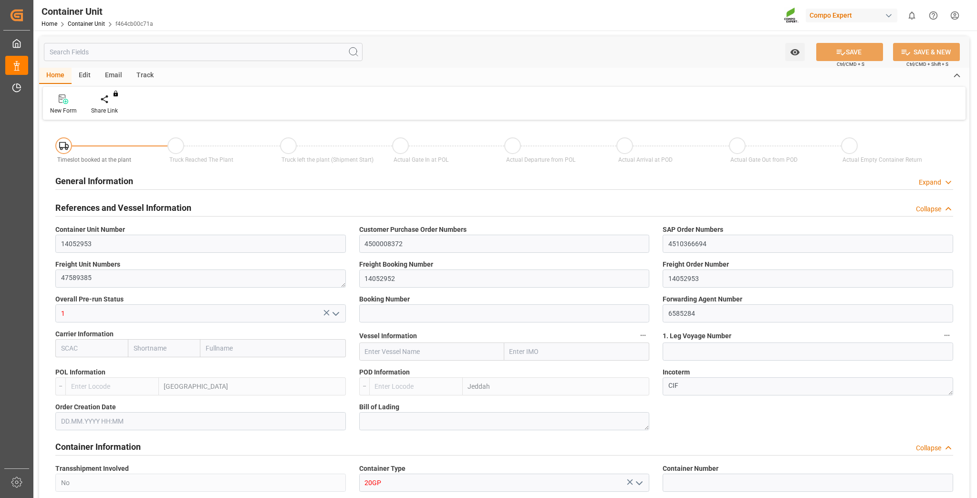
type input "0"
type input "160"
type input "24576"
type input "[DATE] 08:25"
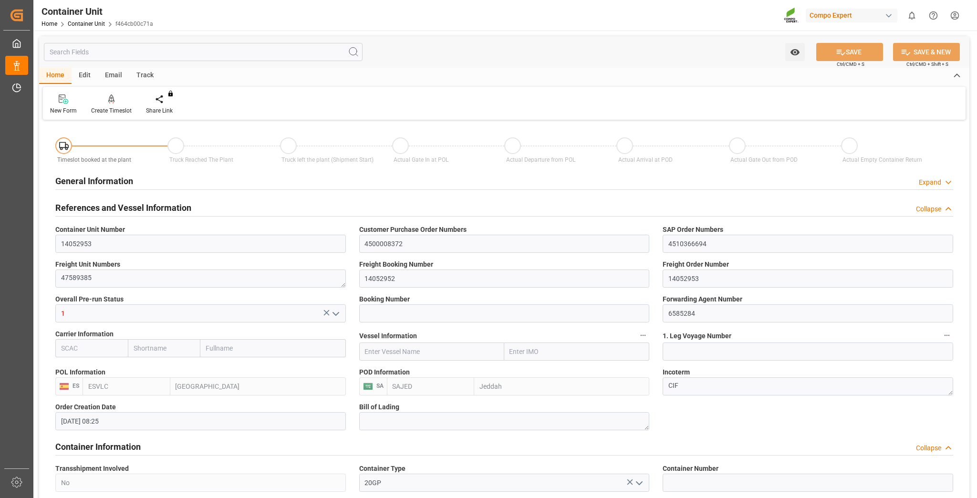
type input "10.10.2025"
click at [114, 111] on div "Create Timeslot" at bounding box center [111, 110] width 41 height 9
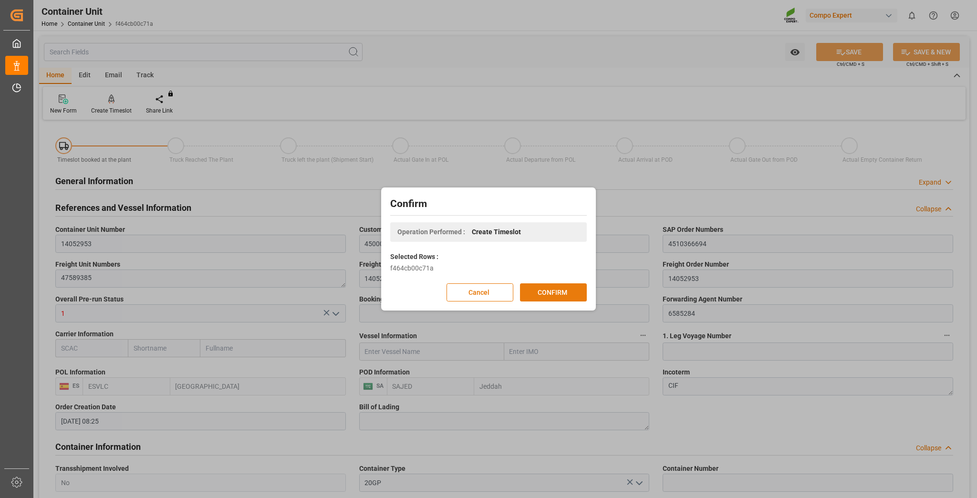
click at [558, 286] on button "CONFIRM" at bounding box center [553, 292] width 67 height 18
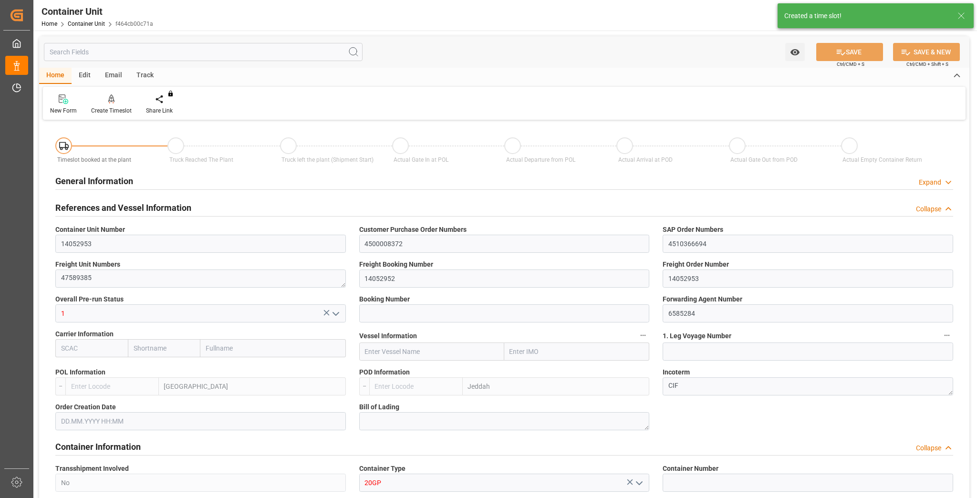
type input "ESVLC"
type input "SAJED"
type input "7"
type input "0"
type input "8"
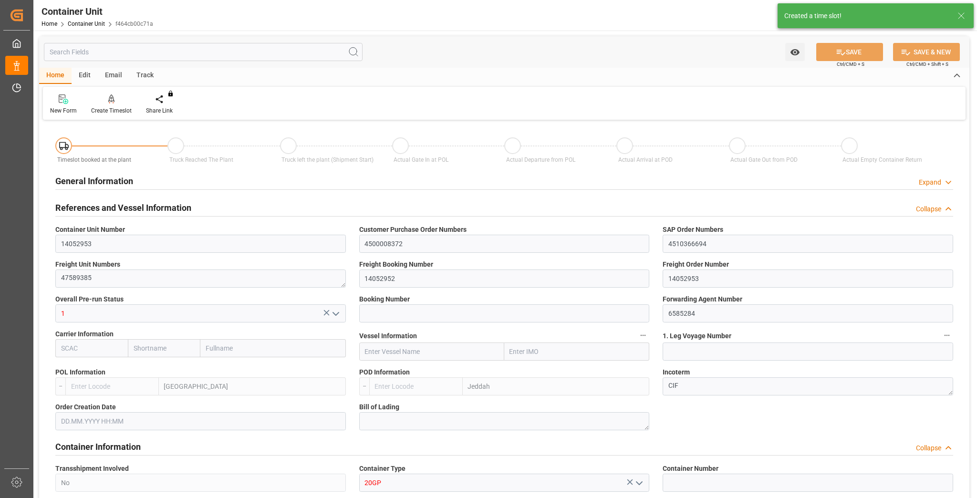
type input "0"
type input "160"
type input "24576"
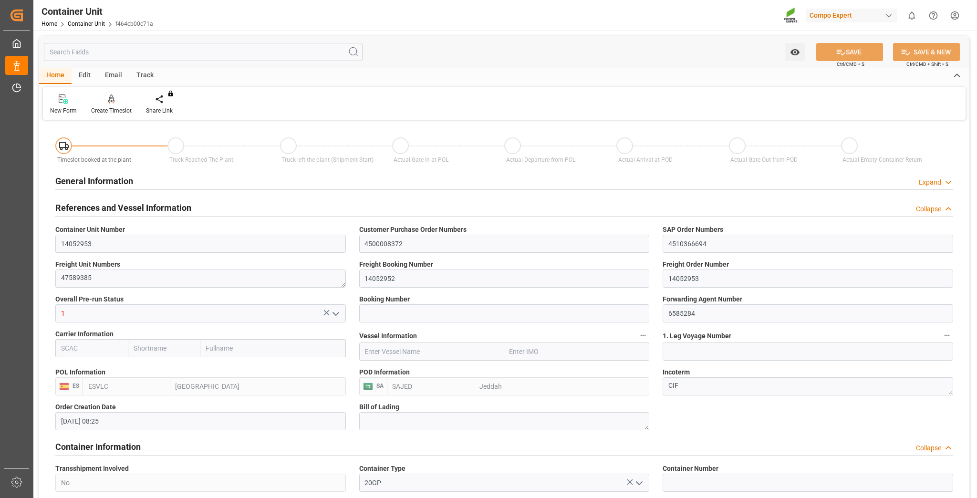
type input "[DATE] 08:25"
type input "10.10.2025"
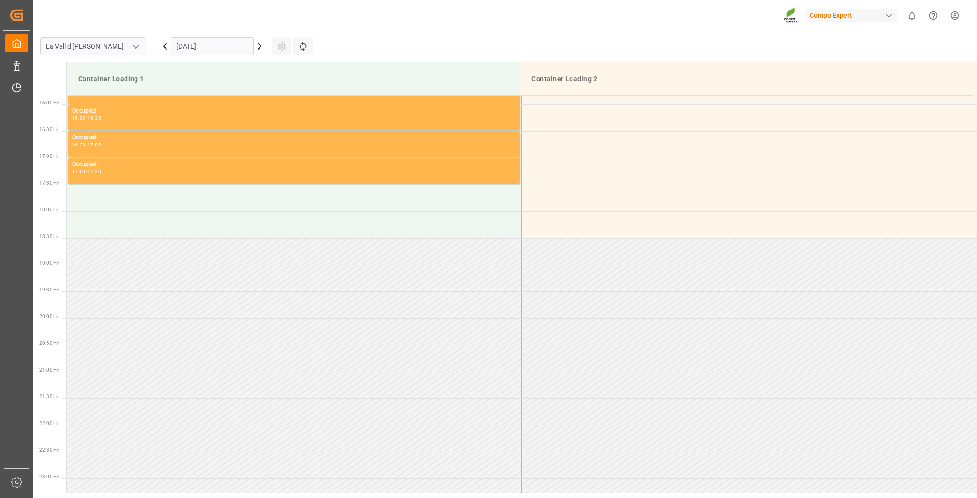
click at [205, 38] on input "[DATE]" at bounding box center [212, 46] width 83 height 18
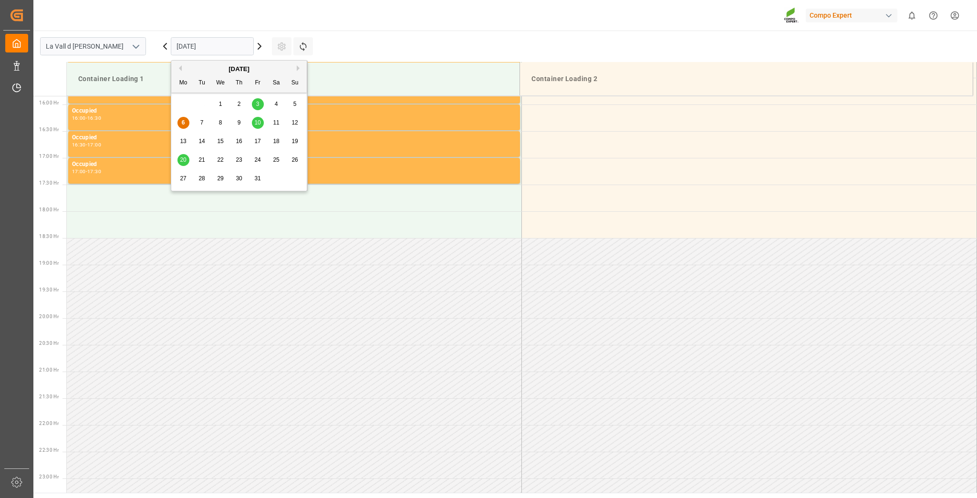
scroll to position [849, 0]
click at [184, 160] on span "20" at bounding box center [183, 159] width 6 height 7
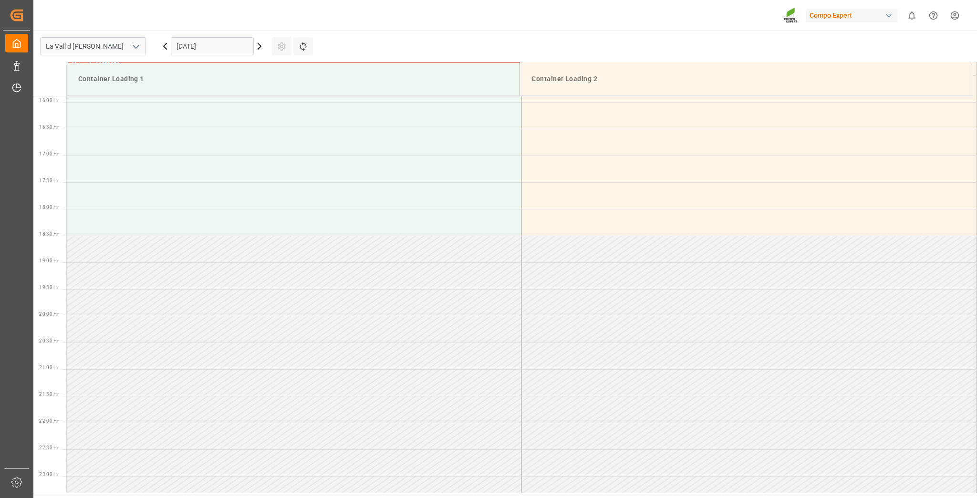
scroll to position [607, 0]
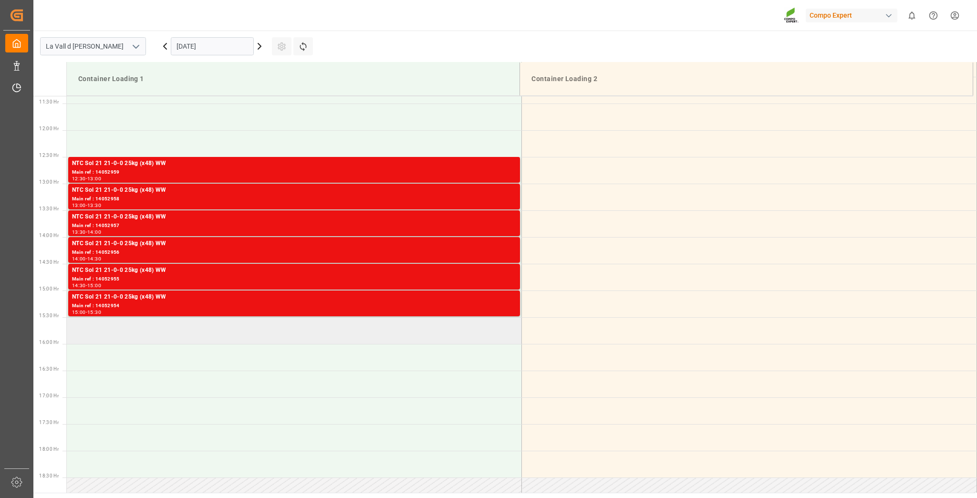
click at [215, 323] on td at bounding box center [294, 330] width 455 height 27
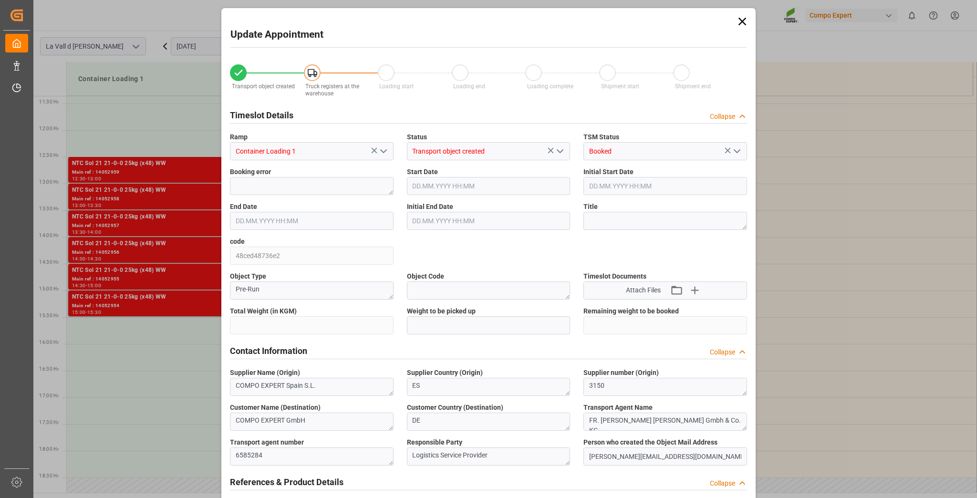
type input "24576"
type input "160"
type input "[DATE] 15:30"
type input "[DATE] 16:00"
type input "[DATE] 08:25"
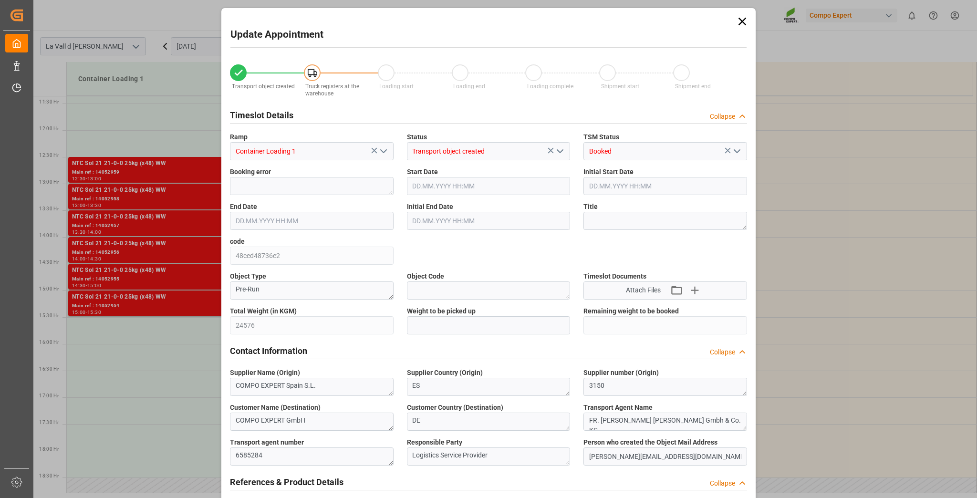
type input "[DATE] 15:05"
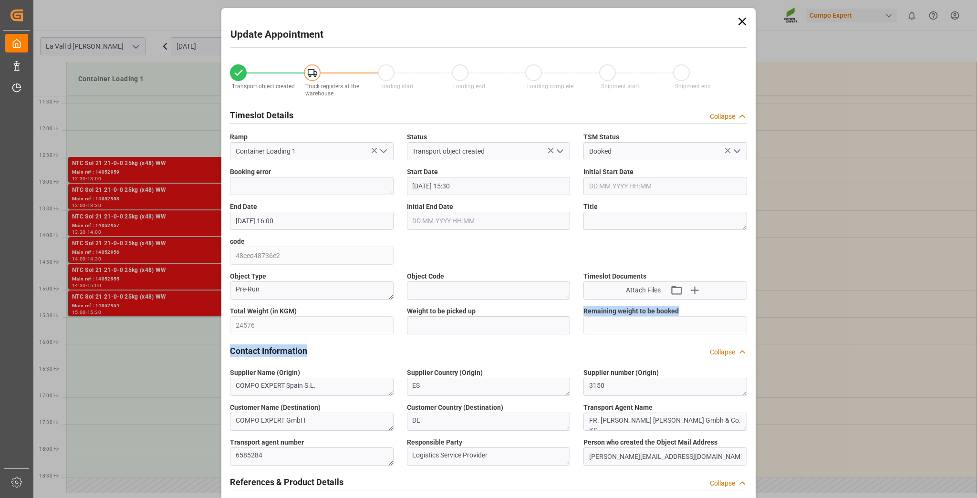
click at [456, 332] on input "text" at bounding box center [489, 325] width 164 height 18
click at [493, 322] on input "text" at bounding box center [489, 325] width 164 height 18
paste input "24576"
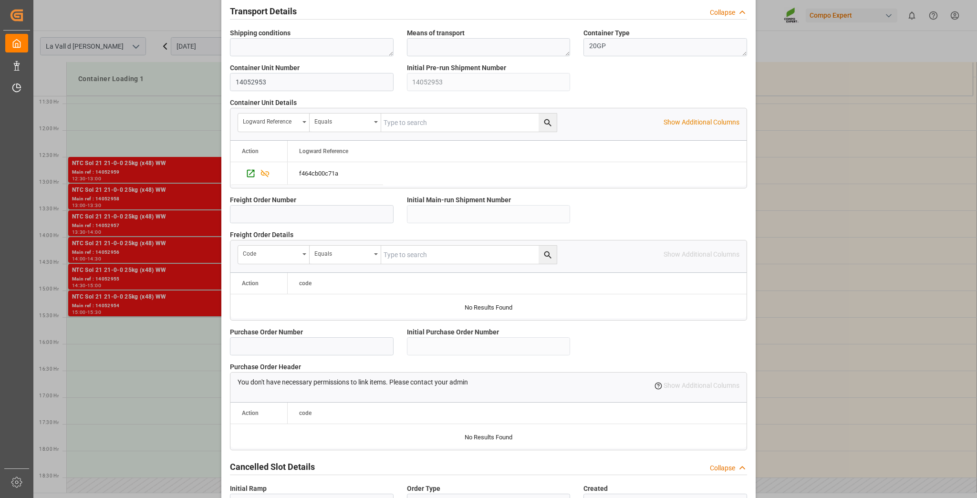
scroll to position [759, 0]
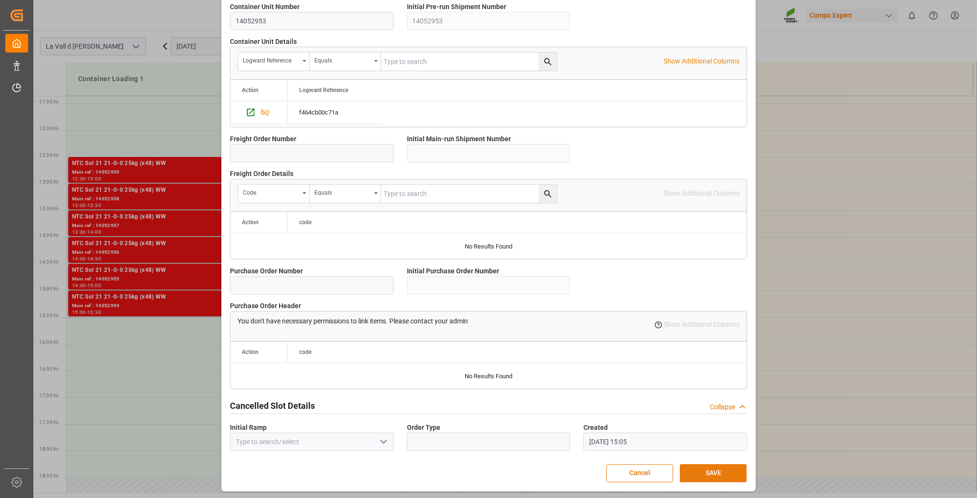
type input "24576"
click at [727, 469] on button "SAVE" at bounding box center [713, 473] width 67 height 18
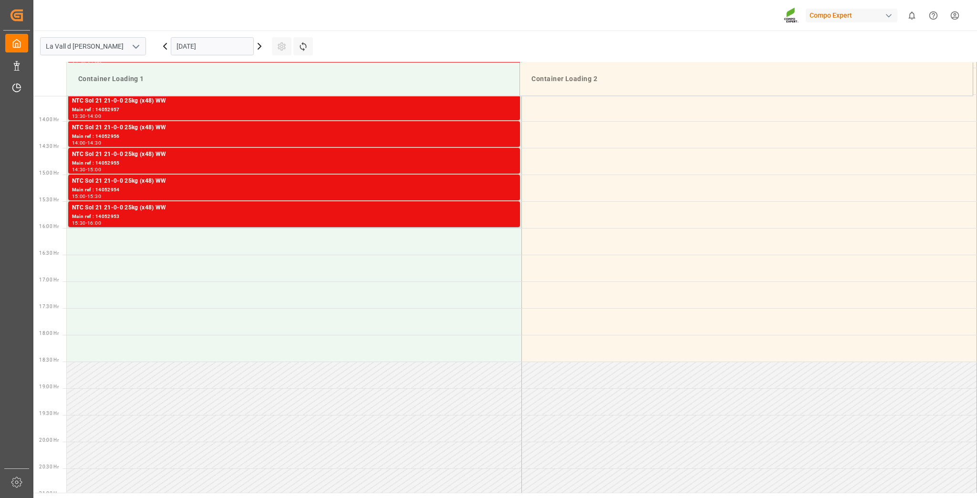
scroll to position [742, 0]
